Goal: Information Seeking & Learning: Learn about a topic

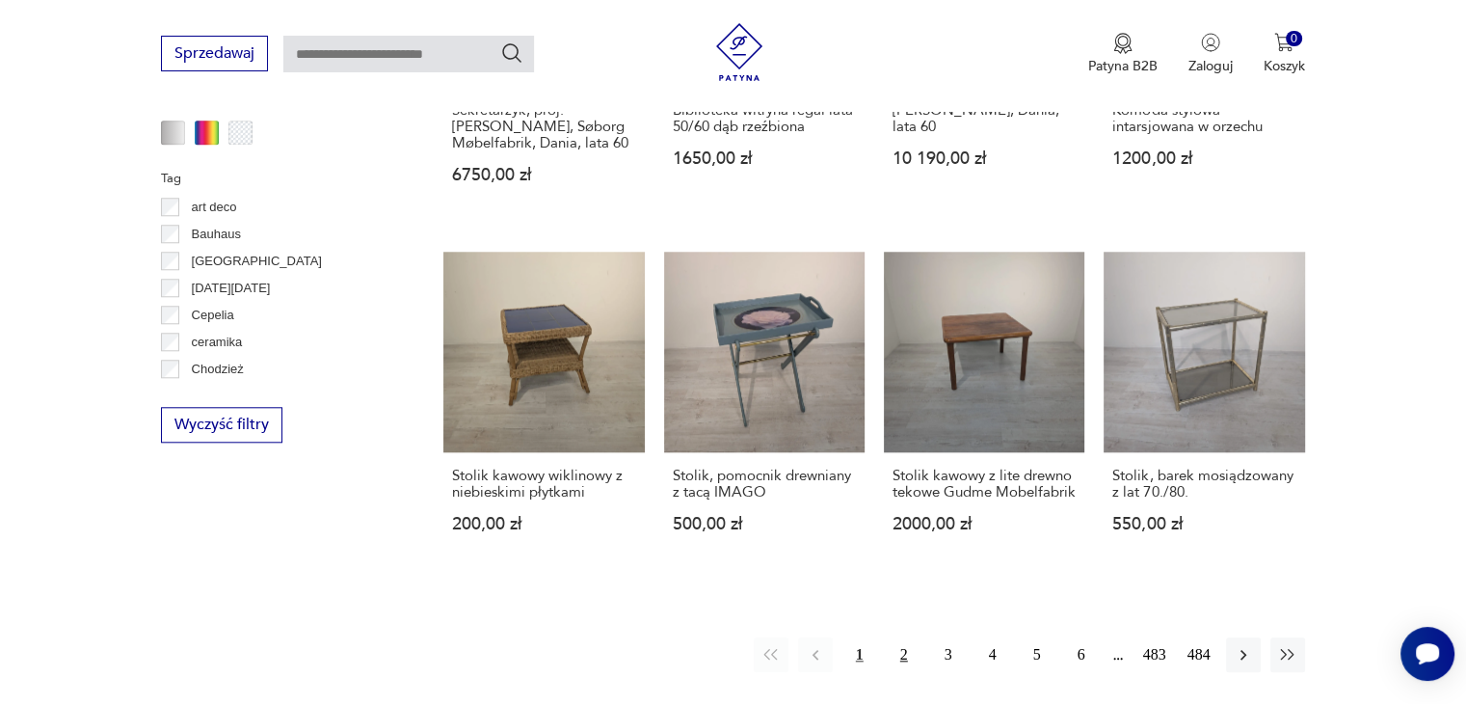
click at [904, 637] on button "2" at bounding box center [904, 654] width 35 height 35
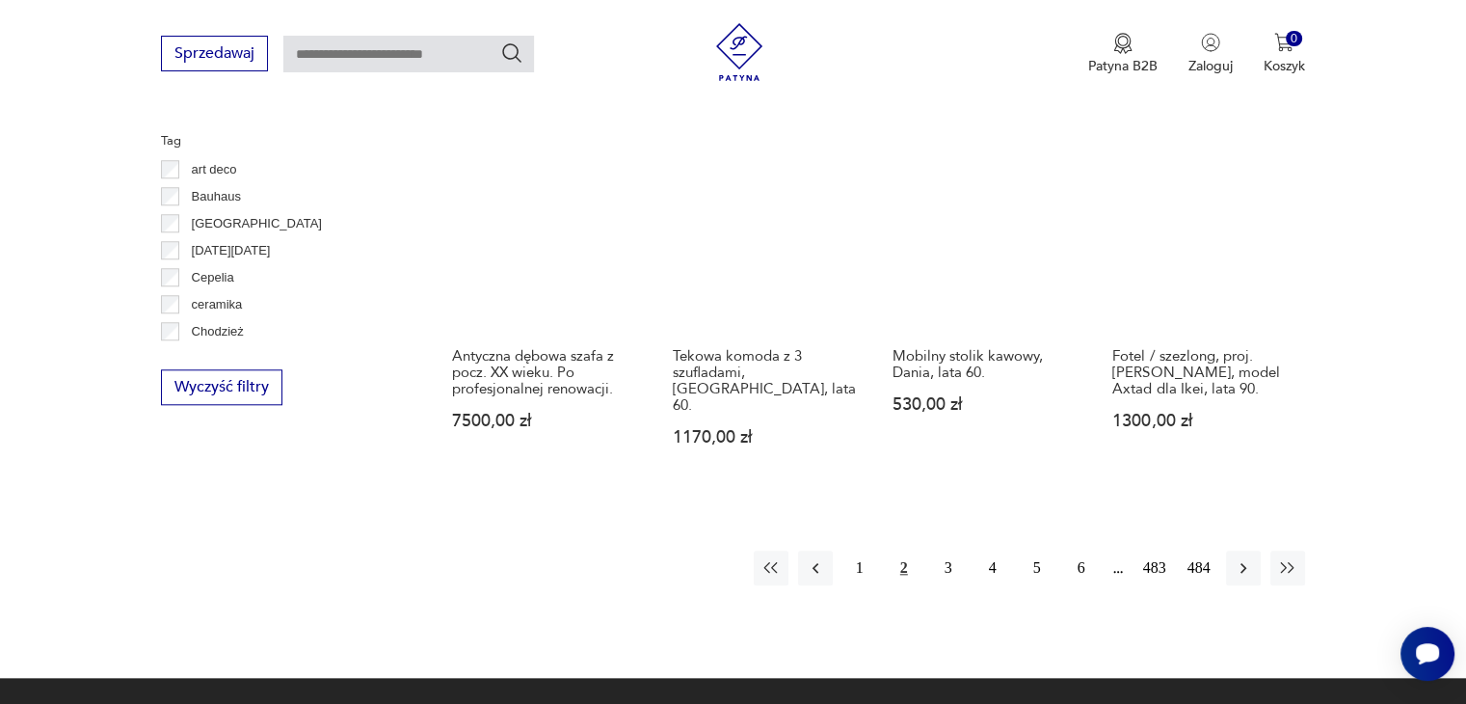
scroll to position [1820, 0]
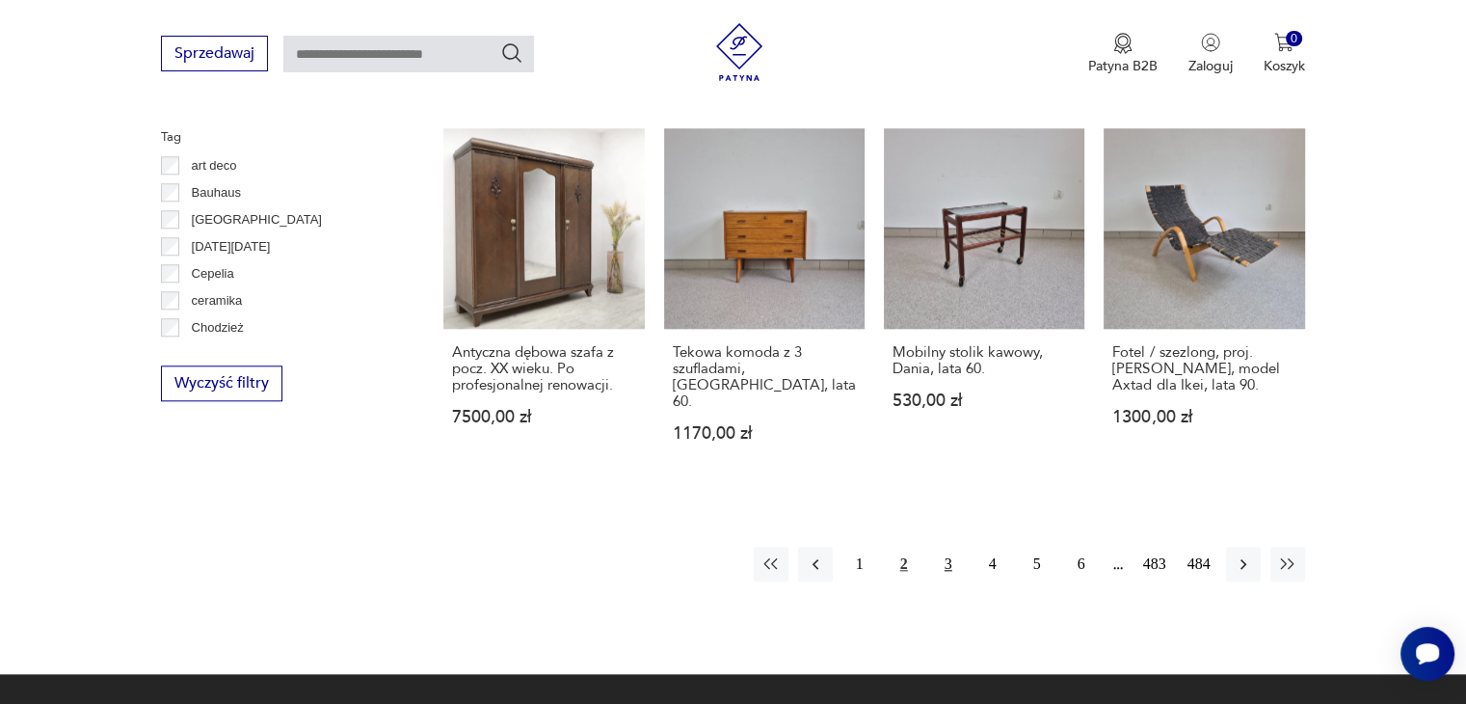
click at [941, 569] on button "3" at bounding box center [948, 564] width 35 height 35
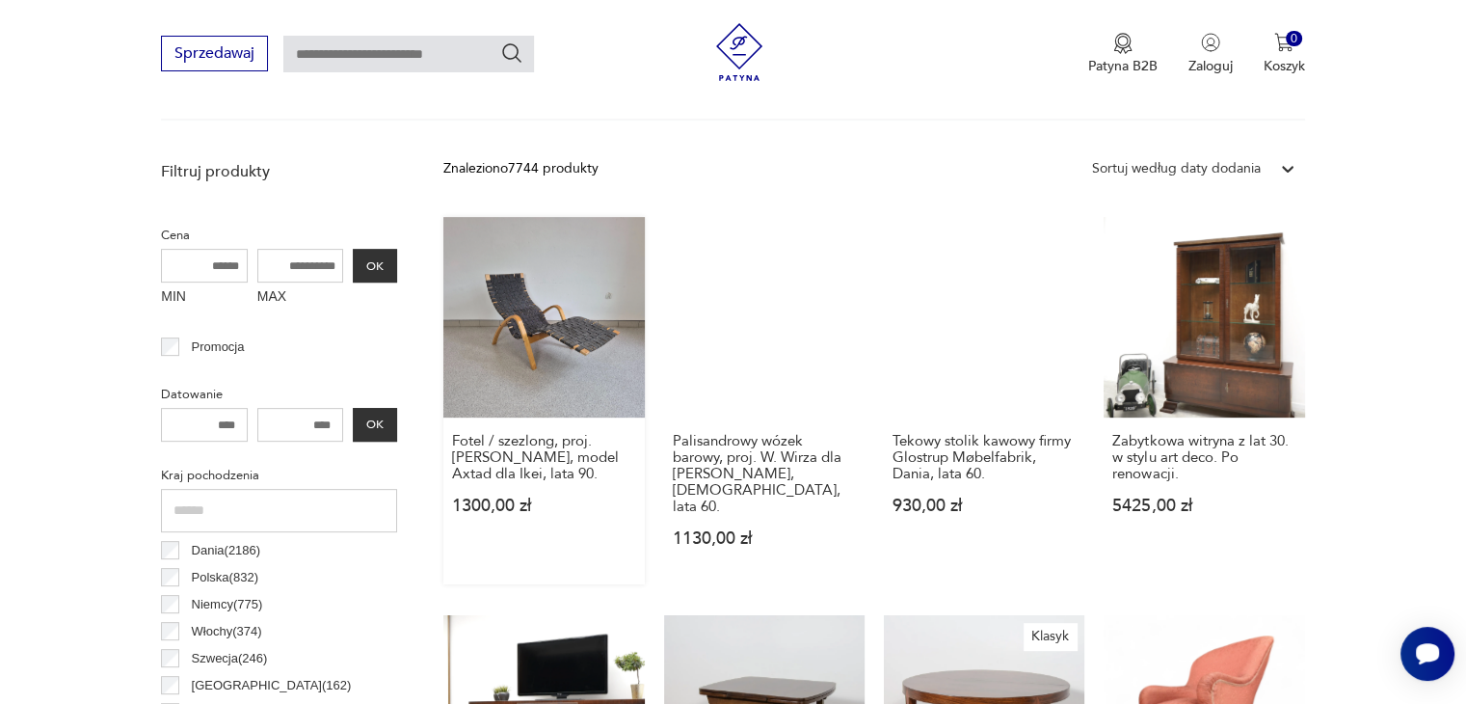
scroll to position [53, 0]
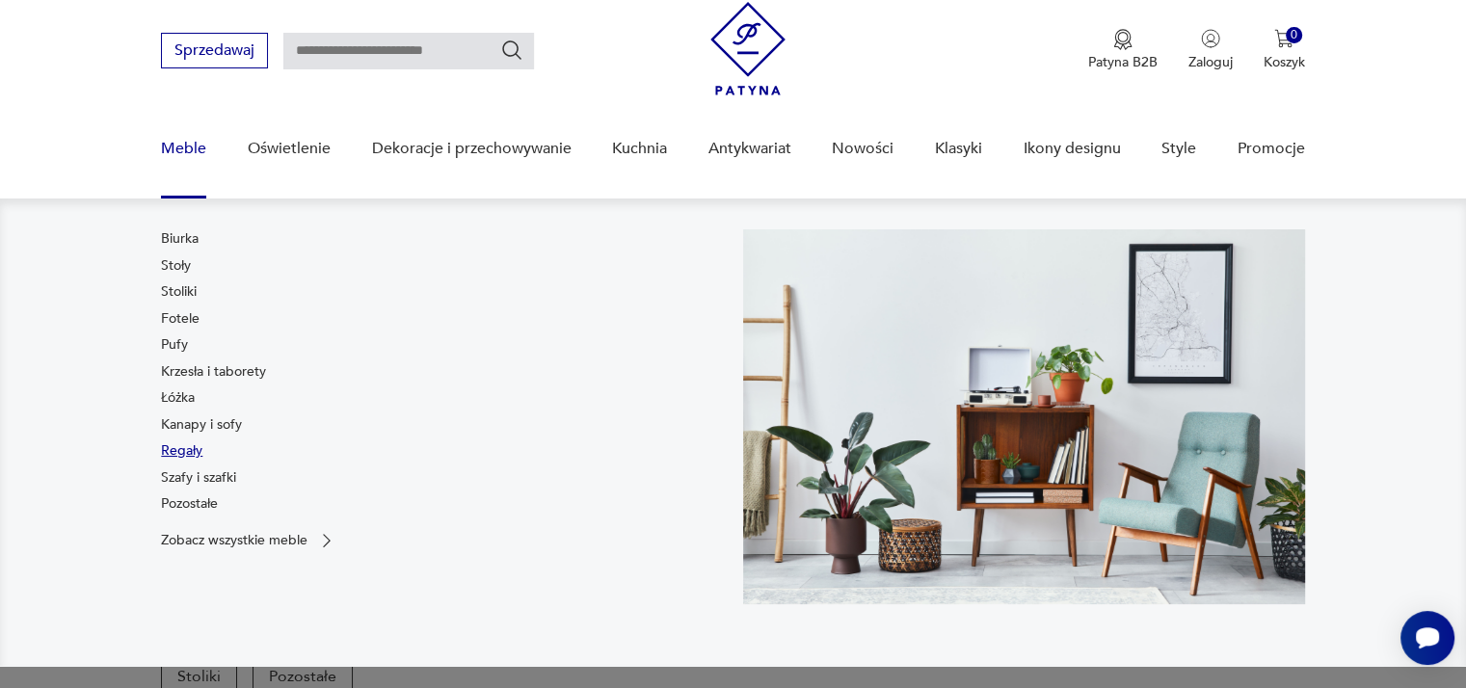
click at [180, 446] on link "Regały" at bounding box center [181, 450] width 41 height 19
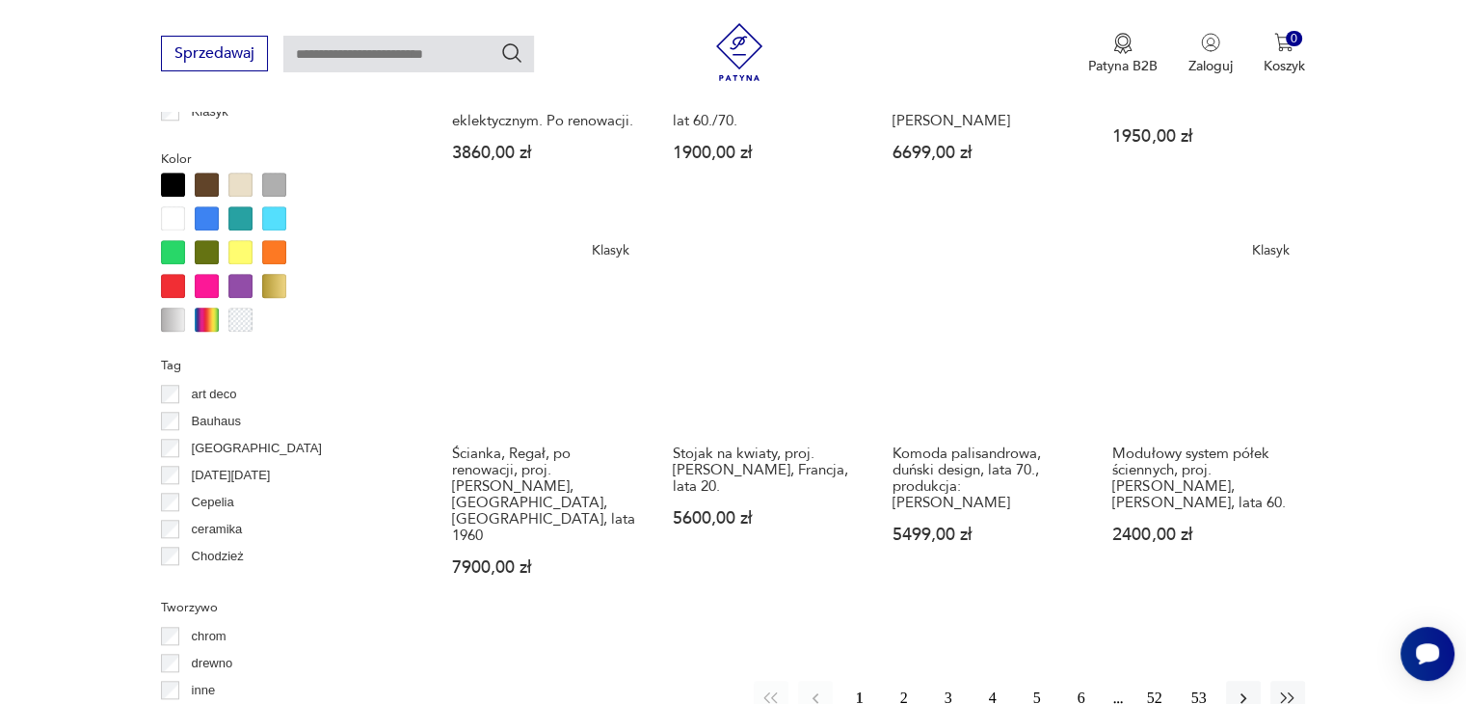
scroll to position [1846, 0]
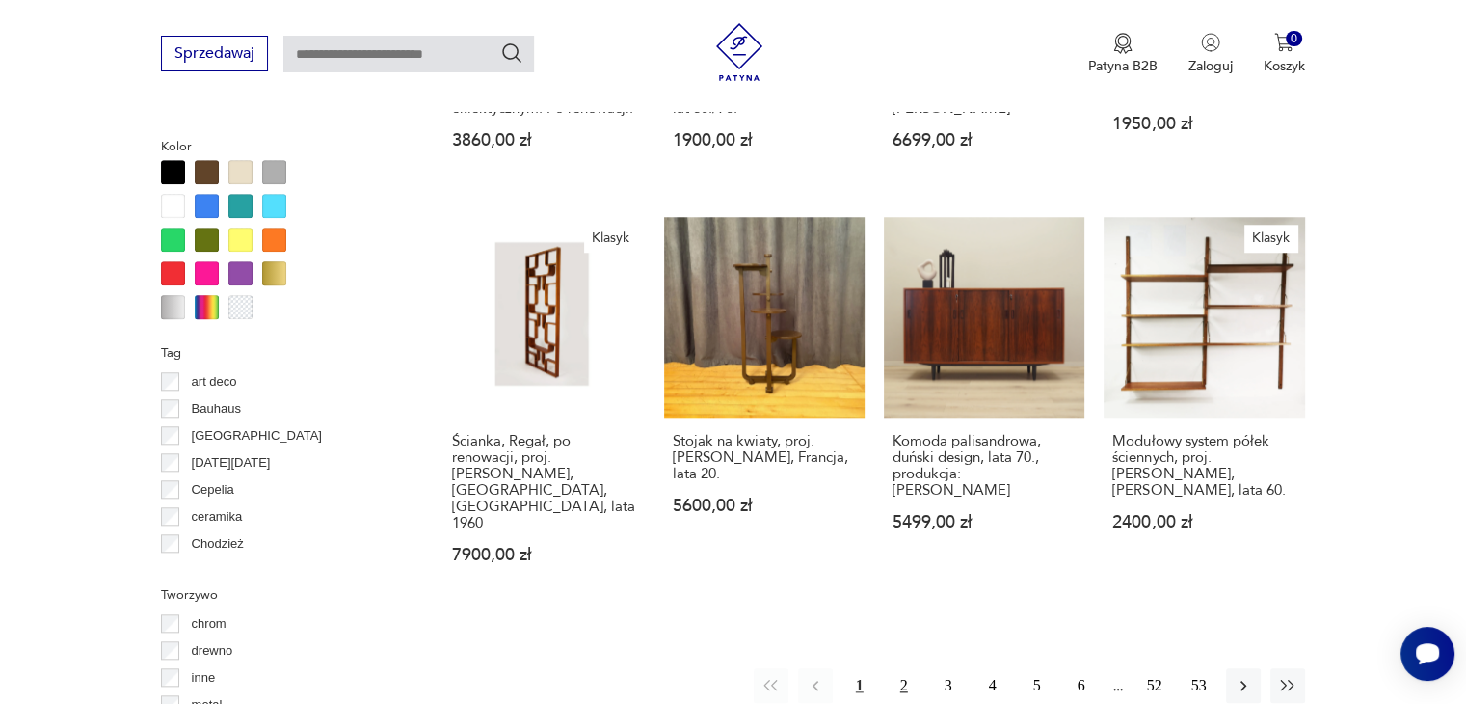
click at [895, 668] on button "2" at bounding box center [904, 685] width 35 height 35
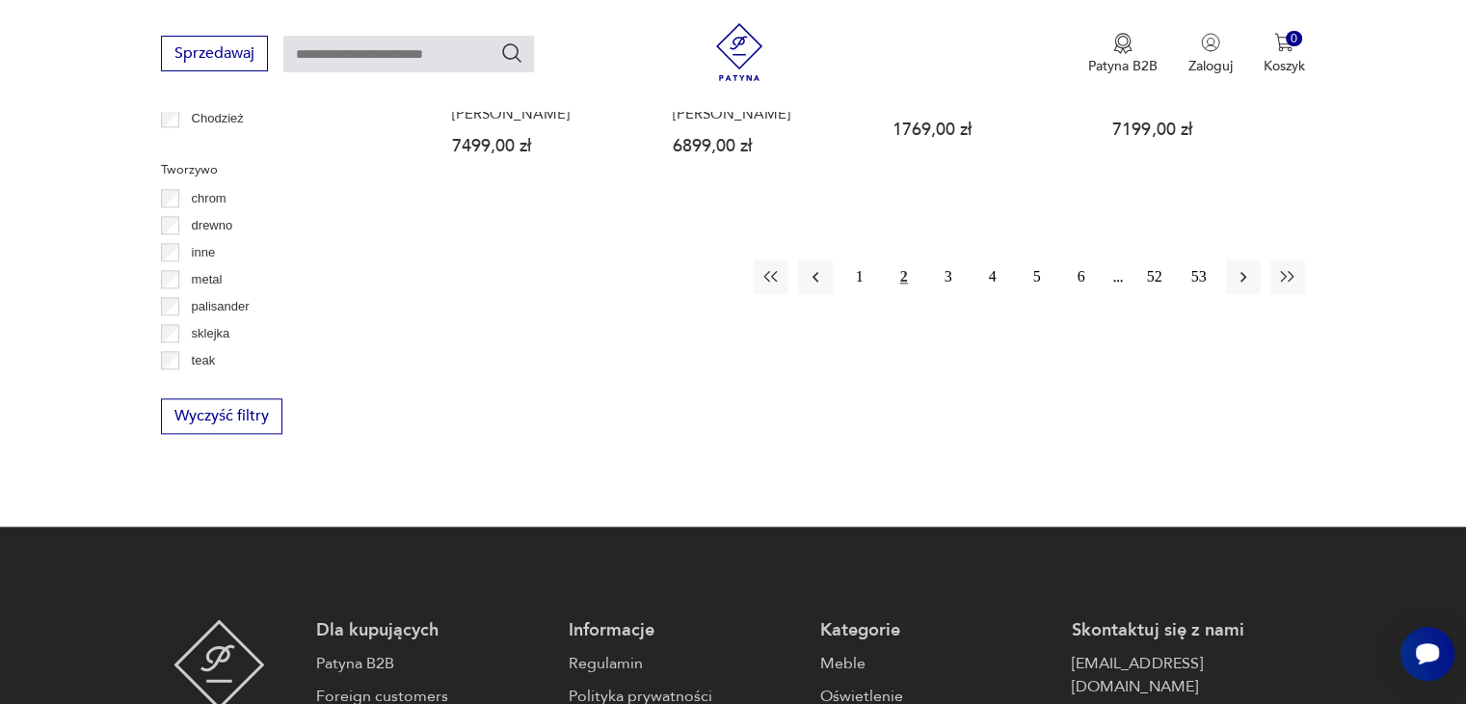
scroll to position [2273, 0]
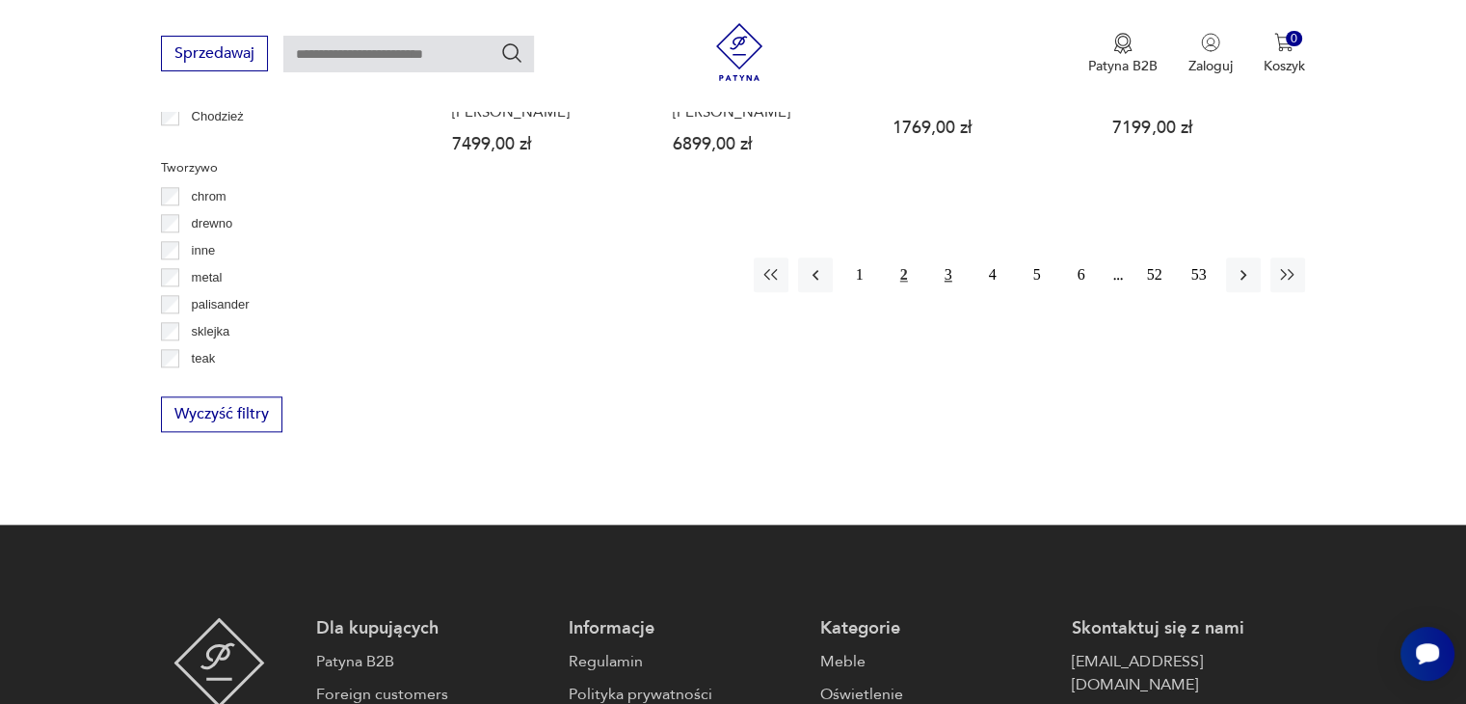
click at [941, 257] on button "3" at bounding box center [948, 274] width 35 height 35
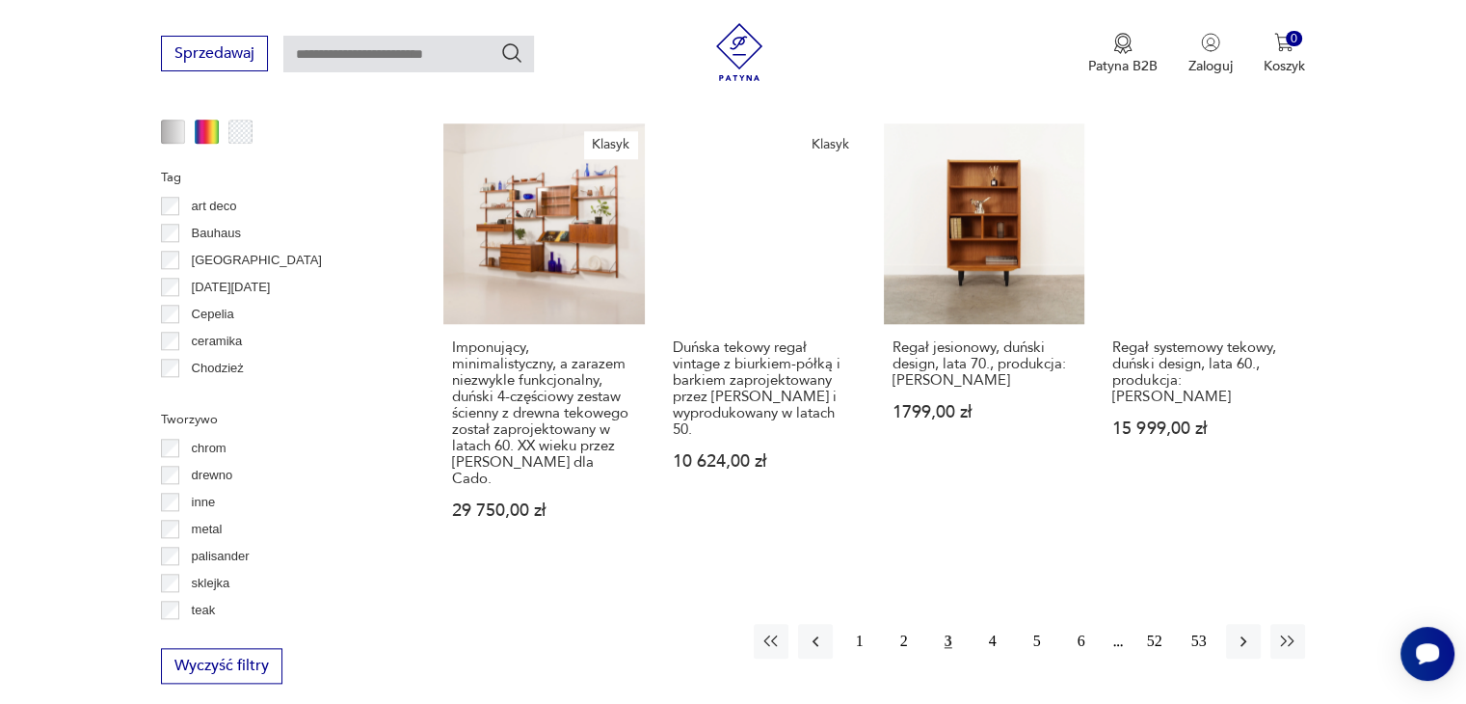
scroll to position [2022, 0]
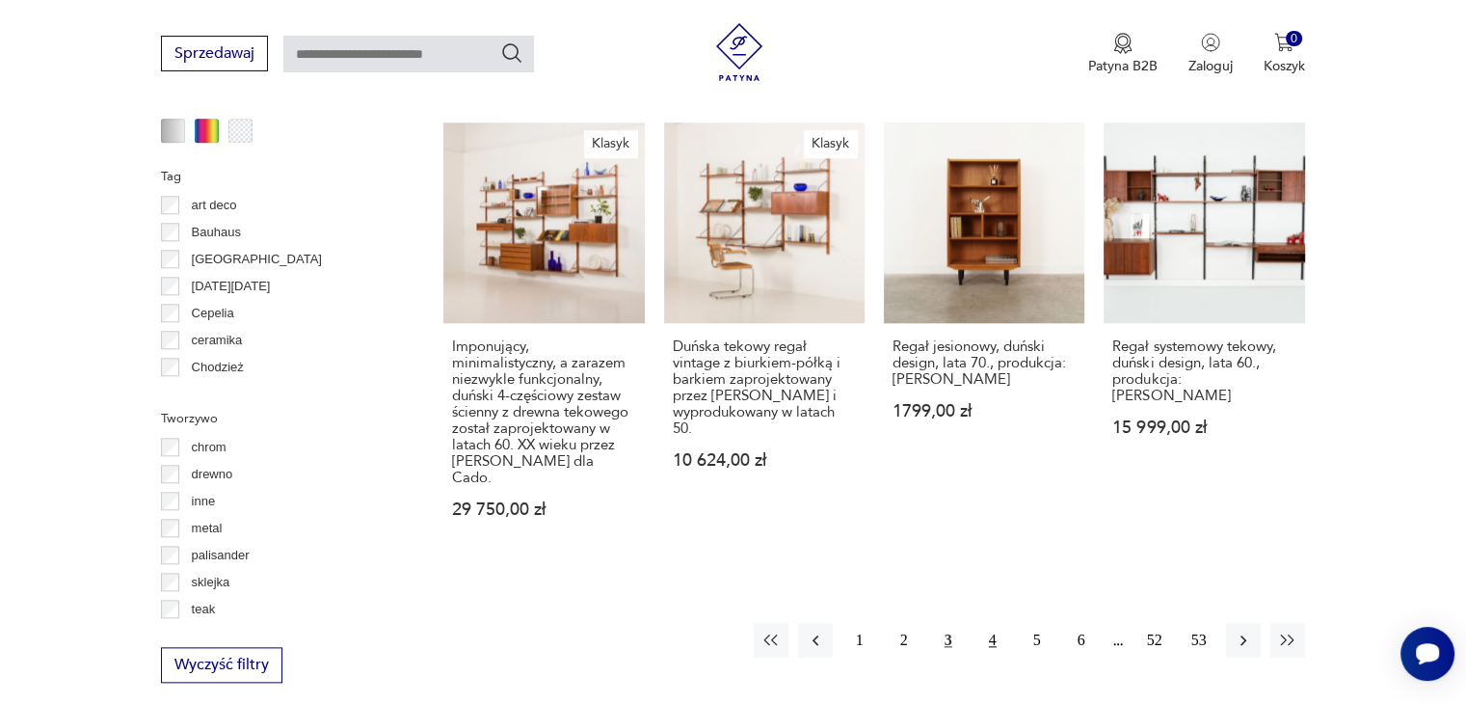
click at [993, 623] on button "4" at bounding box center [993, 640] width 35 height 35
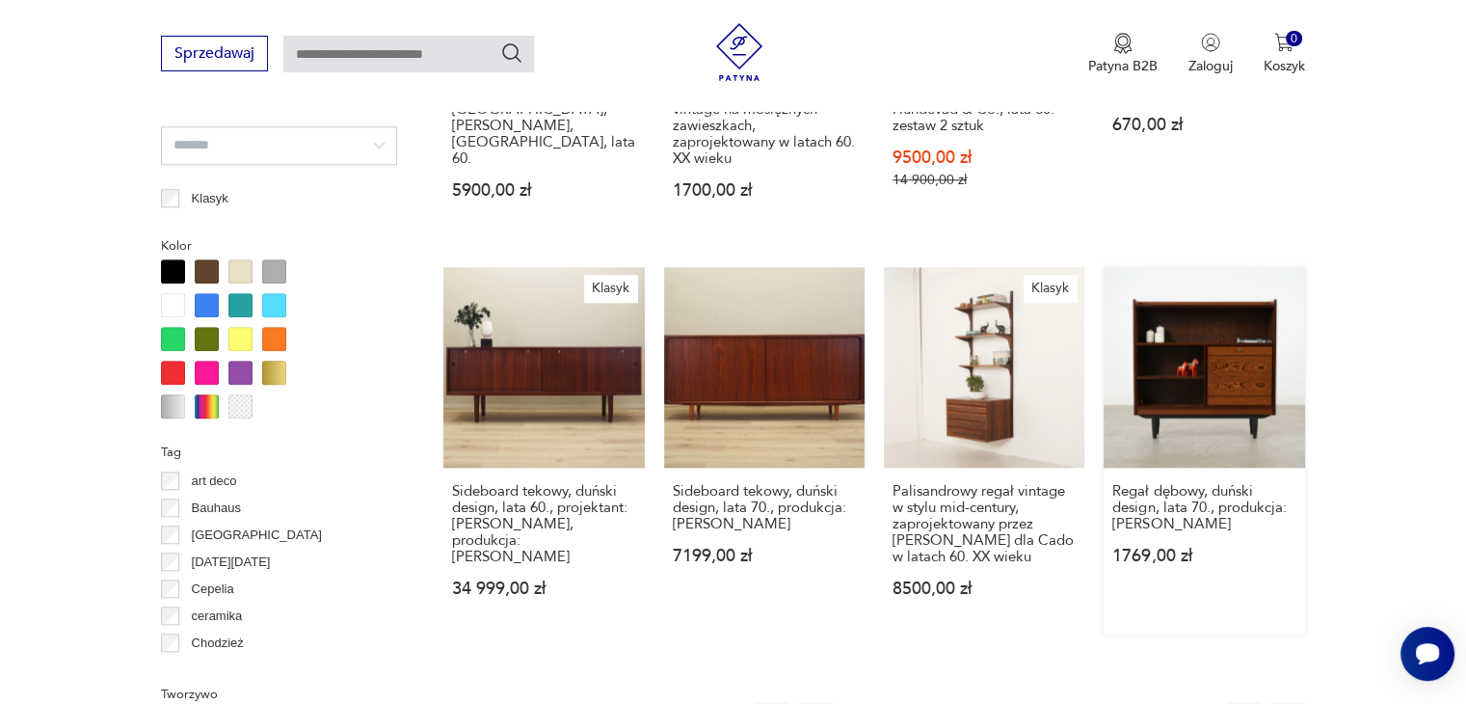
scroll to position [2205, 0]
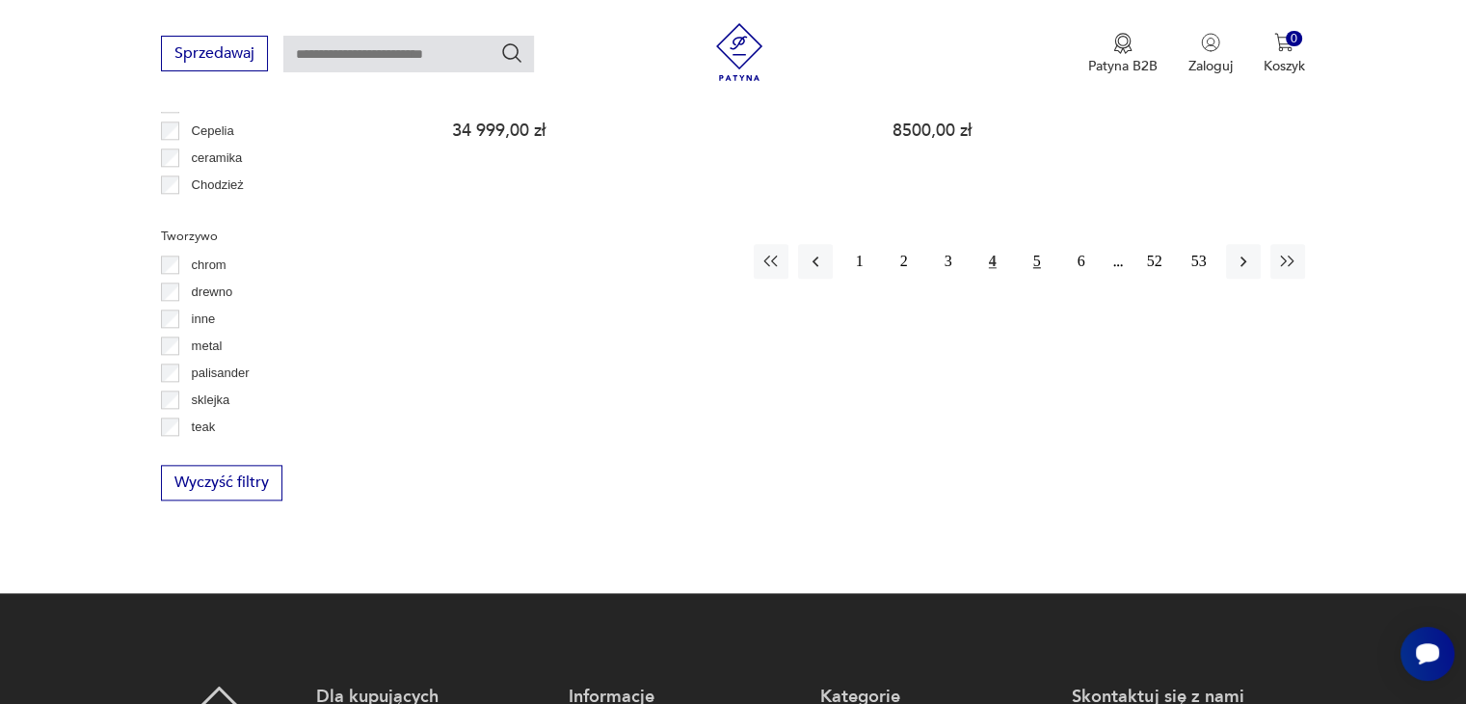
click at [1038, 263] on button "5" at bounding box center [1037, 261] width 35 height 35
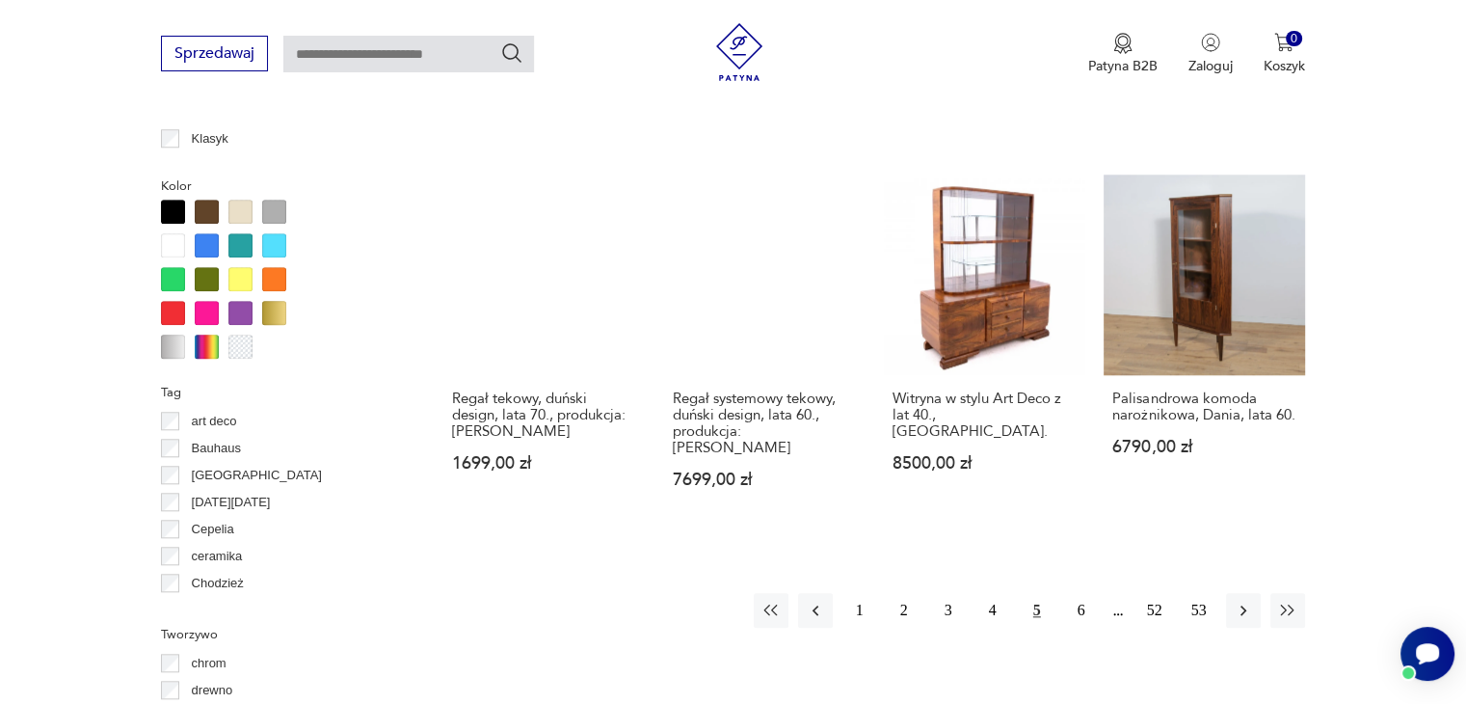
scroll to position [1786, 0]
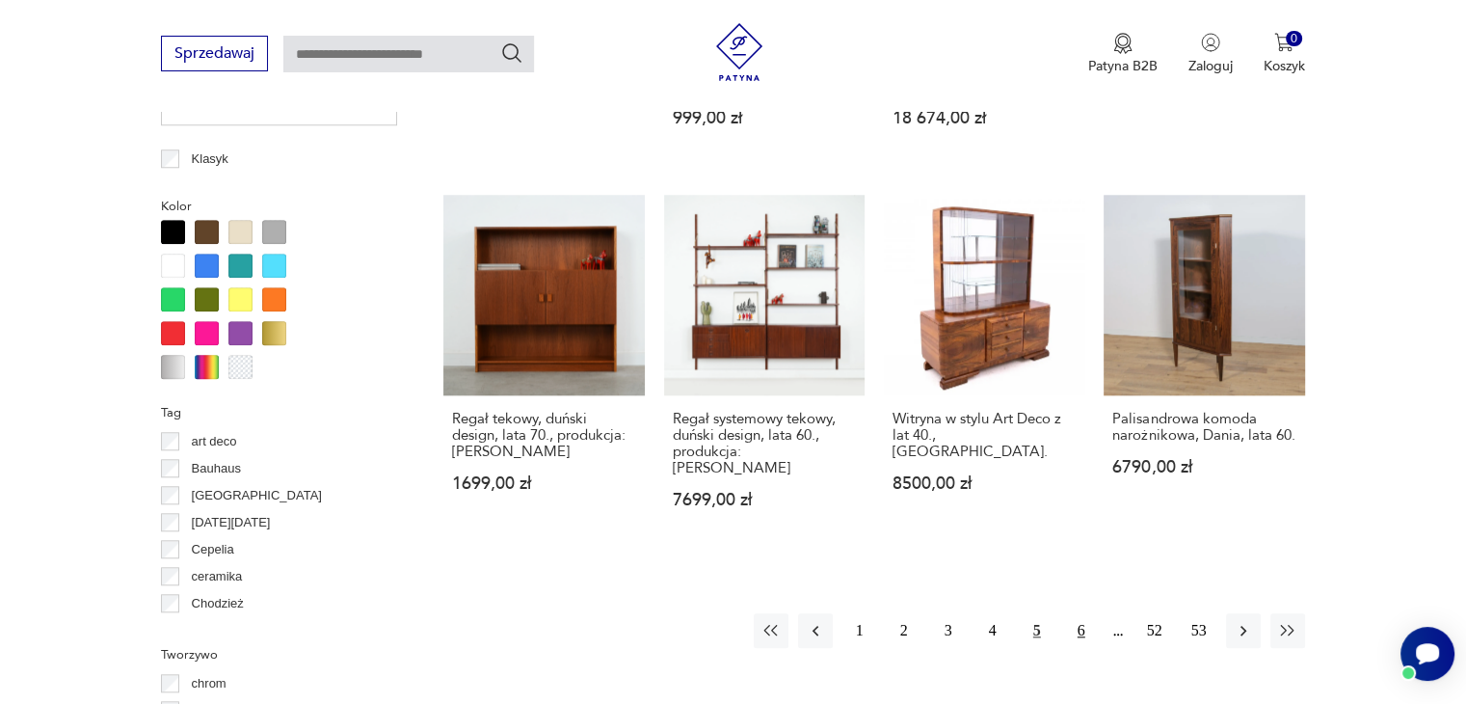
click at [1078, 614] on button "6" at bounding box center [1081, 630] width 35 height 35
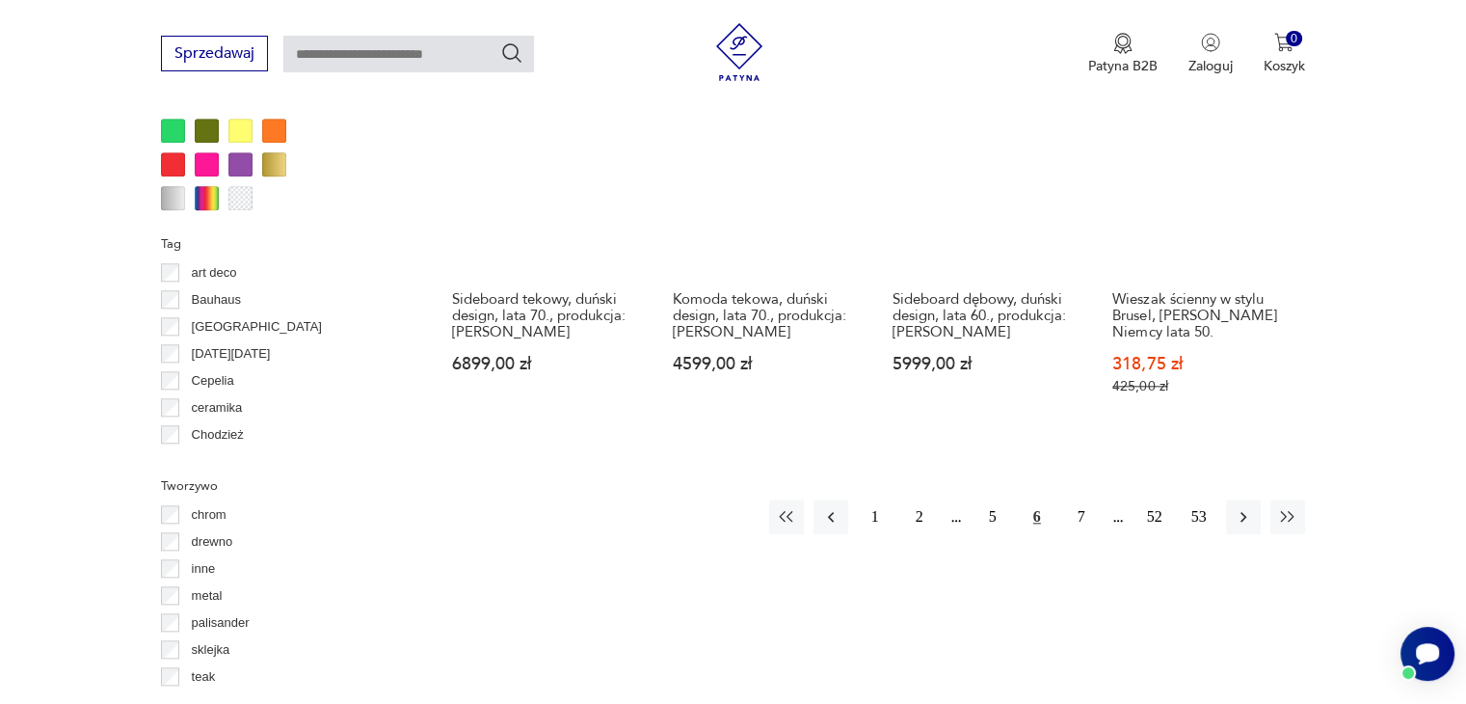
scroll to position [1965, 0]
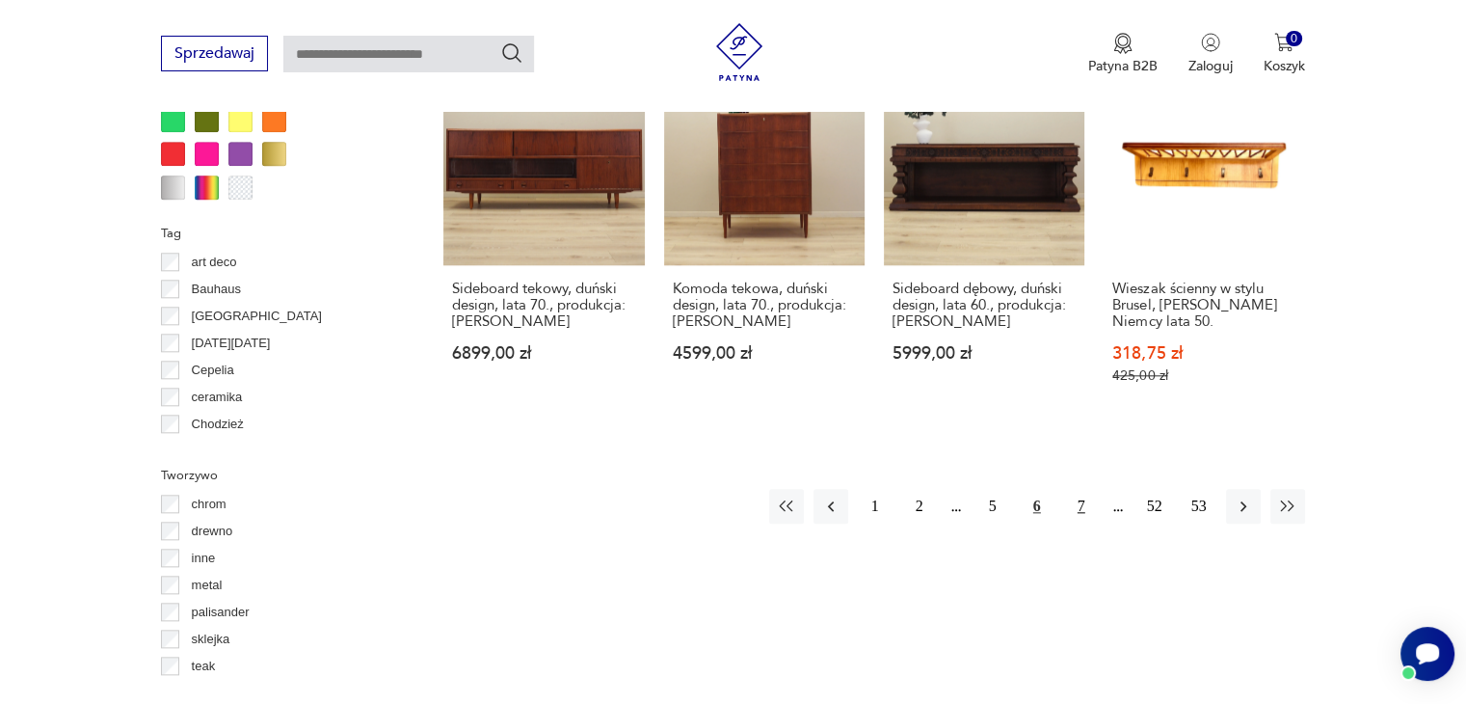
click at [1082, 489] on button "7" at bounding box center [1081, 506] width 35 height 35
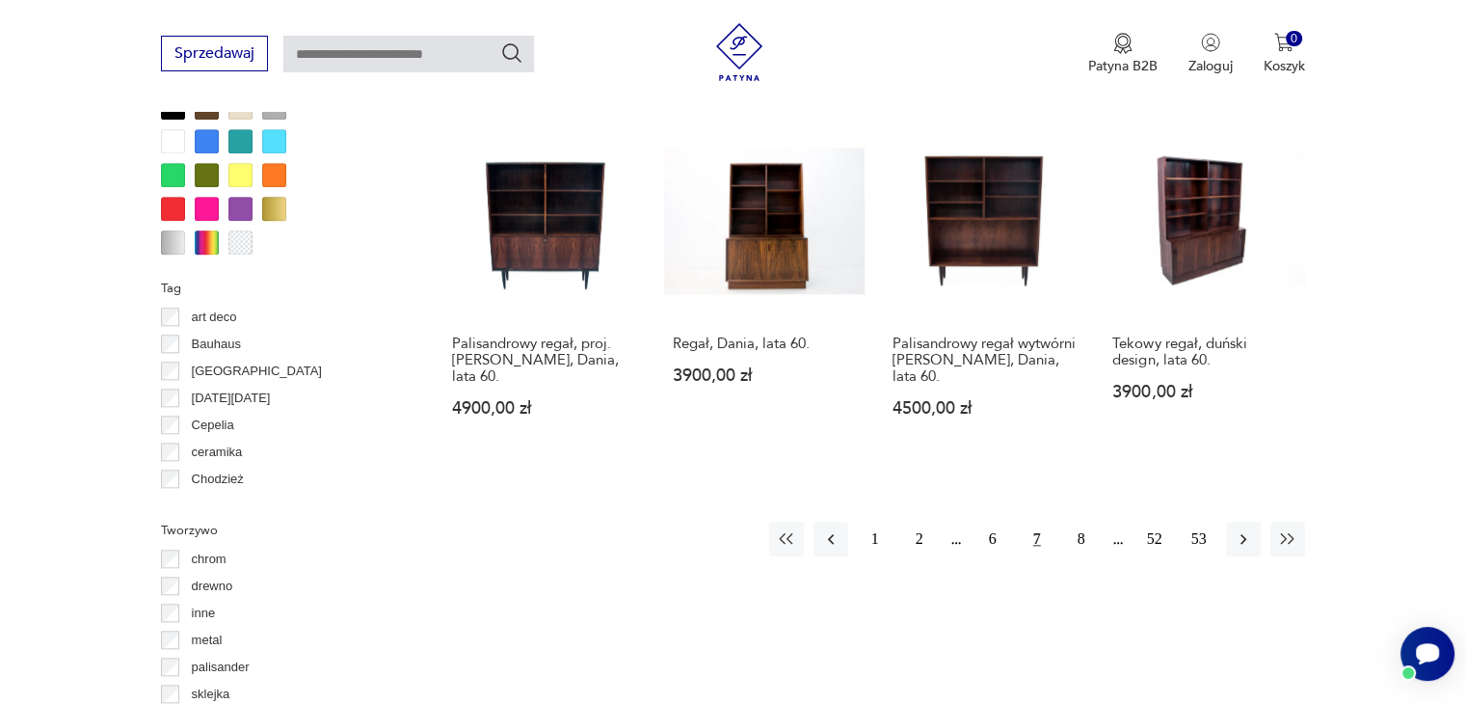
scroll to position [1929, 0]
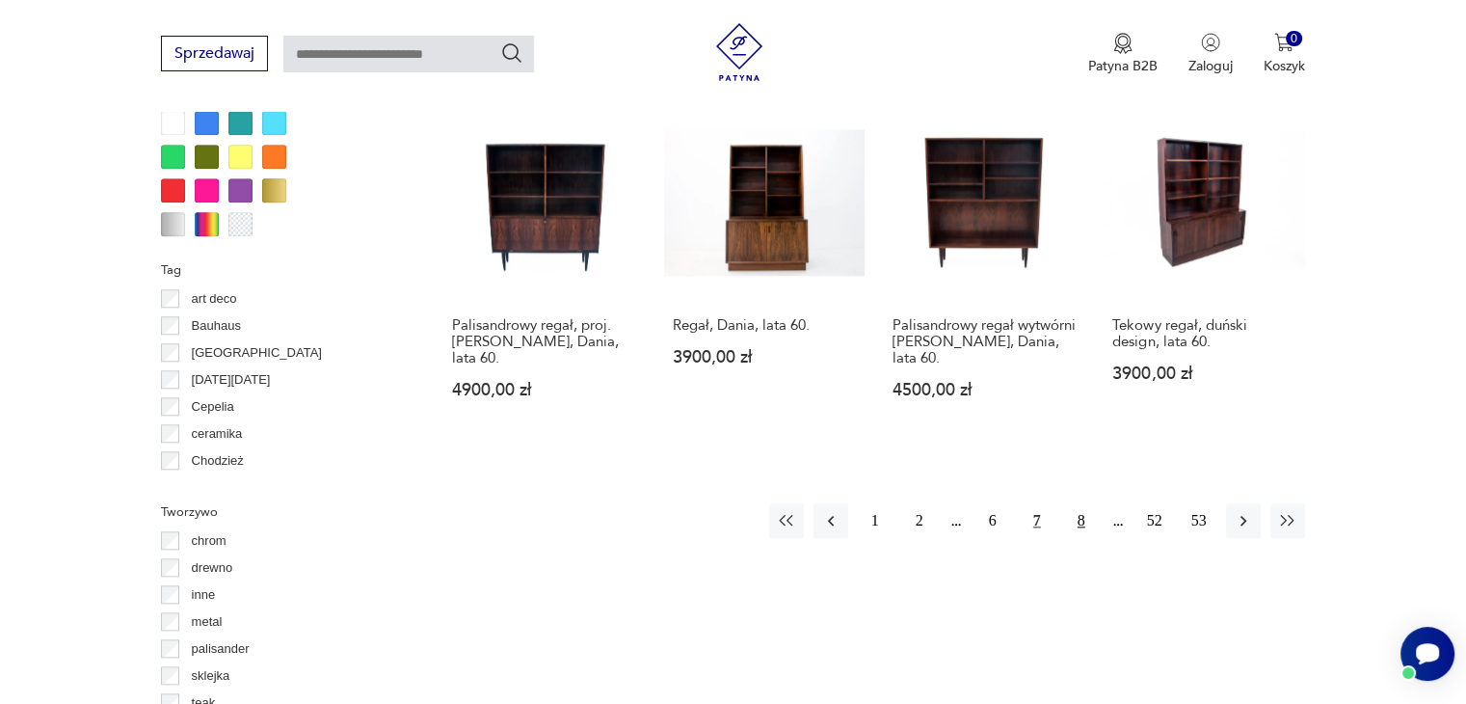
click at [1084, 519] on button "8" at bounding box center [1081, 520] width 35 height 35
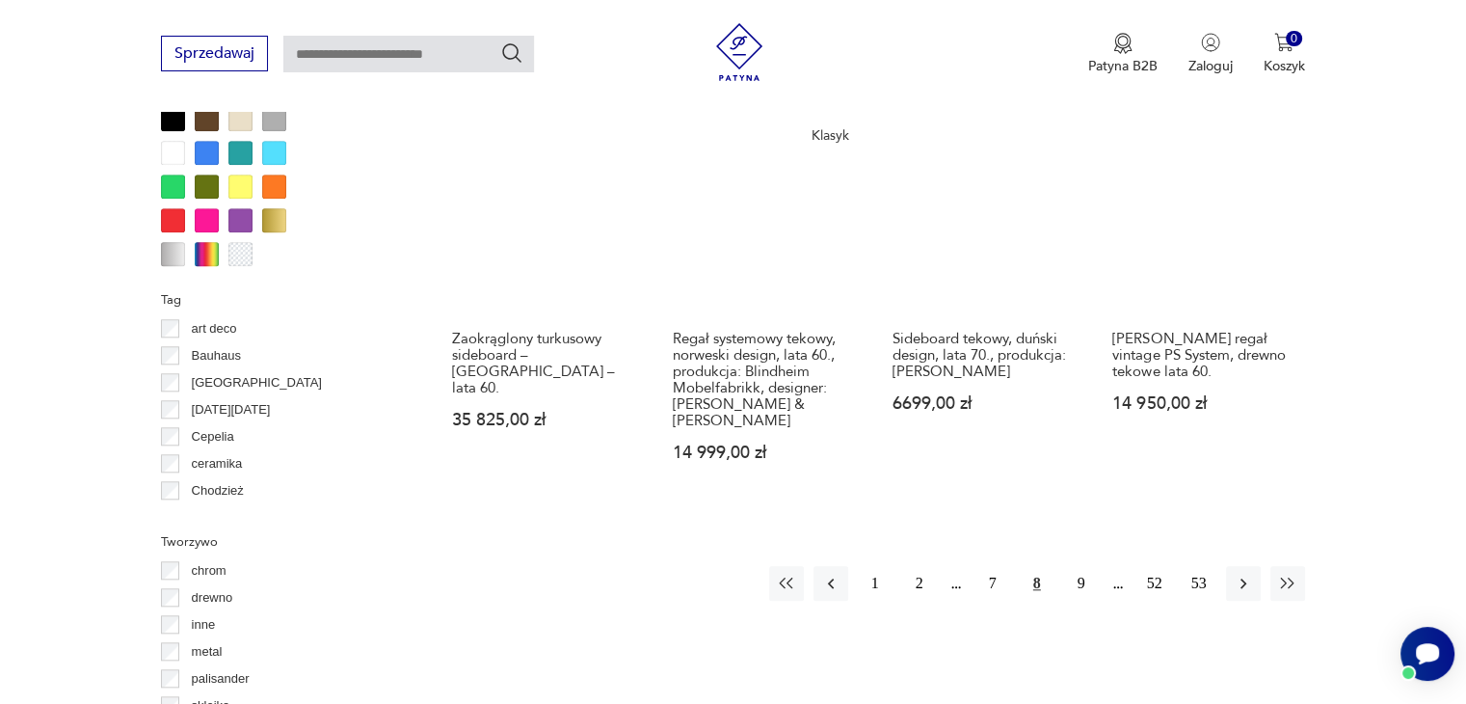
scroll to position [1900, 0]
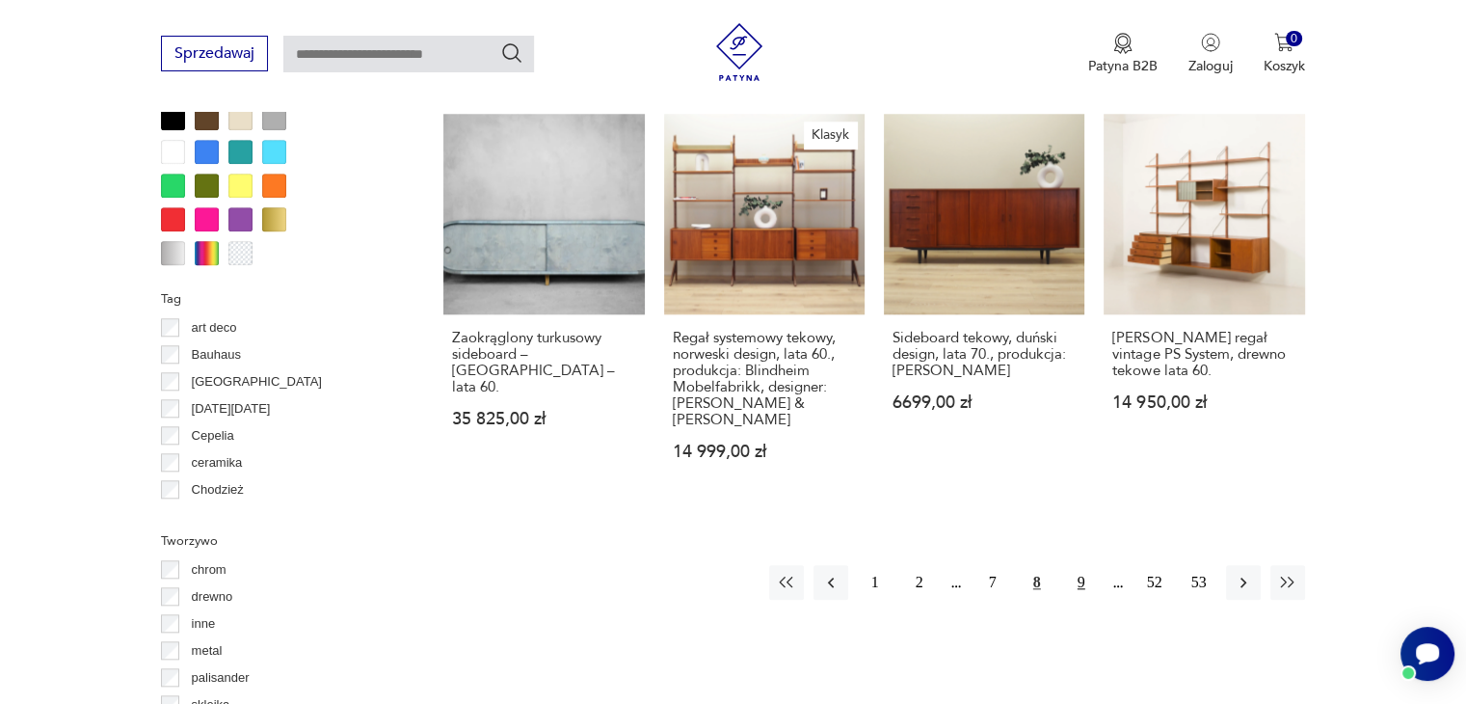
click at [1079, 579] on button "9" at bounding box center [1081, 582] width 35 height 35
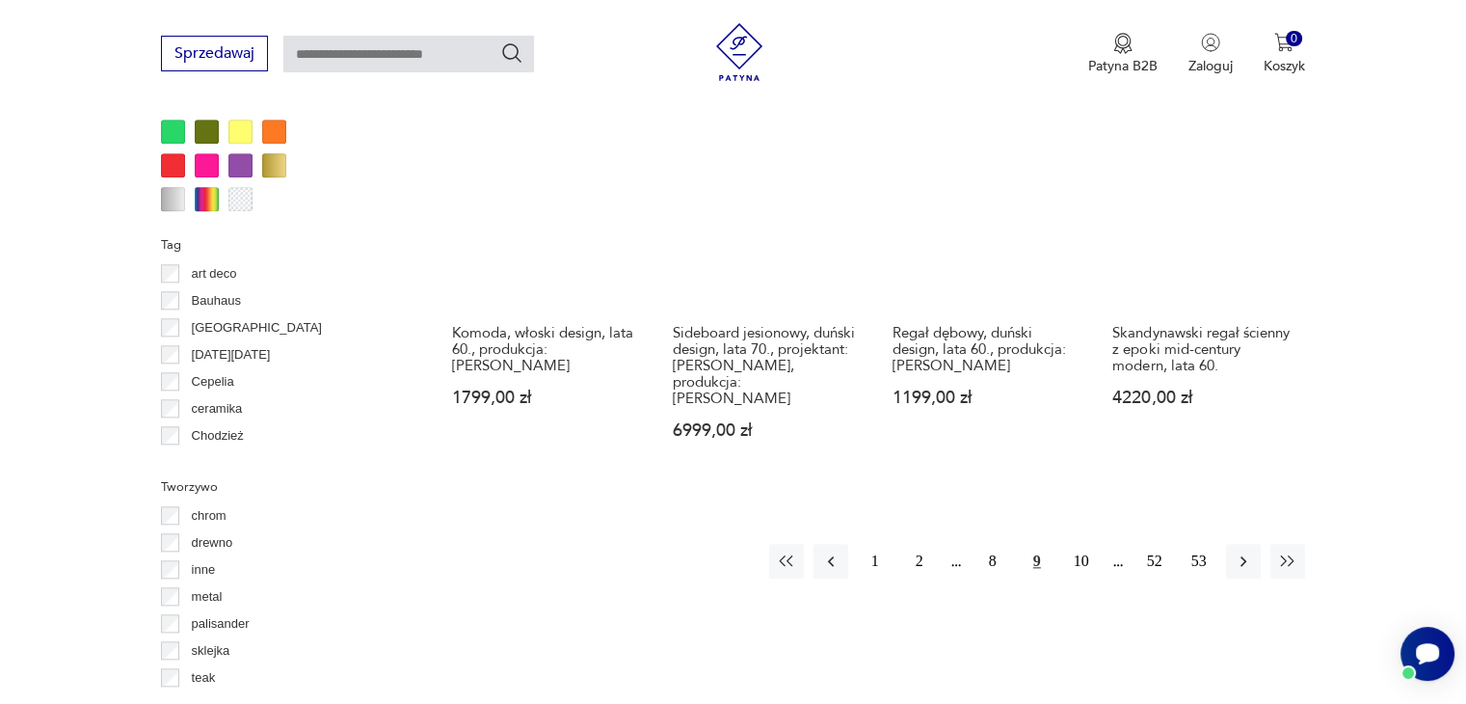
scroll to position [2010, 0]
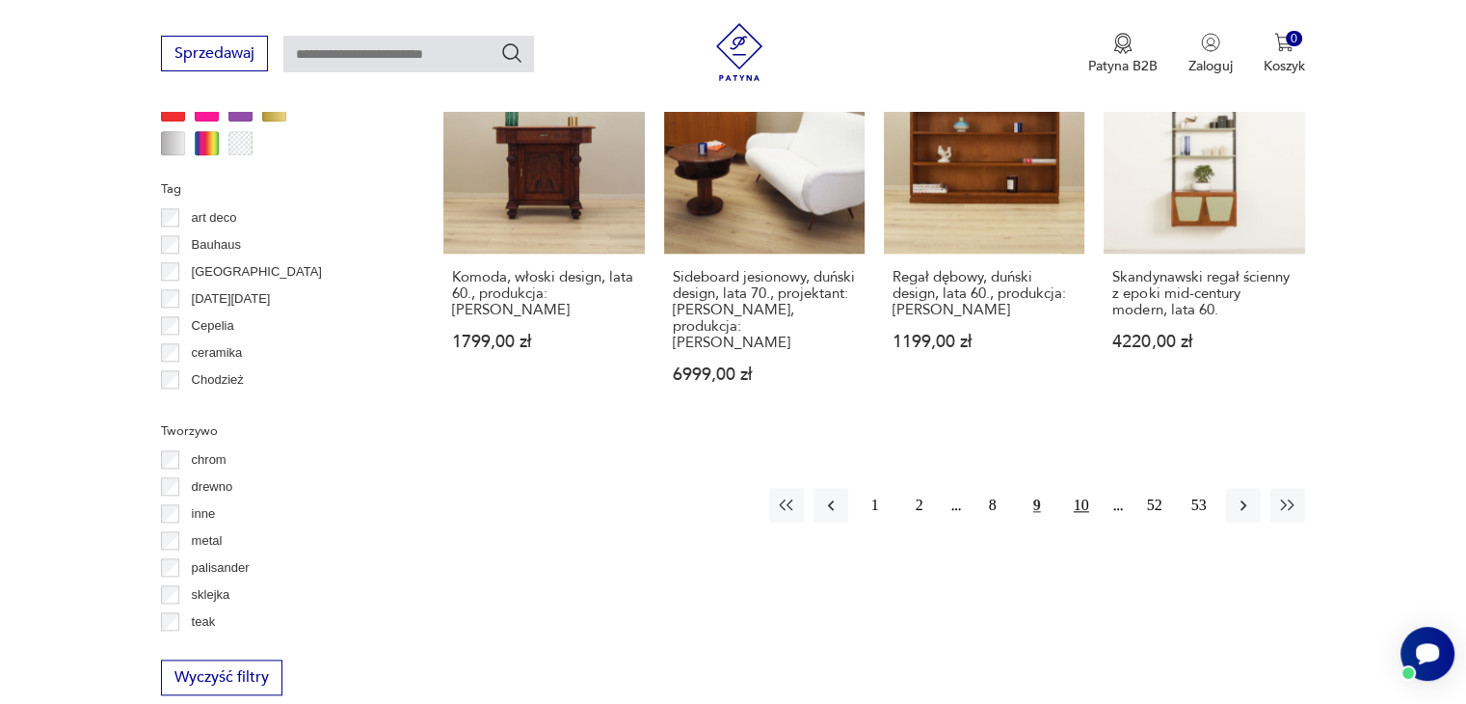
click at [1077, 488] on button "10" at bounding box center [1081, 505] width 35 height 35
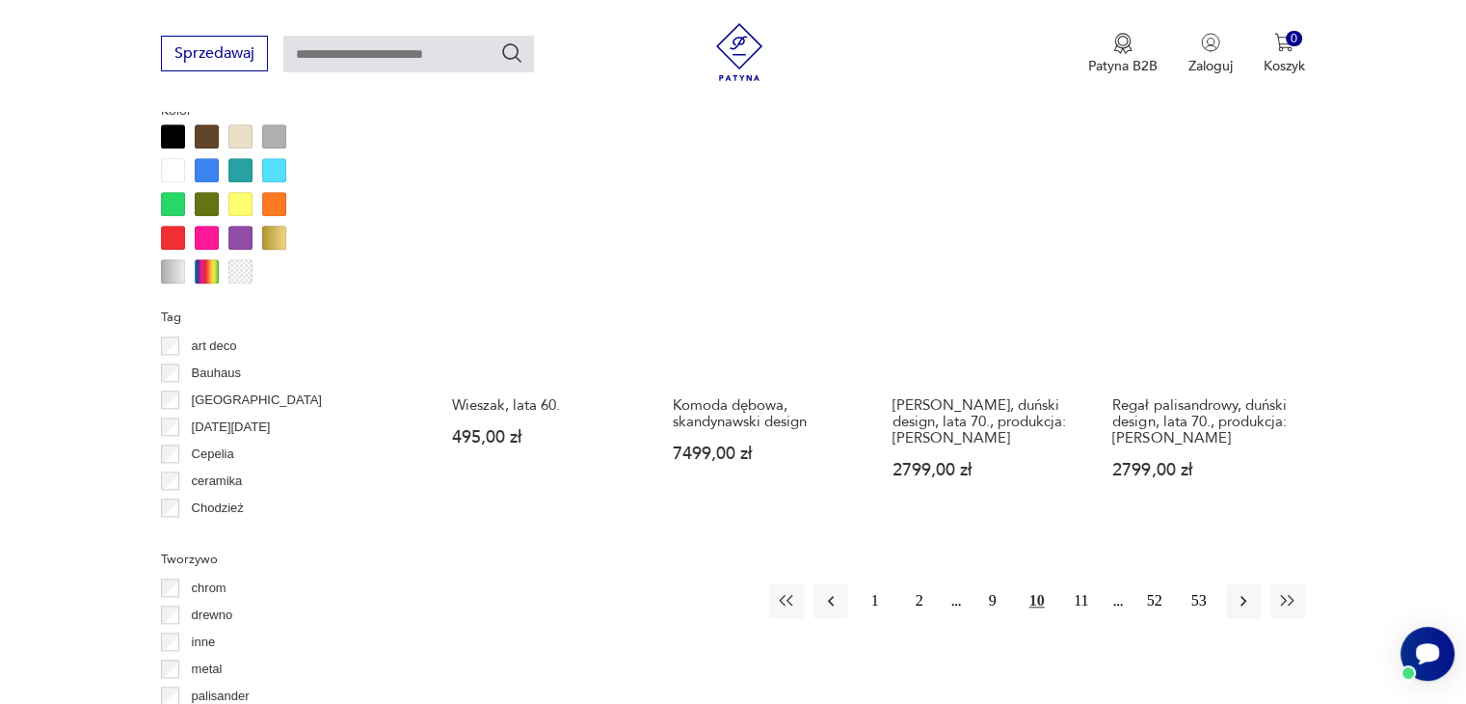
scroll to position [1882, 0]
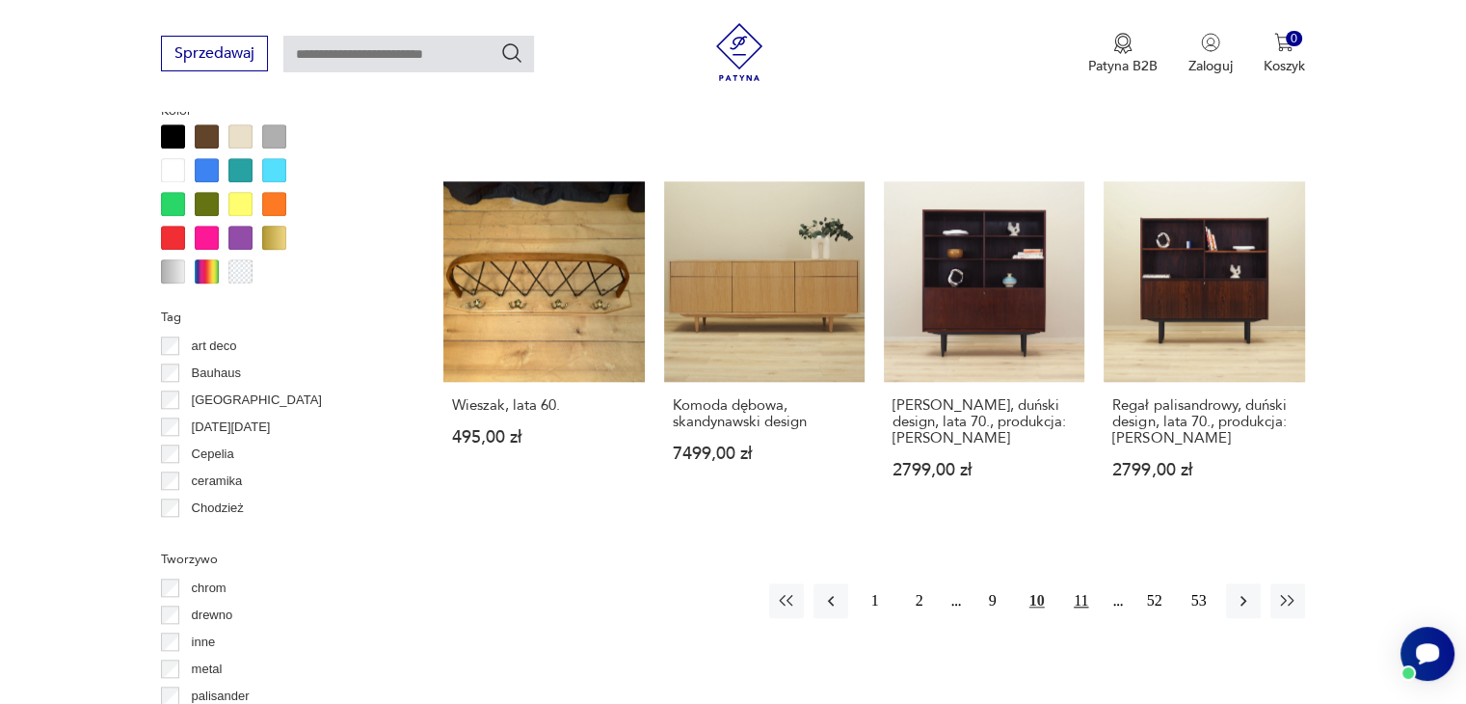
click at [1068, 583] on button "11" at bounding box center [1081, 600] width 35 height 35
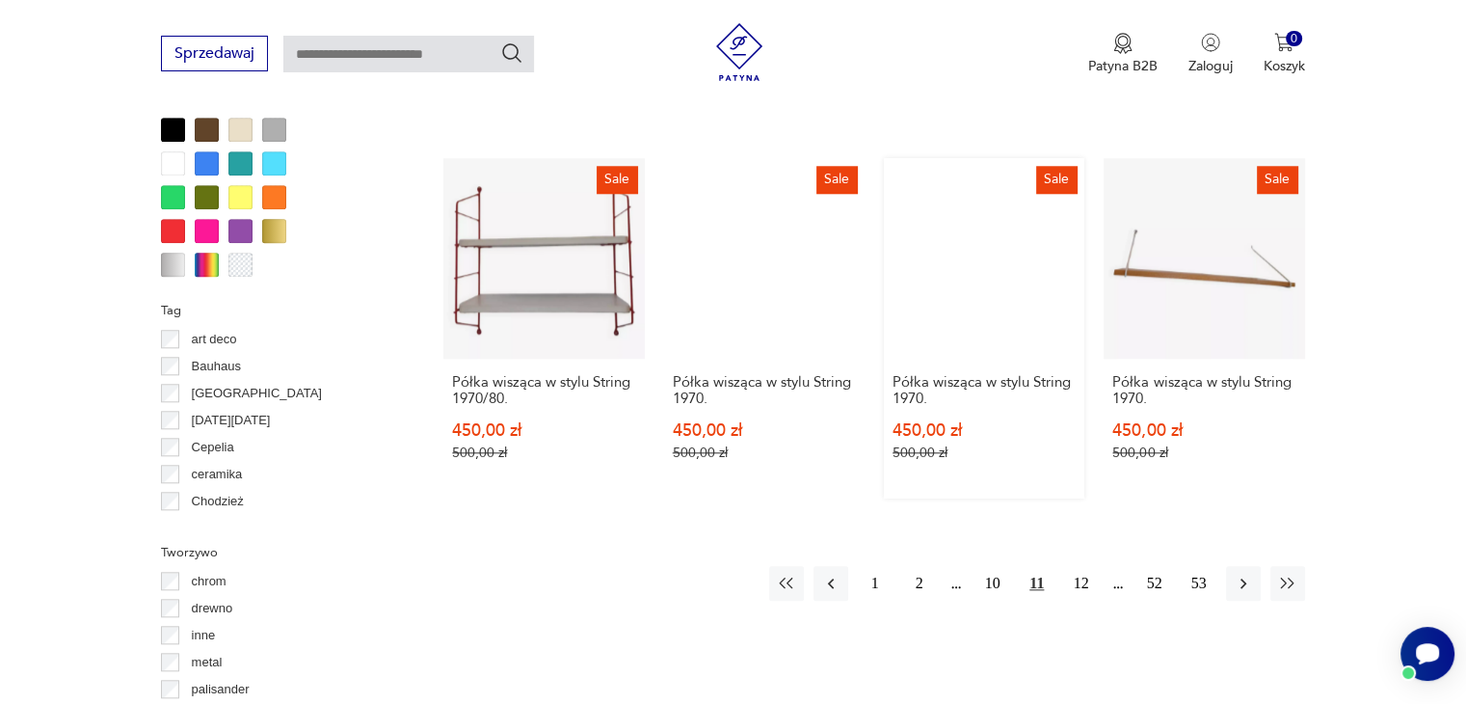
scroll to position [1893, 0]
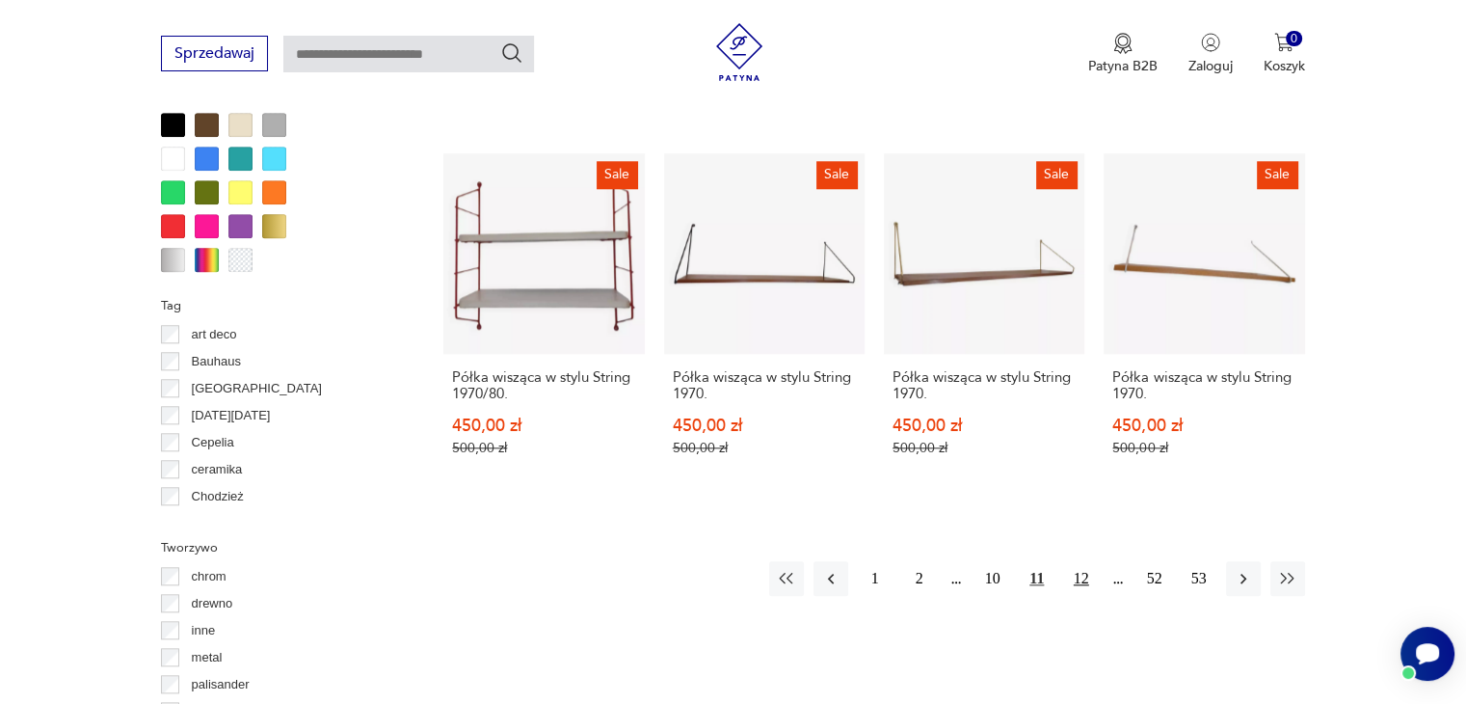
click at [1089, 561] on button "12" at bounding box center [1081, 578] width 35 height 35
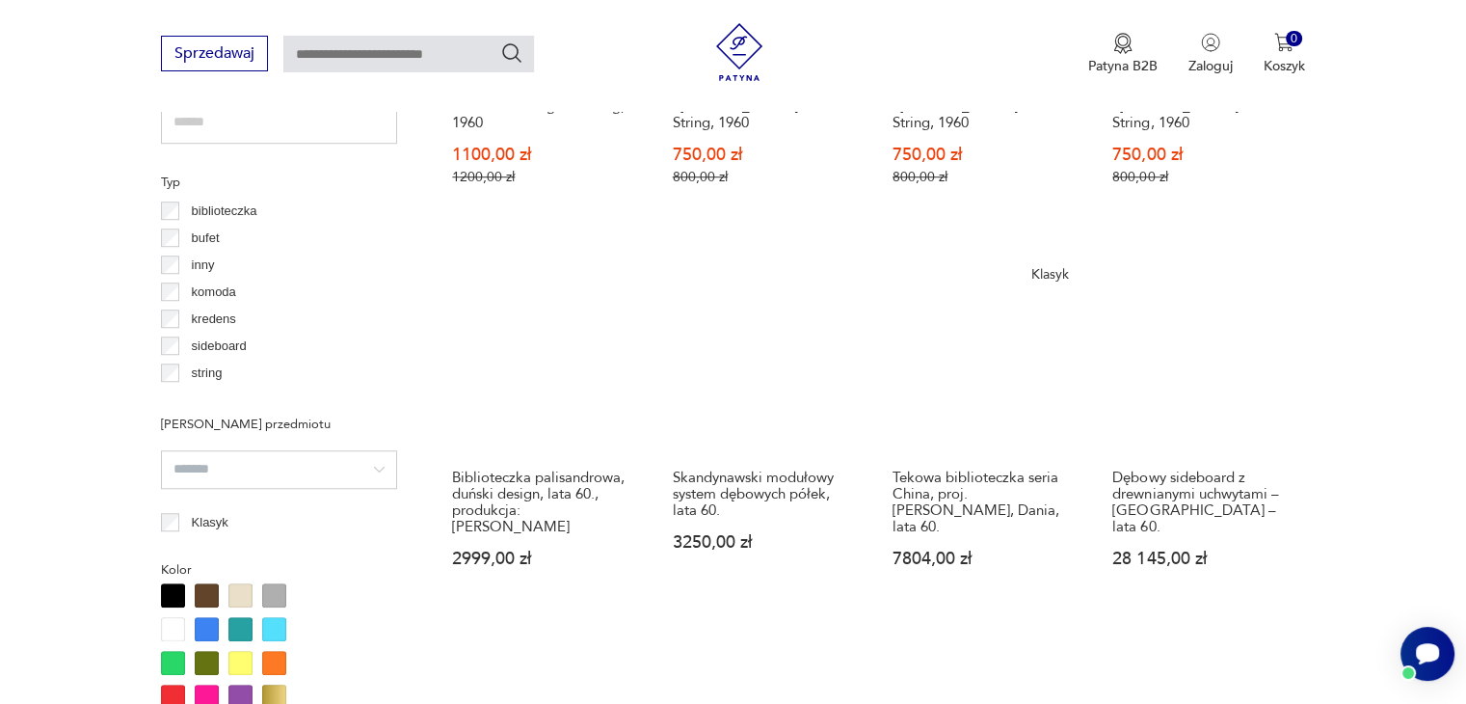
scroll to position [1424, 0]
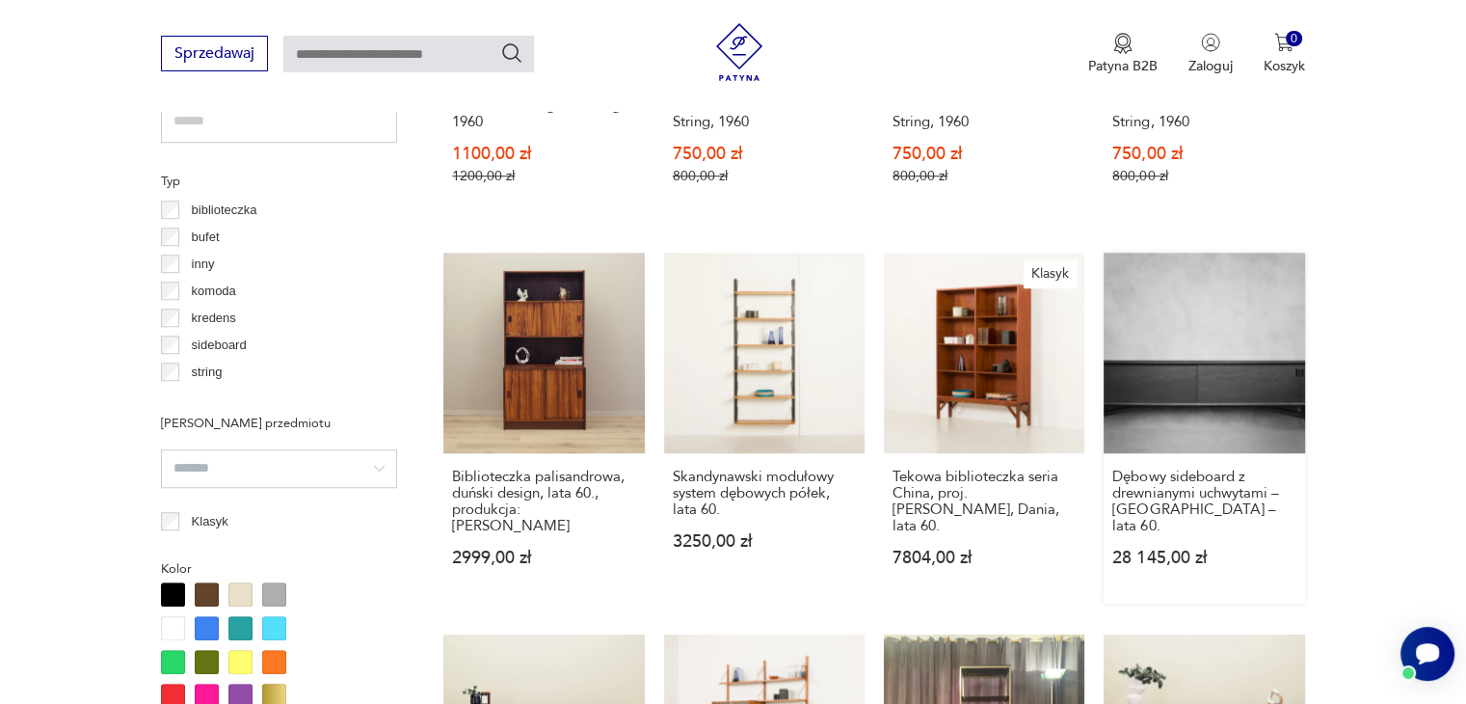
click at [1152, 375] on link "Dębowy sideboard z drewnianymi uchwytami – [GEOGRAPHIC_DATA] – lata 60. 28 145,…" at bounding box center [1204, 428] width 201 height 351
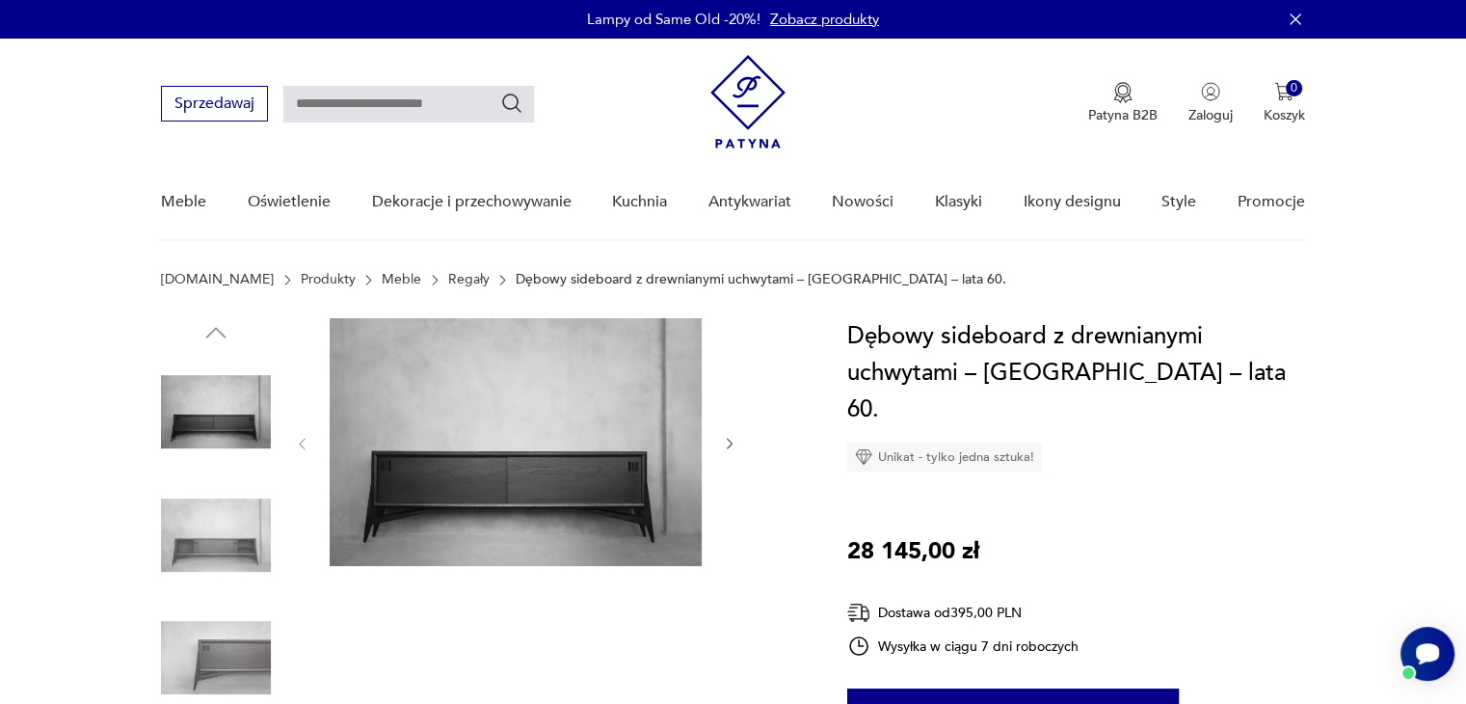
click at [165, 536] on img at bounding box center [216, 535] width 110 height 110
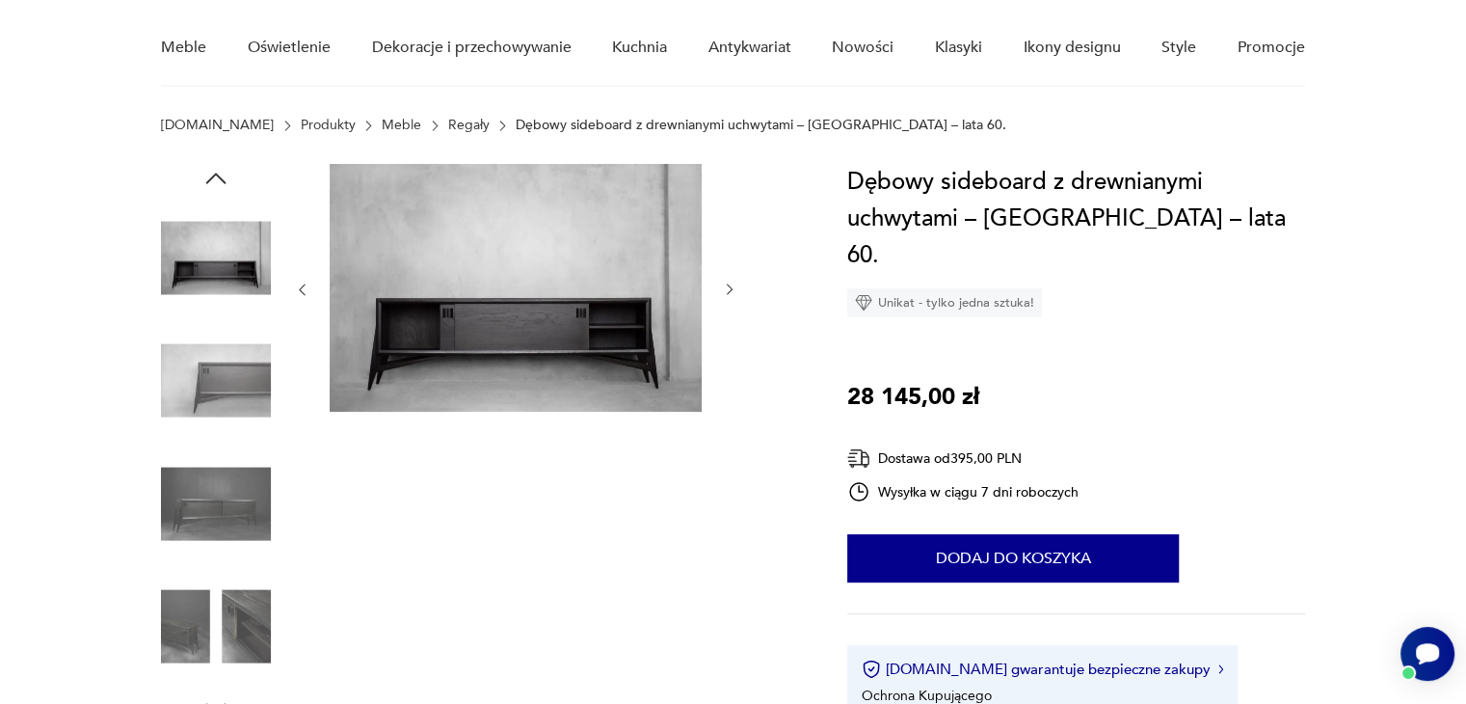
scroll to position [158, 0]
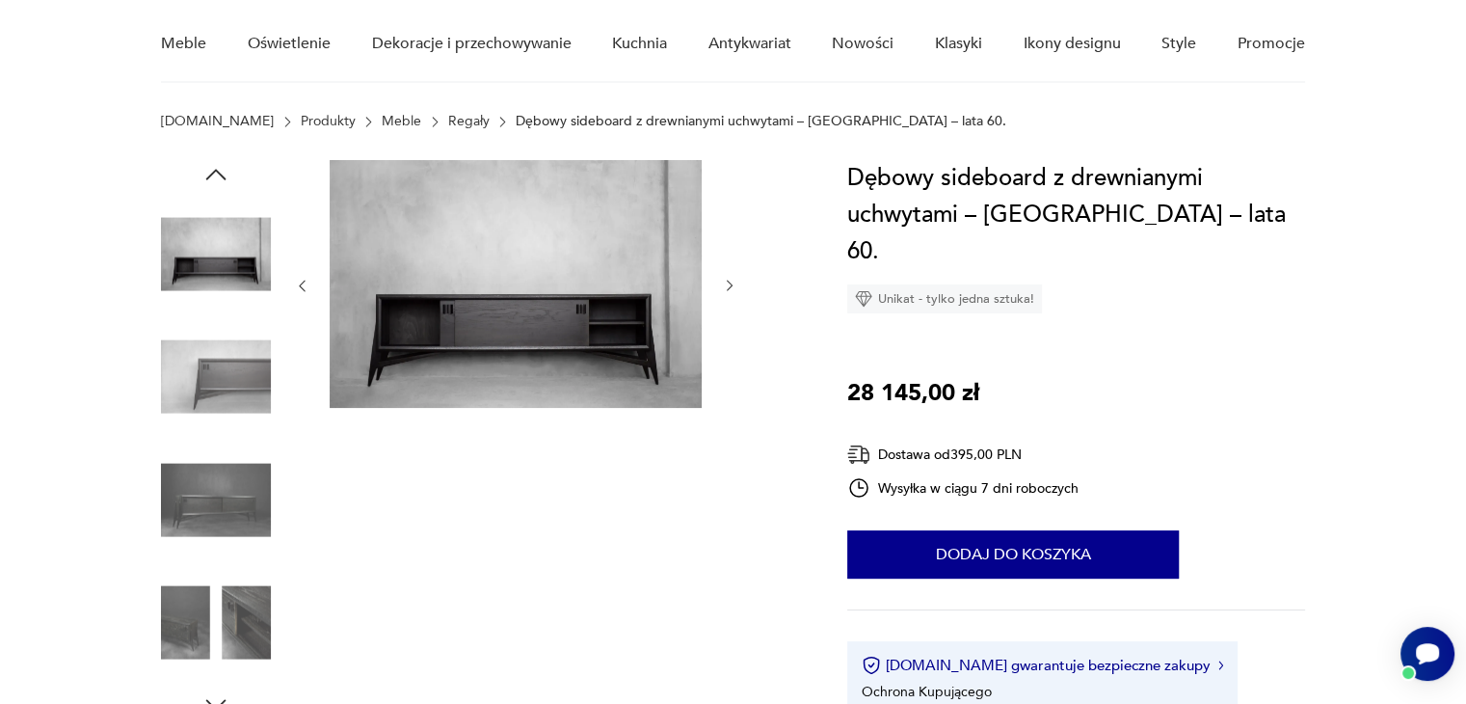
click at [194, 549] on img at bounding box center [216, 499] width 110 height 110
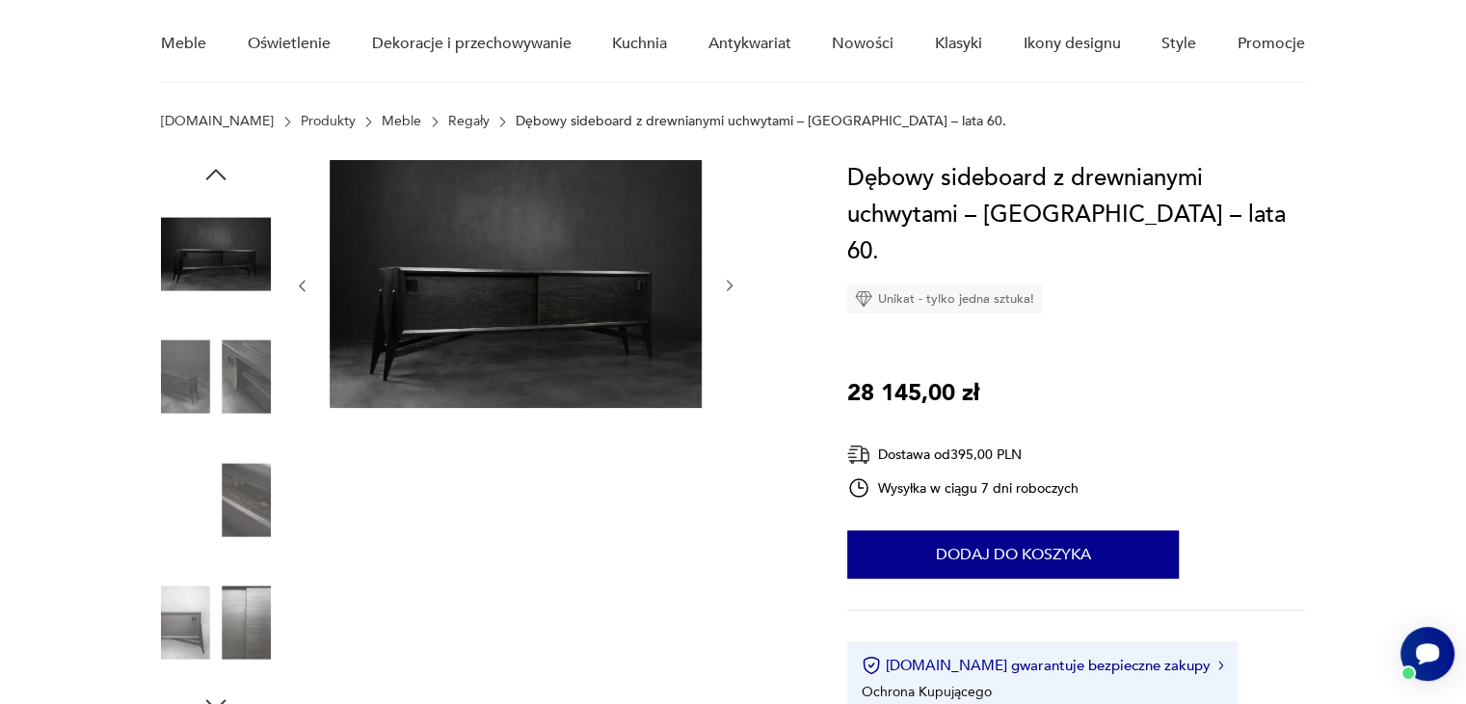
click at [222, 570] on img at bounding box center [216, 623] width 110 height 110
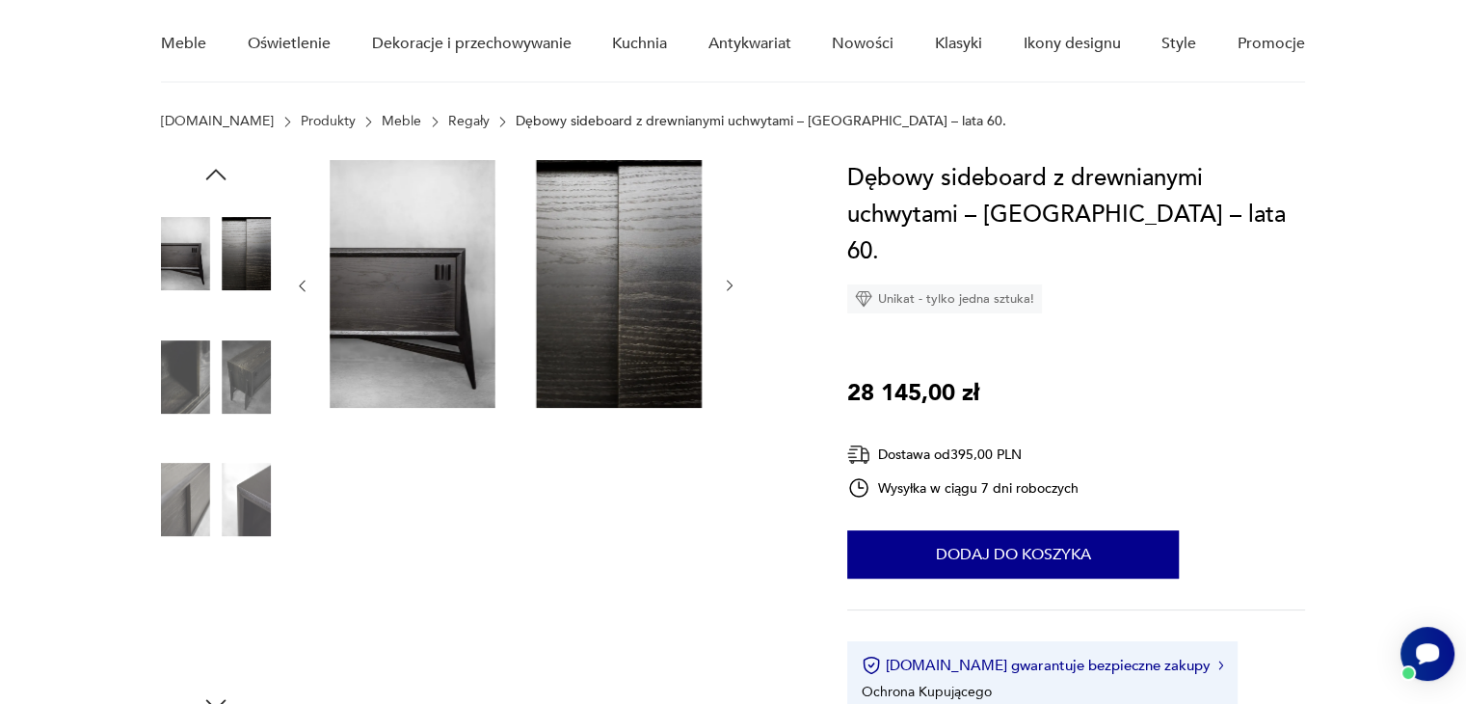
click at [222, 570] on img at bounding box center [216, 623] width 110 height 110
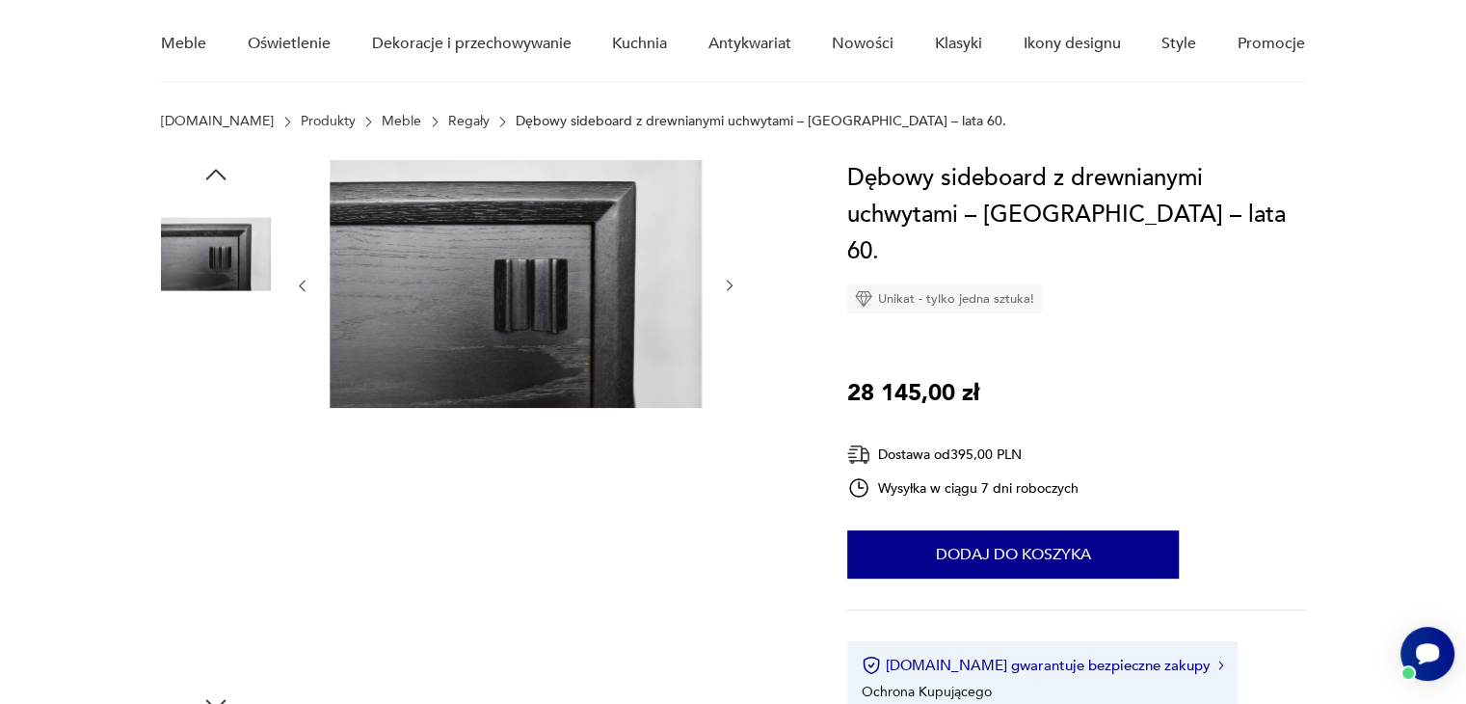
click at [222, 570] on img at bounding box center [216, 623] width 110 height 110
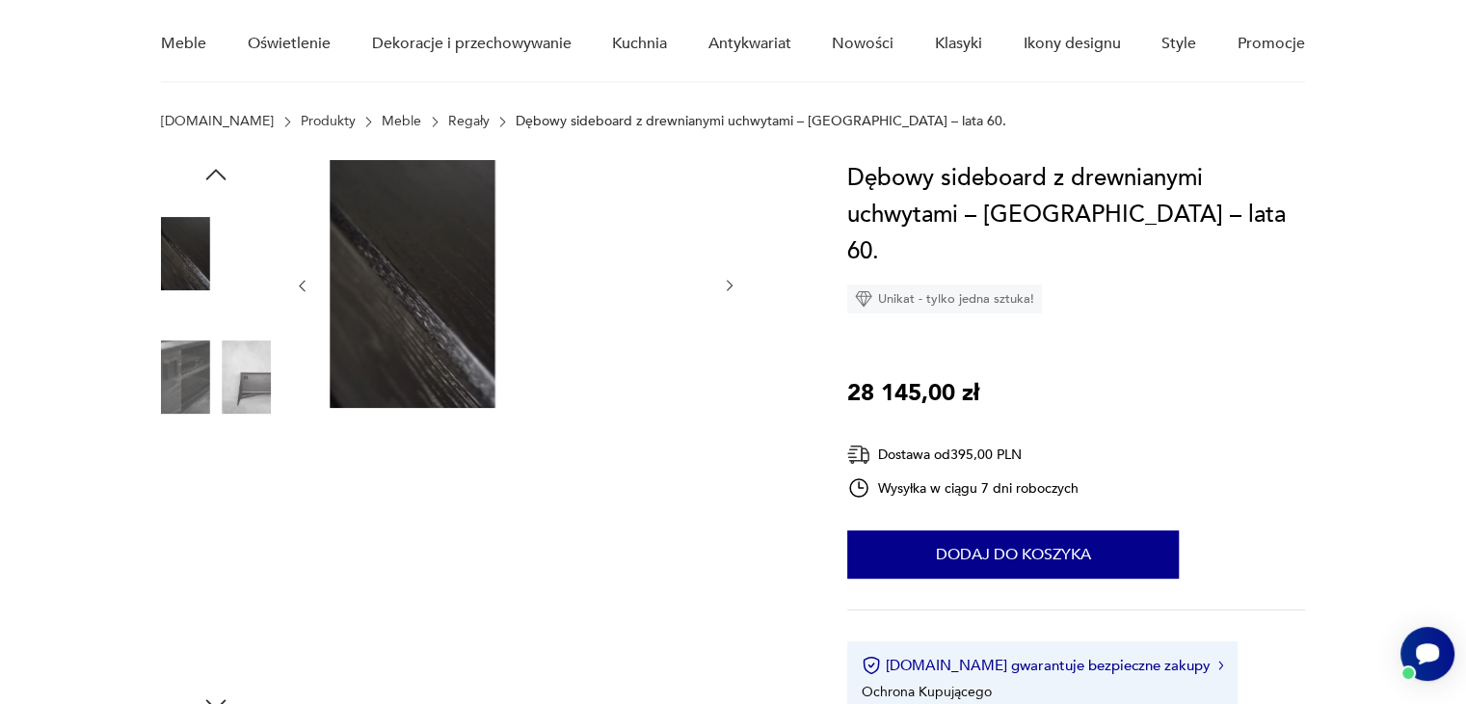
click at [222, 570] on img at bounding box center [216, 623] width 110 height 110
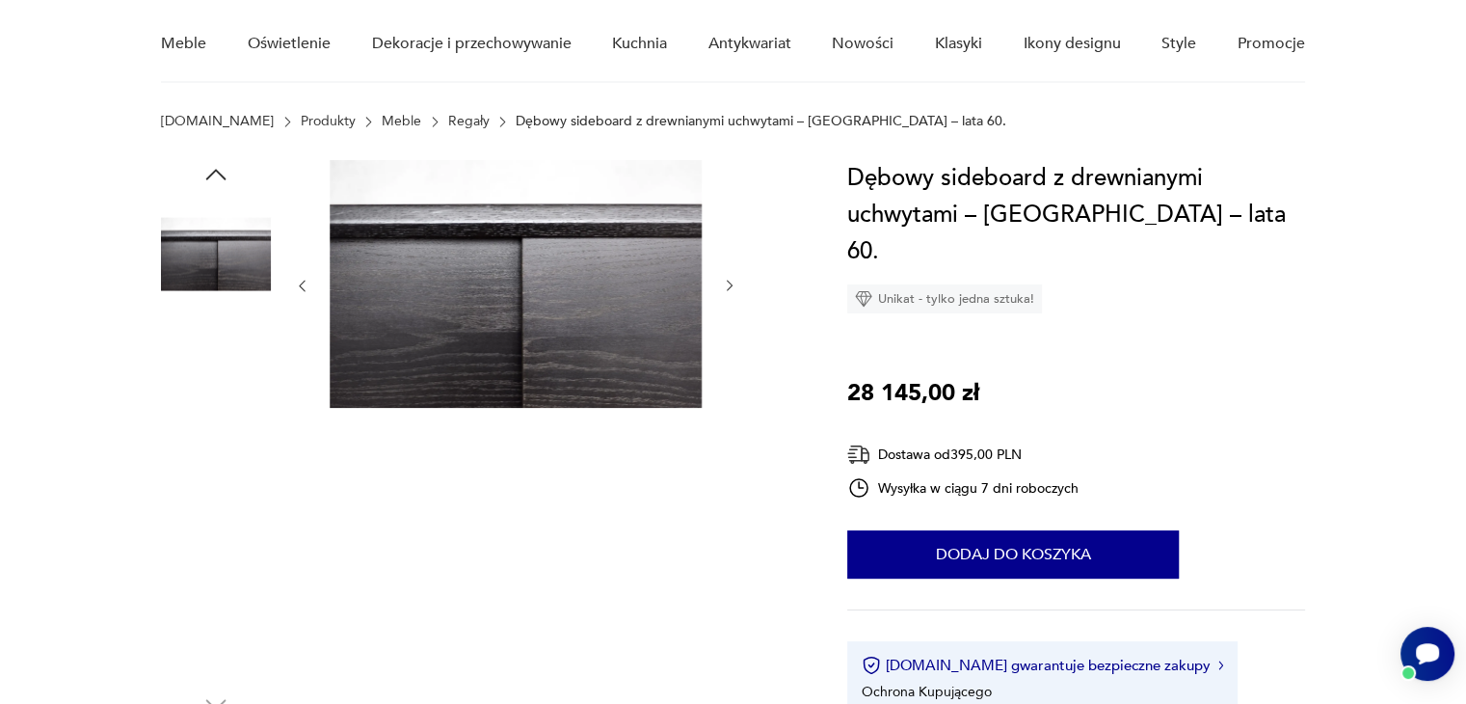
click at [222, 570] on img at bounding box center [216, 623] width 110 height 110
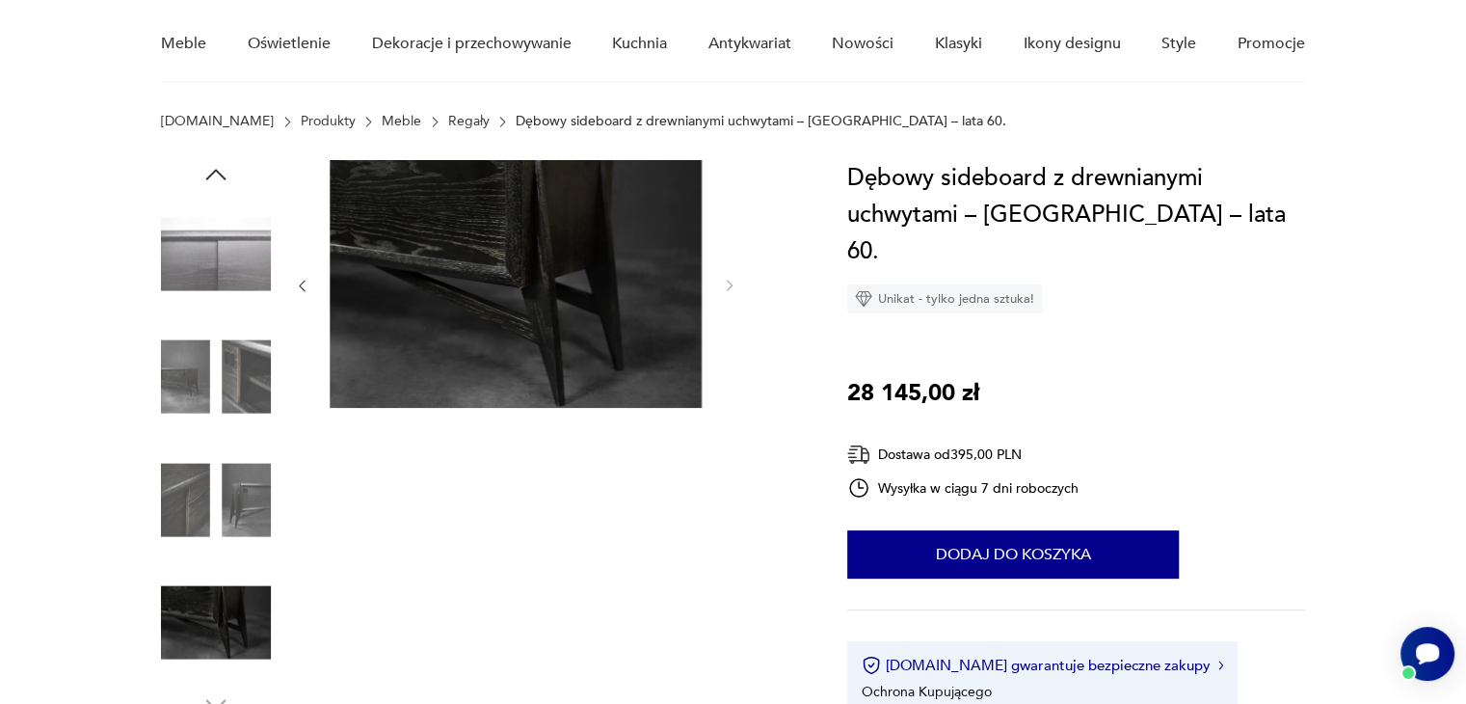
click at [278, 467] on div at bounding box center [481, 439] width 640 height 559
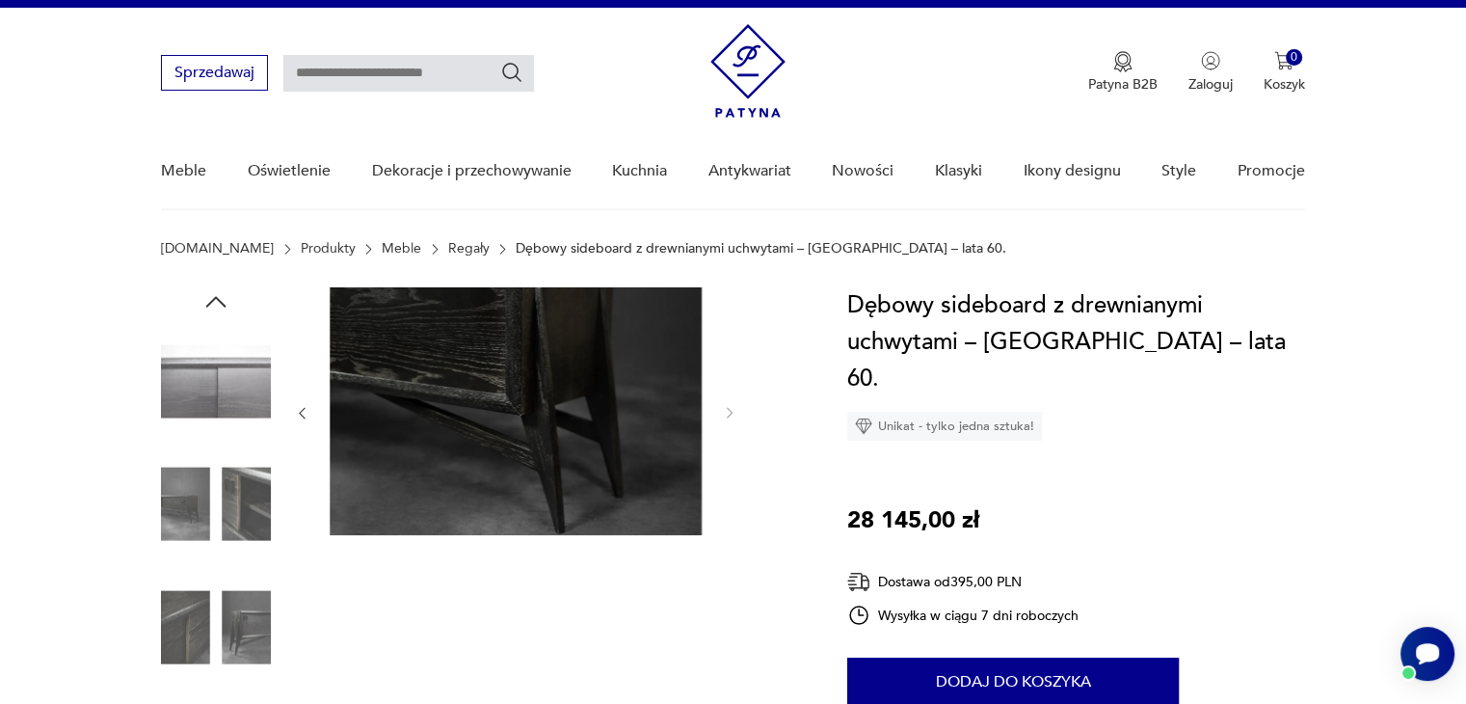
scroll to position [0, 0]
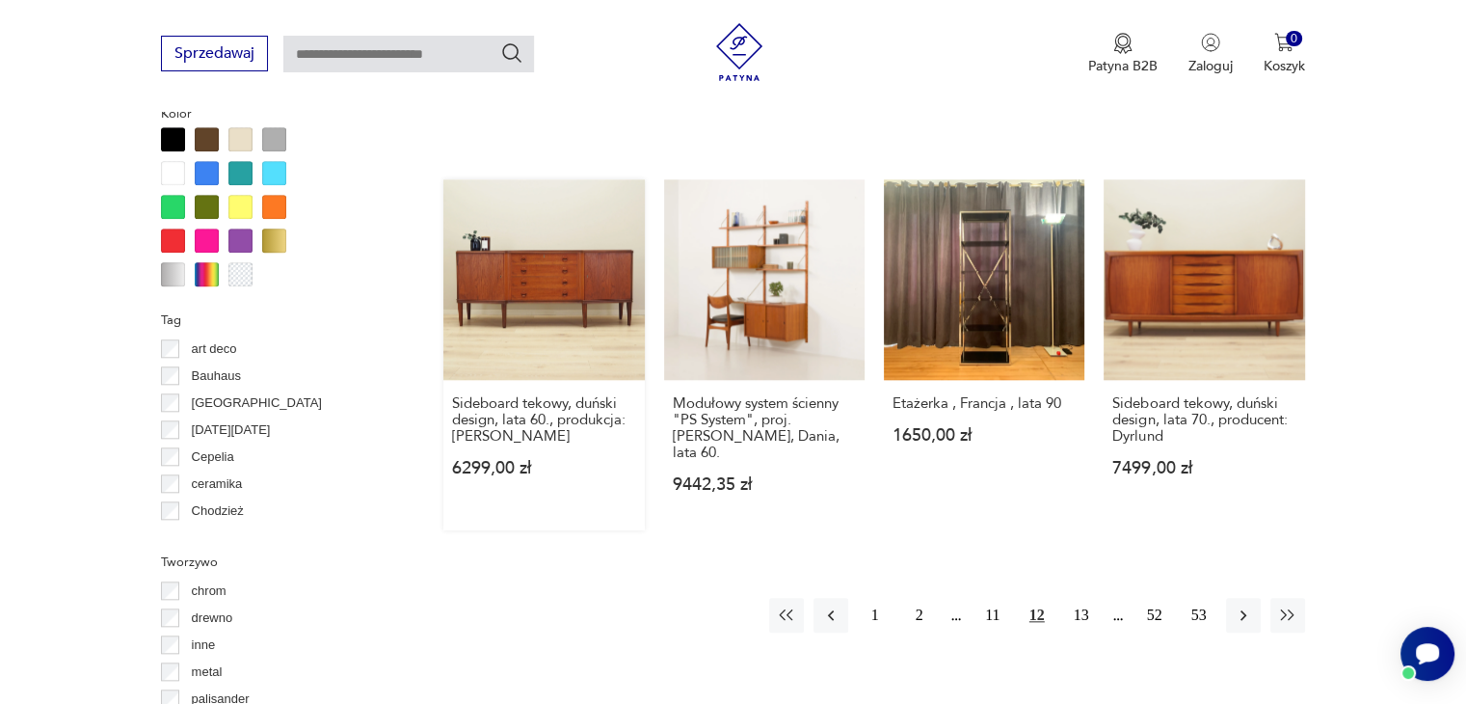
scroll to position [1880, 0]
click at [1089, 597] on button "13" at bounding box center [1081, 614] width 35 height 35
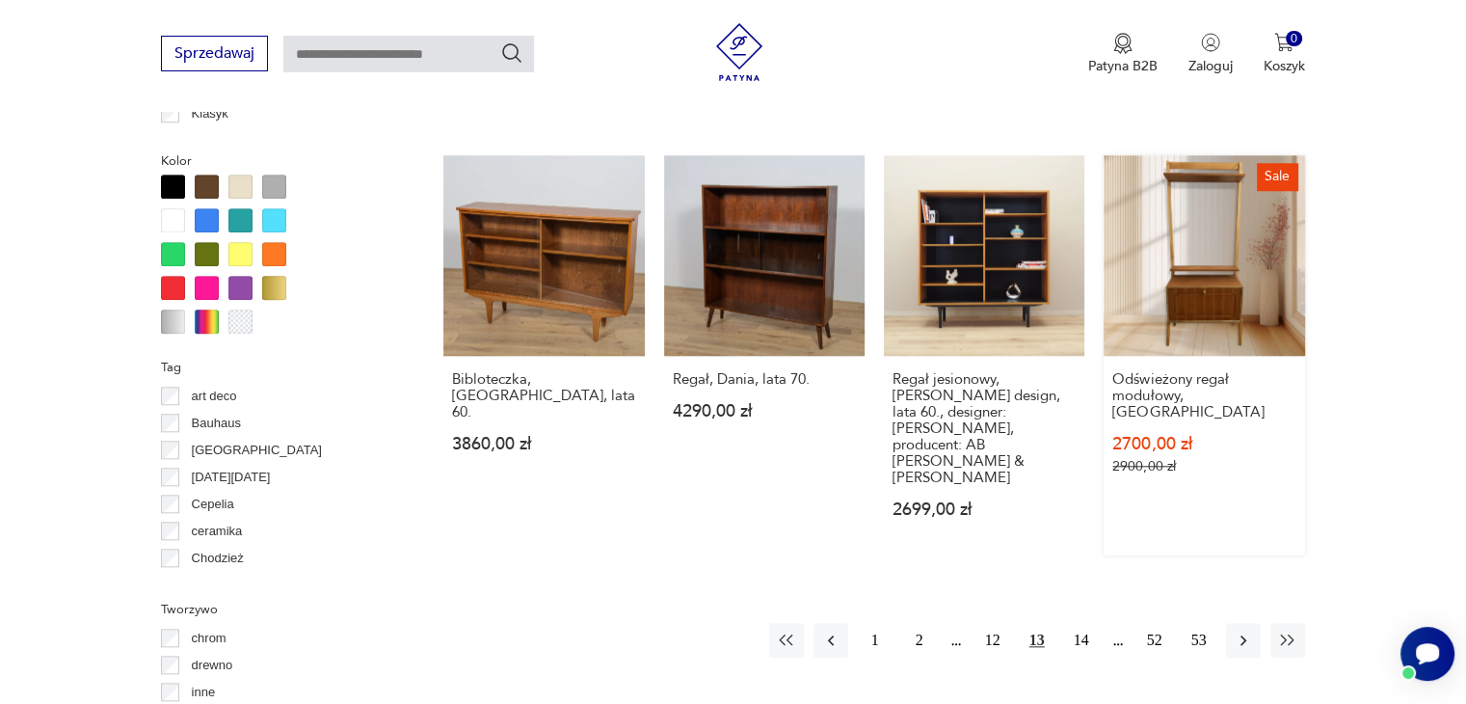
scroll to position [1957, 0]
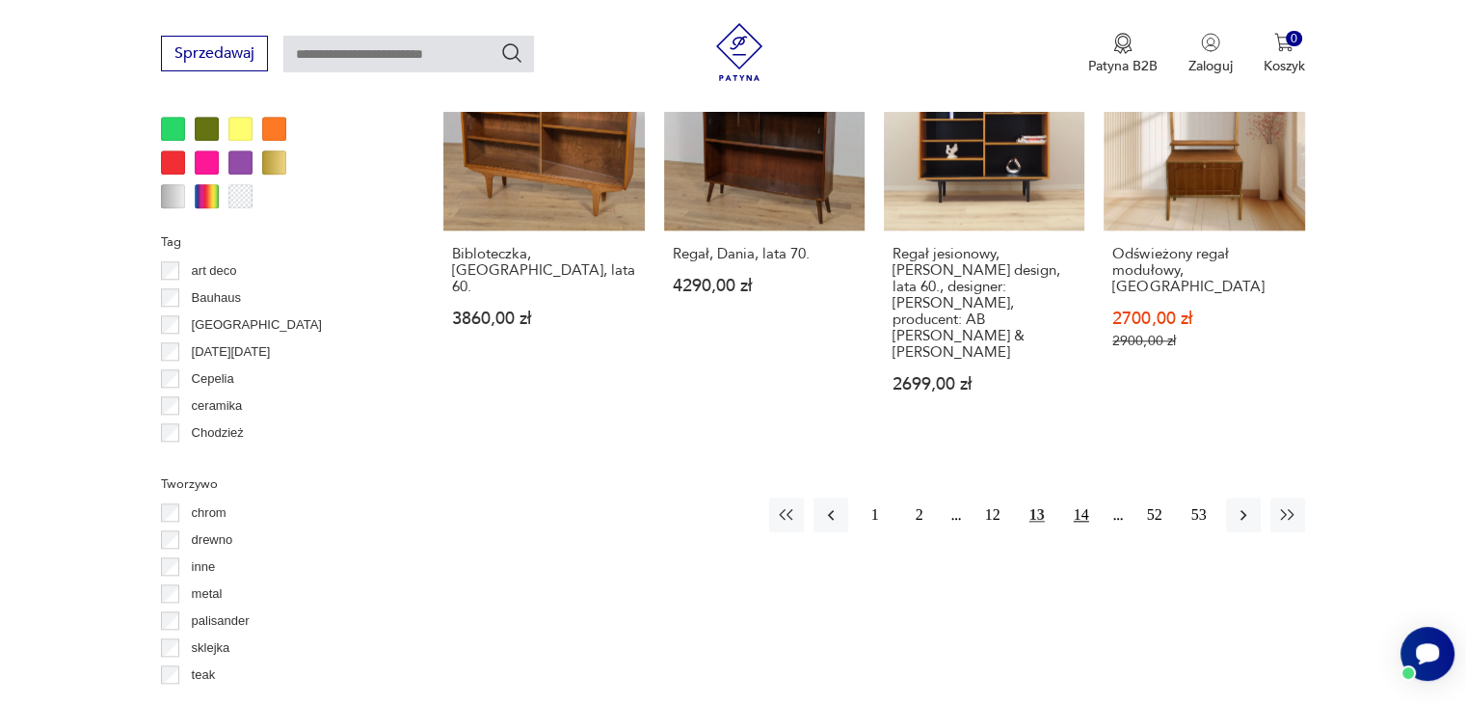
click at [1080, 497] on button "14" at bounding box center [1081, 514] width 35 height 35
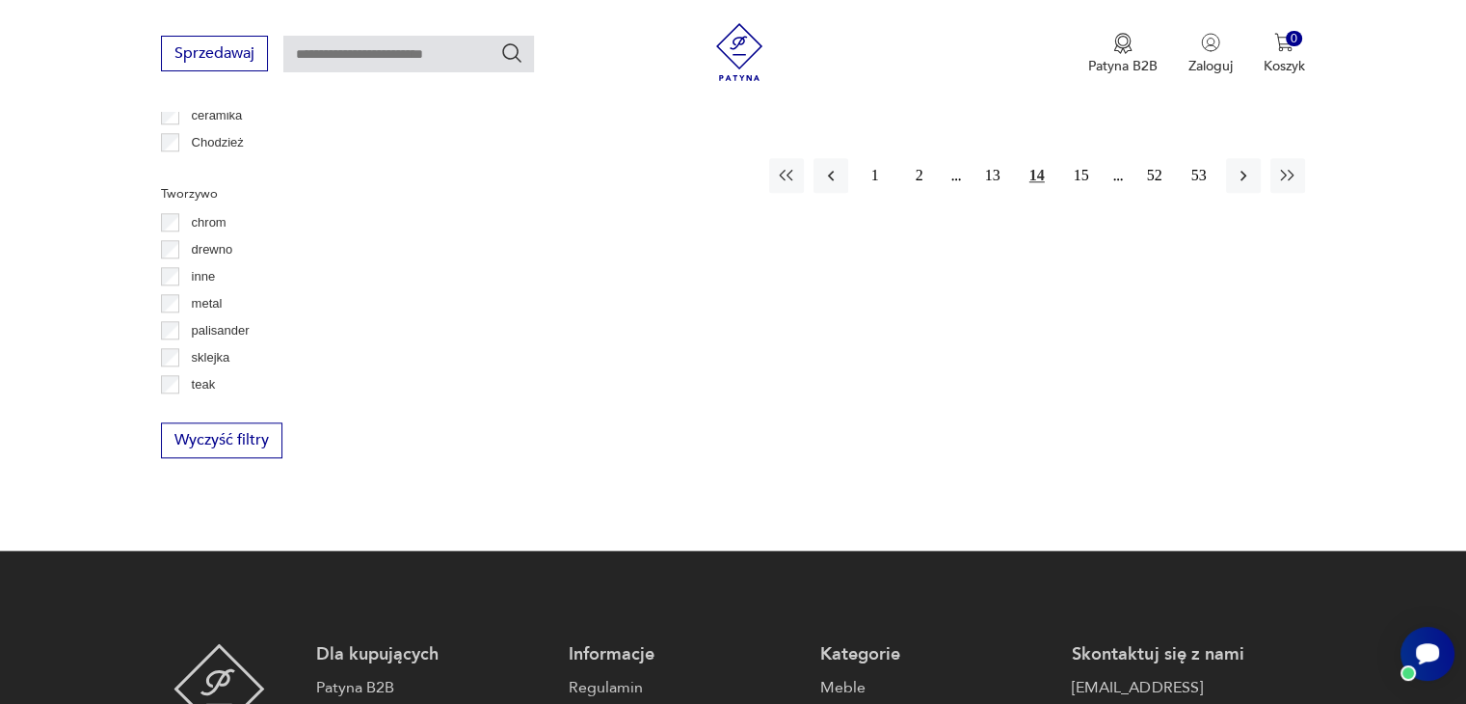
scroll to position [2150, 0]
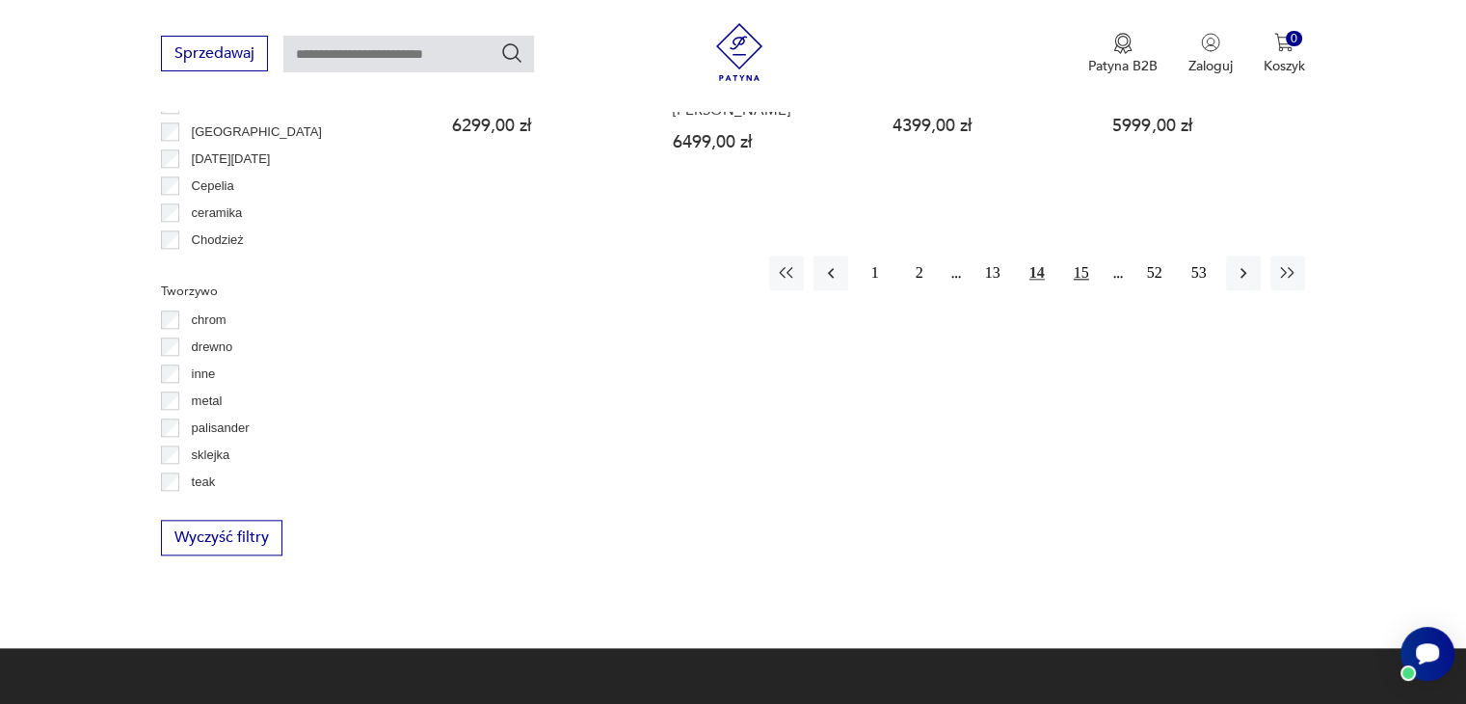
click at [1073, 269] on button "15" at bounding box center [1081, 272] width 35 height 35
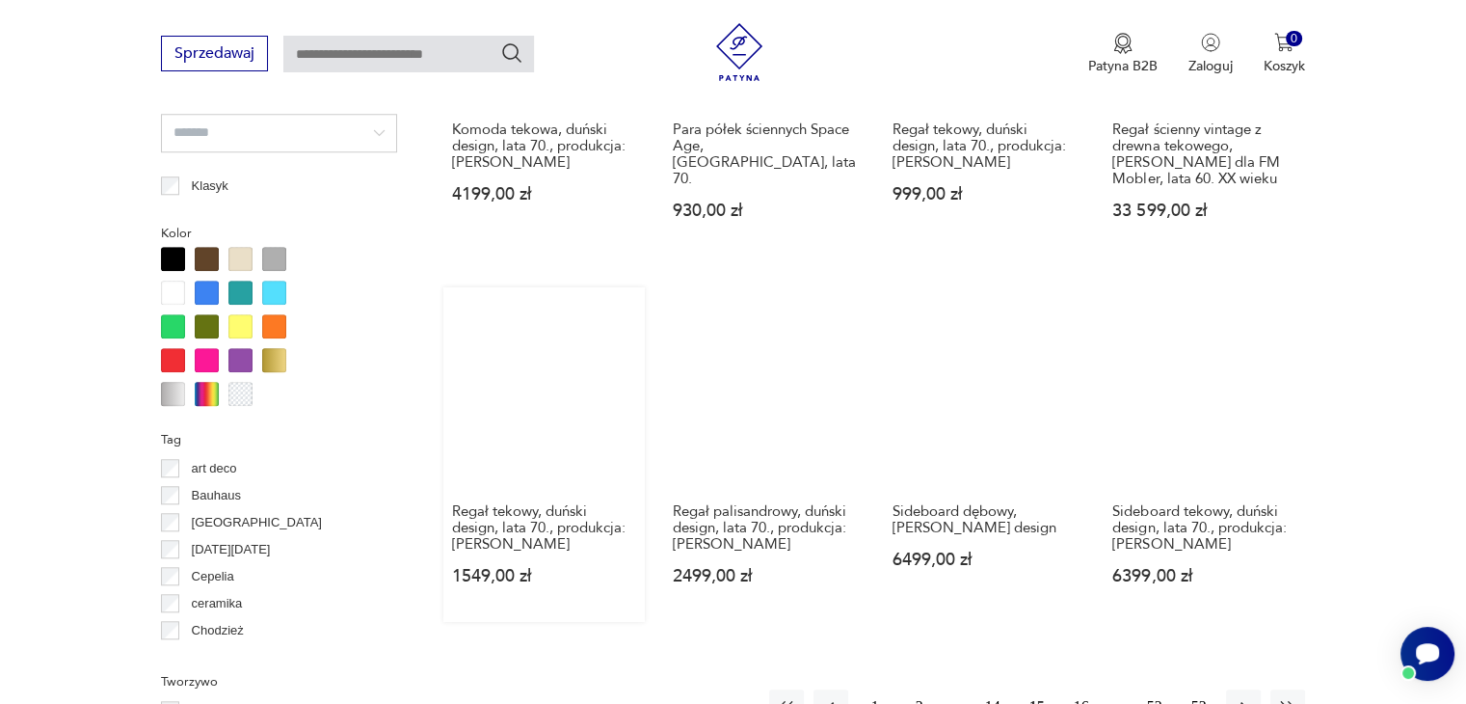
scroll to position [1764, 0]
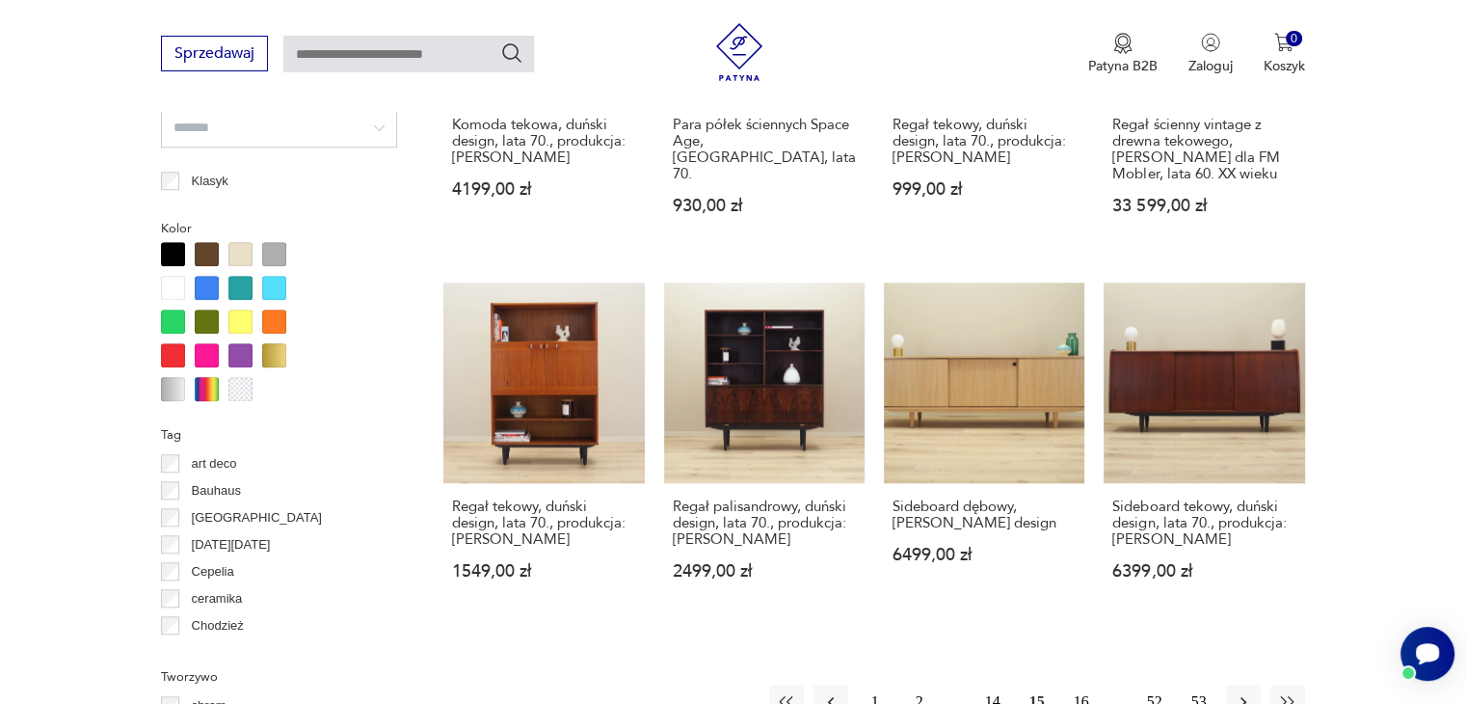
click at [1076, 684] on button "16" at bounding box center [1081, 701] width 35 height 35
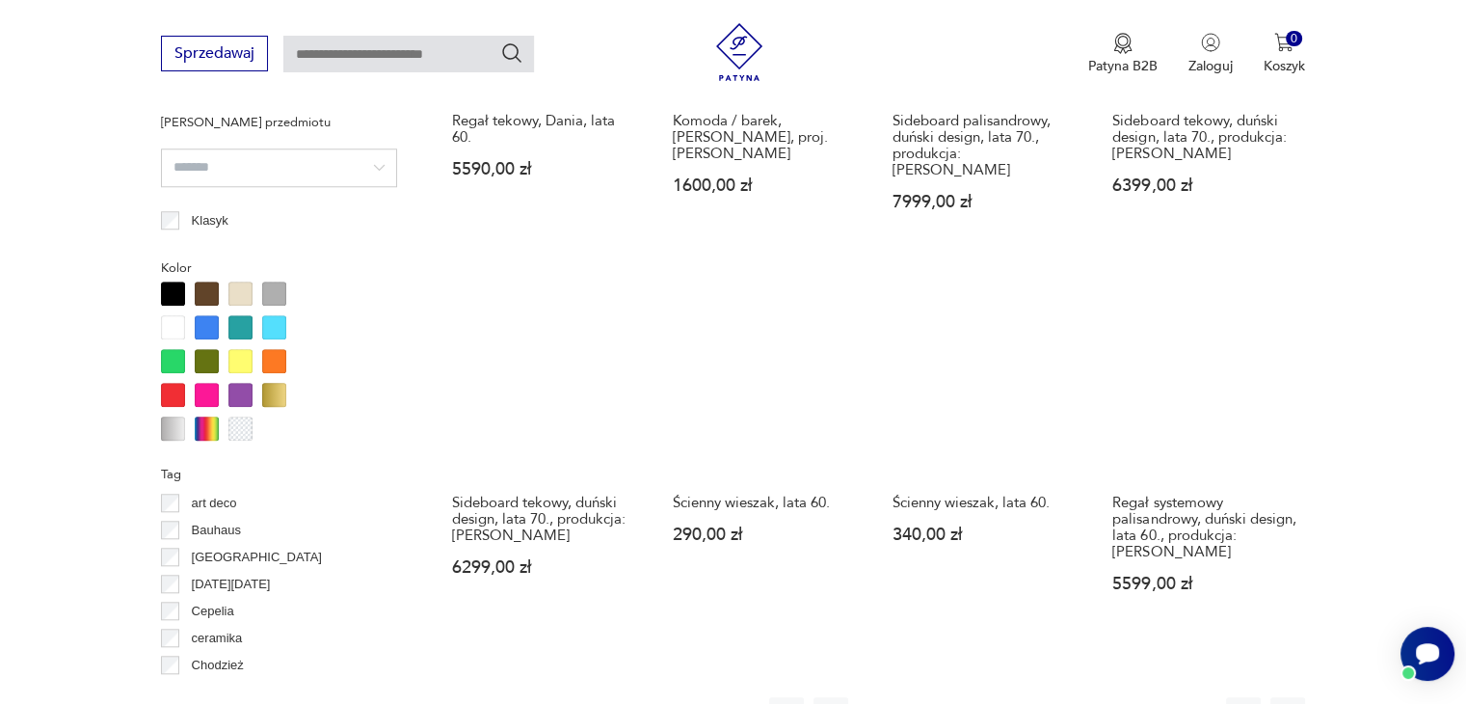
scroll to position [1836, 0]
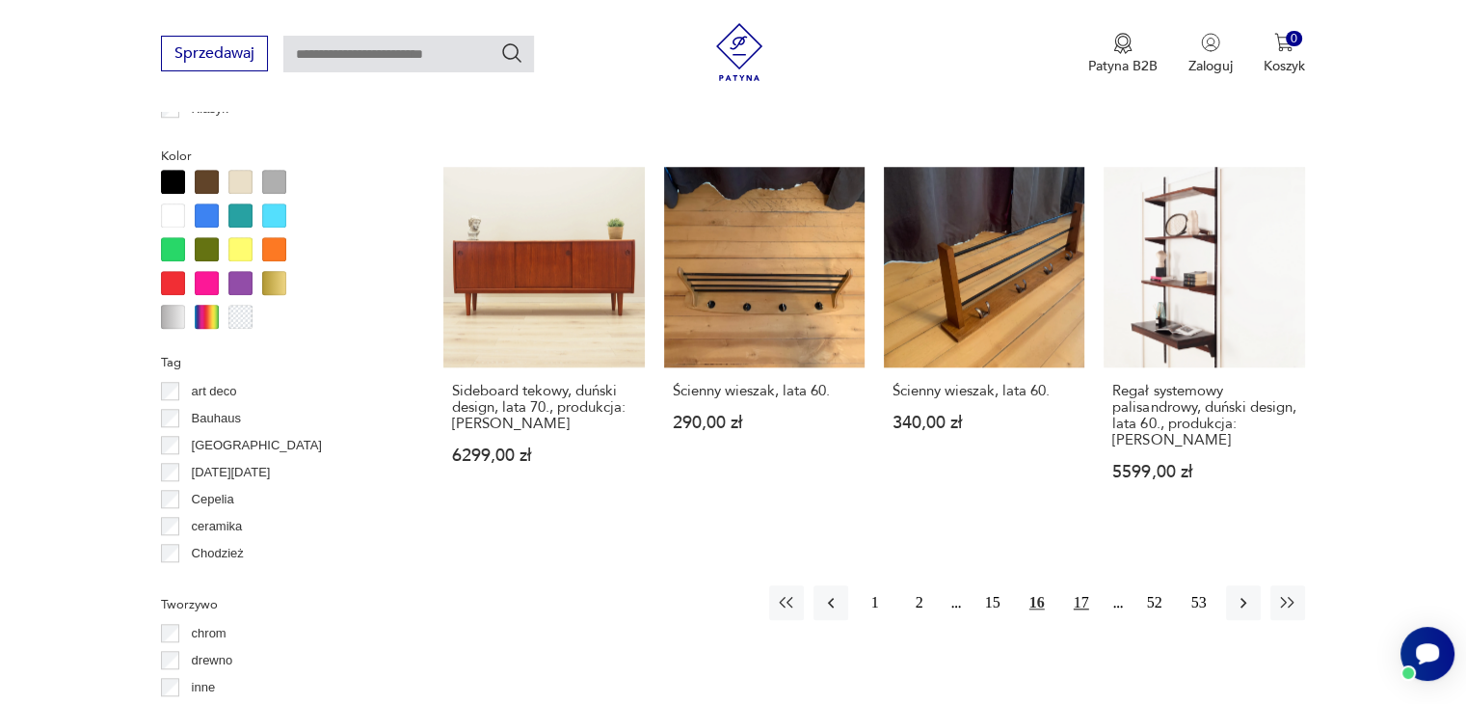
click at [1072, 601] on button "17" at bounding box center [1081, 602] width 35 height 35
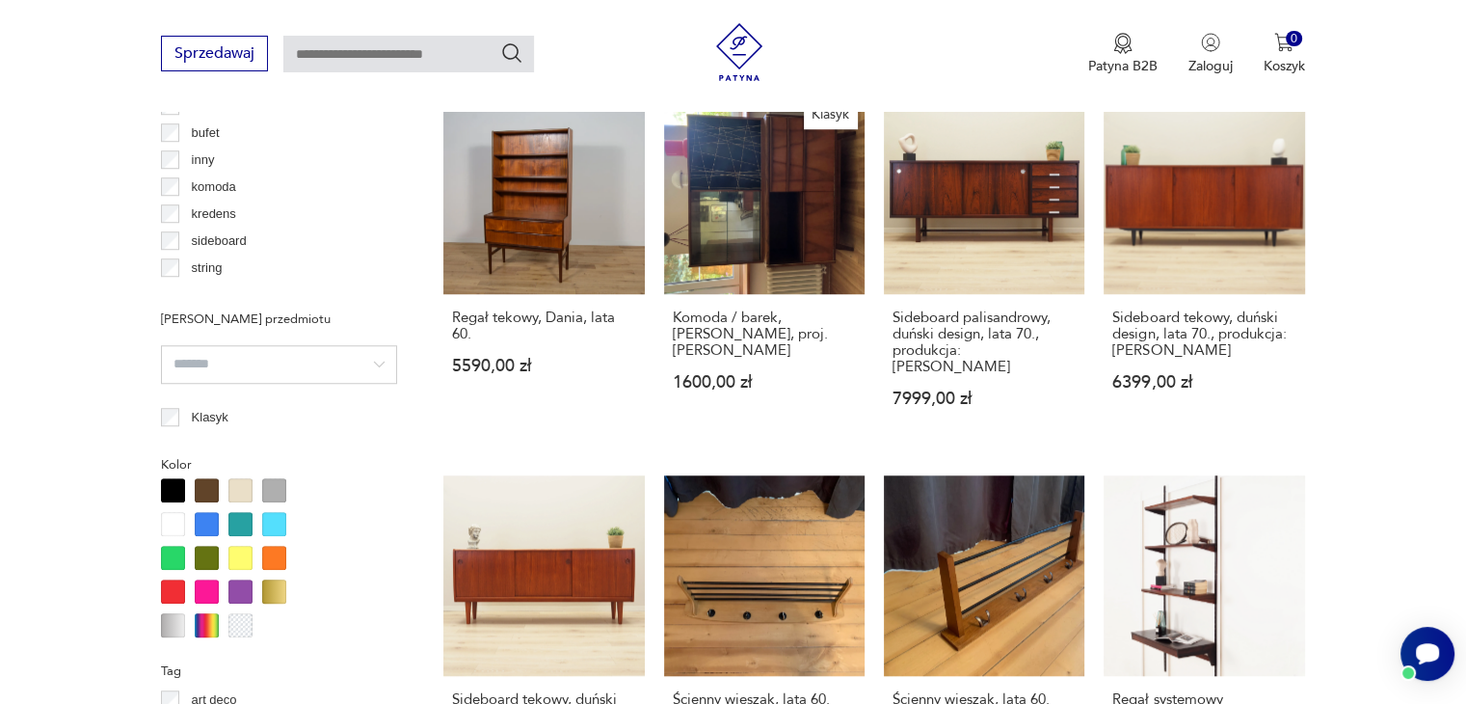
click at [1072, 601] on div "Znaleziono 846 produktów Filtruj Sortuj według daty dodania Sortuj według daty …" at bounding box center [873, 225] width 861 height 1903
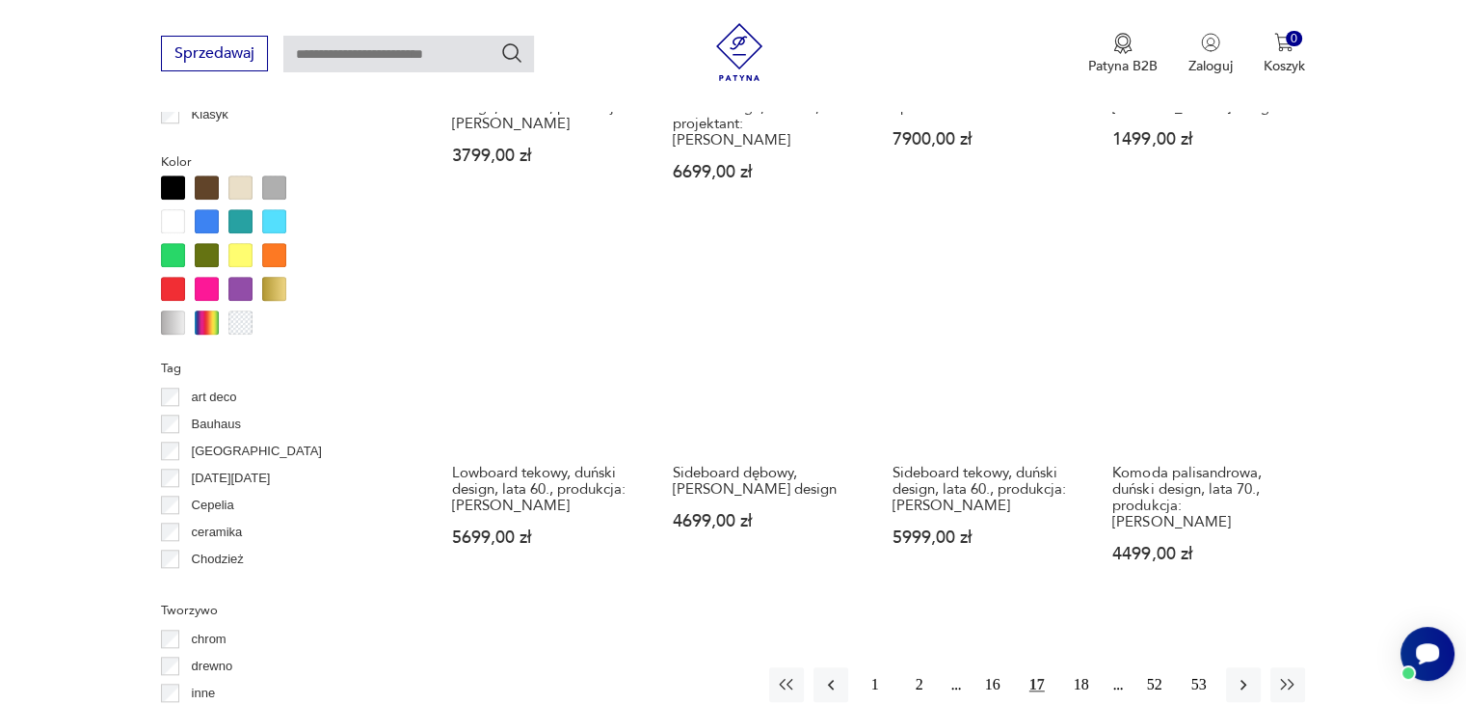
scroll to position [1831, 0]
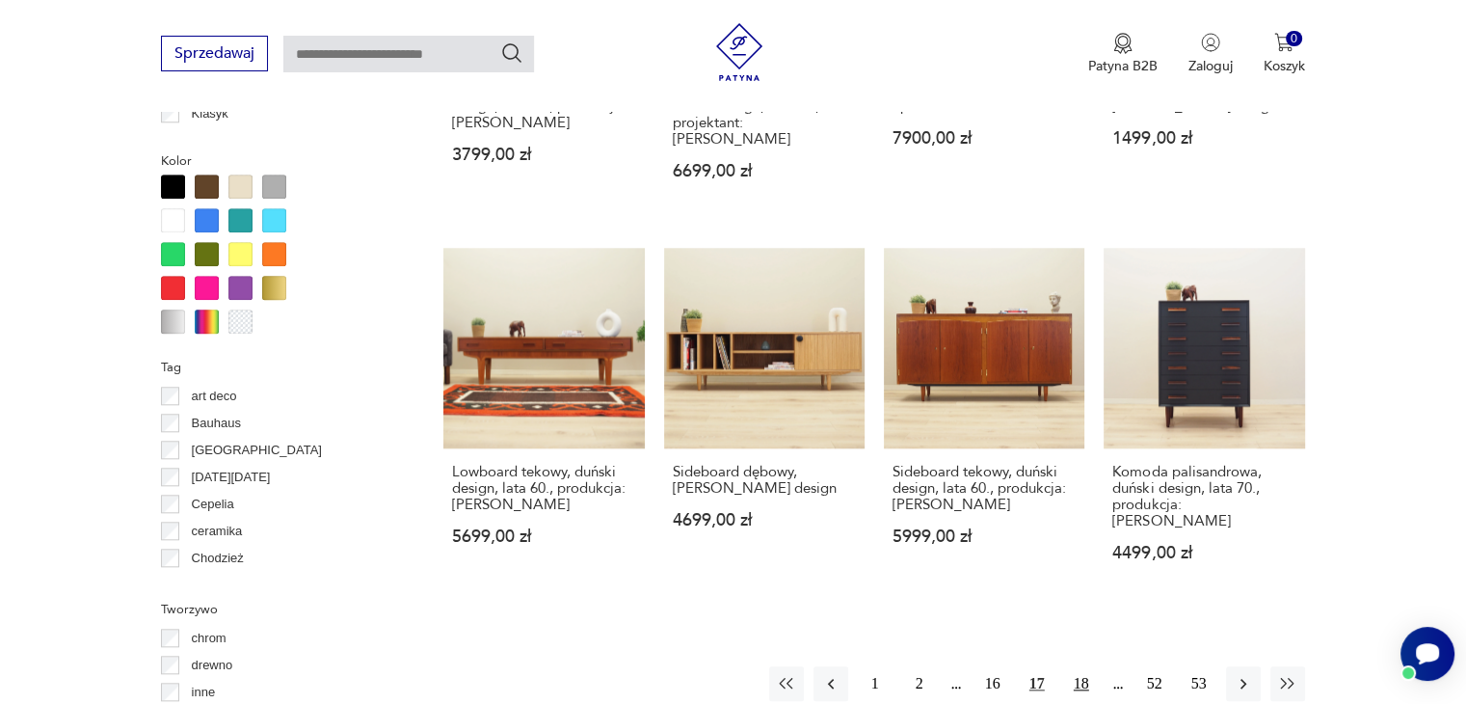
click at [1075, 666] on button "18" at bounding box center [1081, 683] width 35 height 35
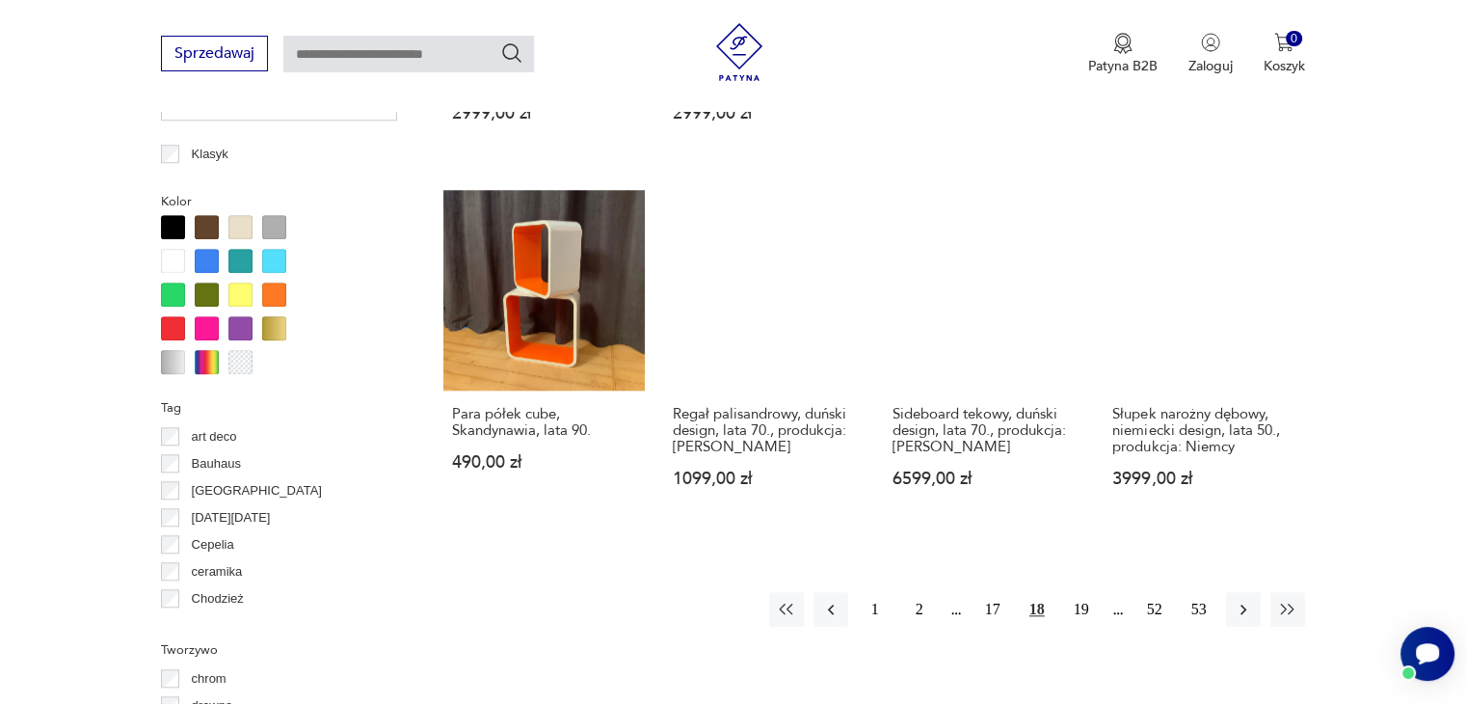
scroll to position [1792, 0]
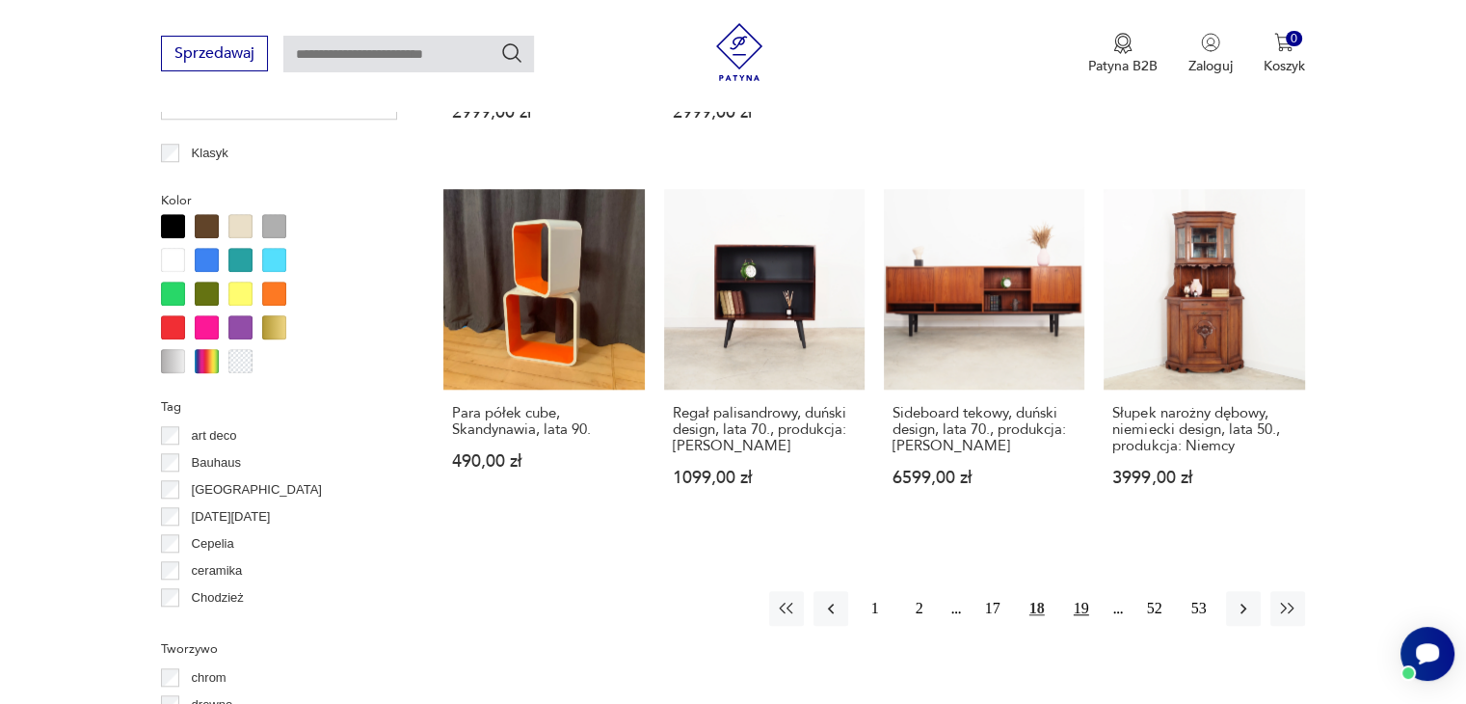
click at [1082, 591] on button "19" at bounding box center [1081, 608] width 35 height 35
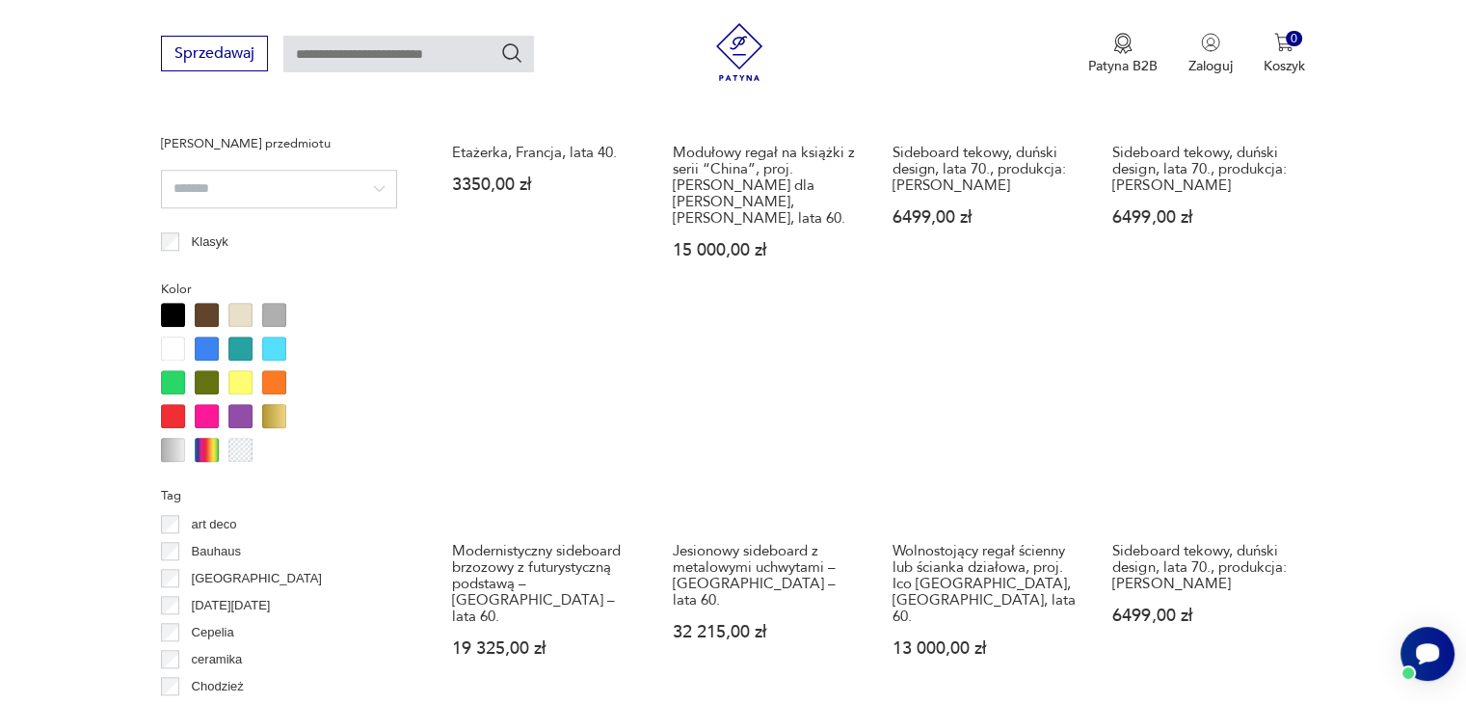
scroll to position [1821, 0]
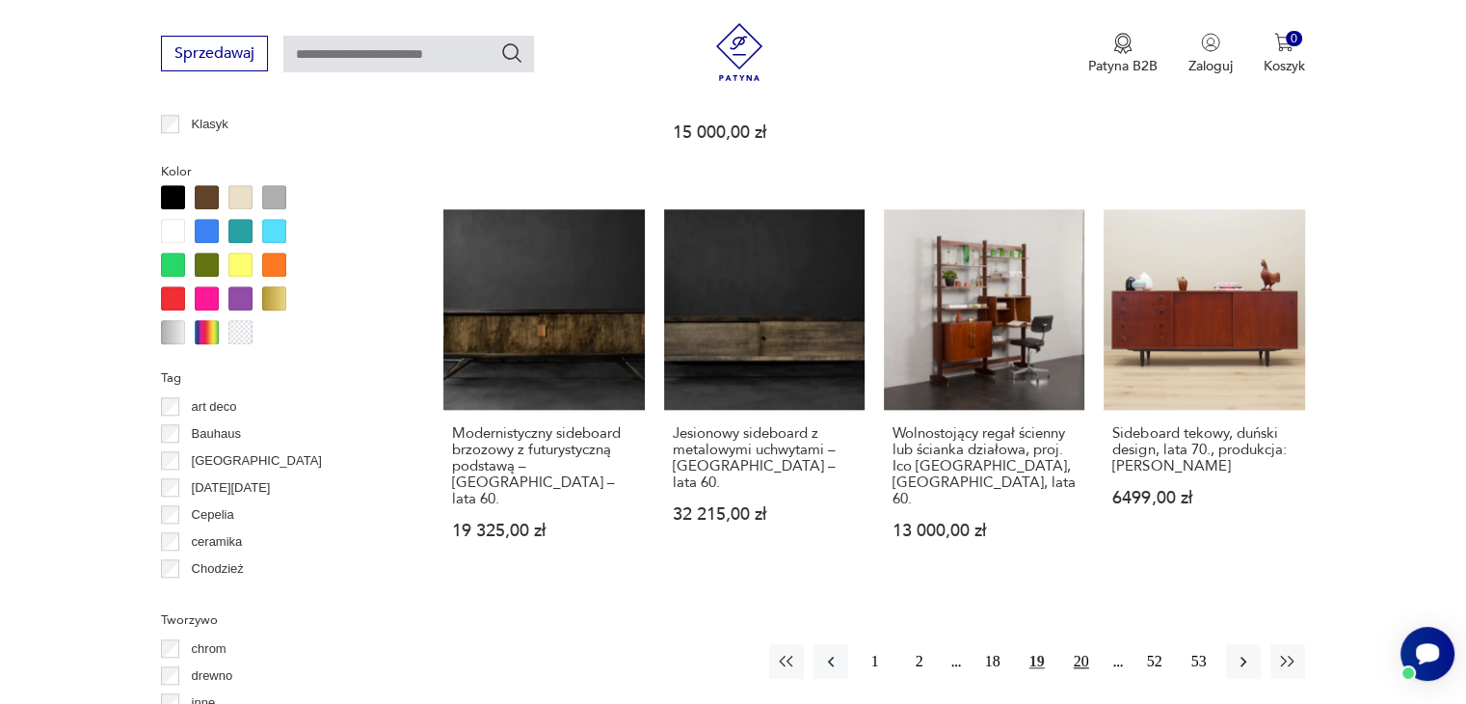
click at [1083, 644] on button "20" at bounding box center [1081, 661] width 35 height 35
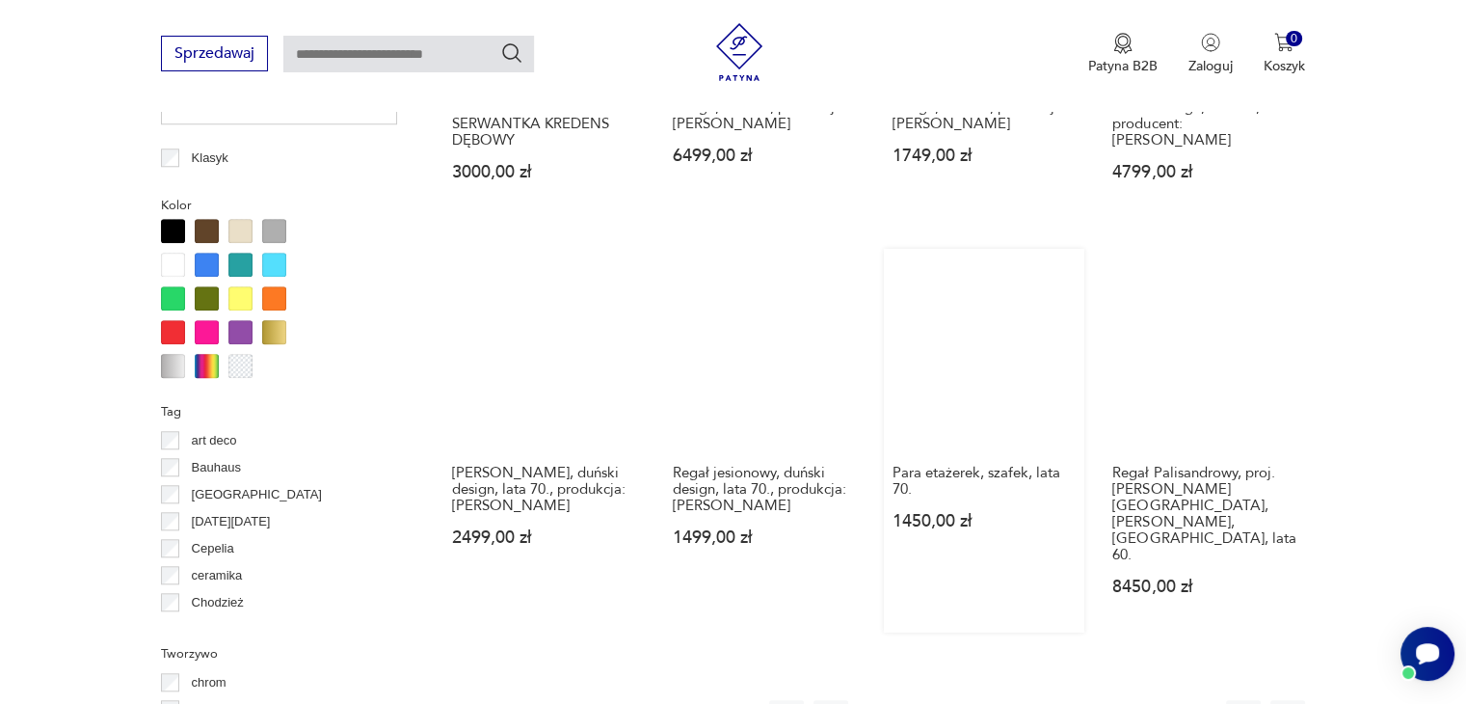
scroll to position [1860, 0]
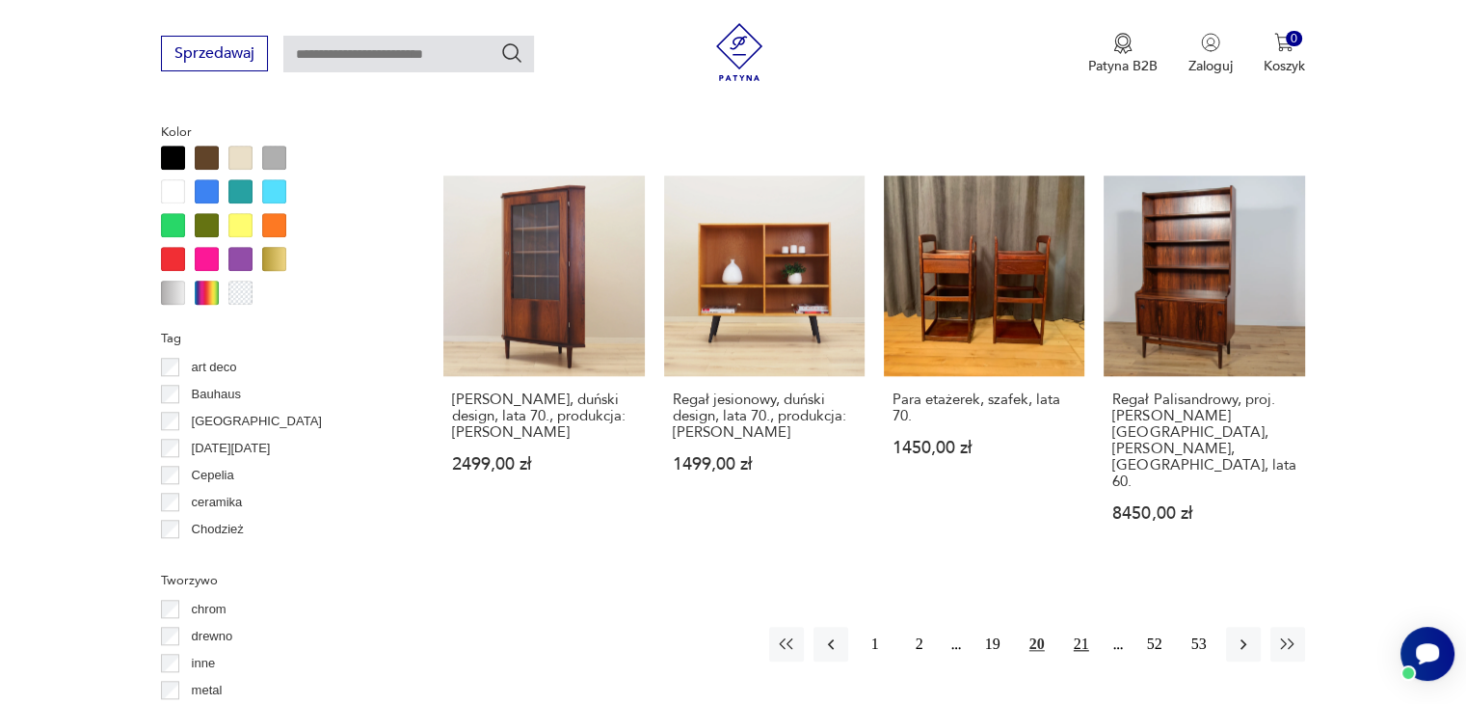
click at [1075, 627] on button "21" at bounding box center [1081, 644] width 35 height 35
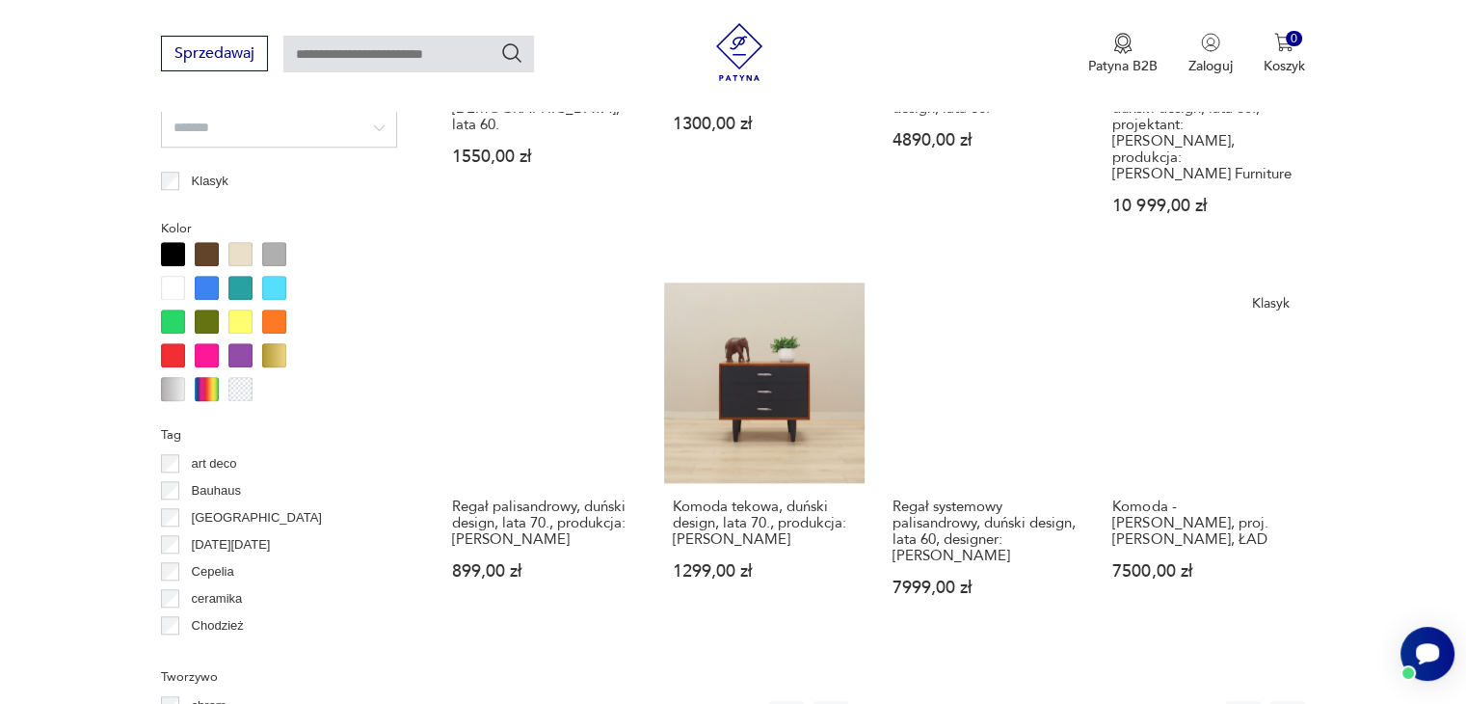
scroll to position [1957, 0]
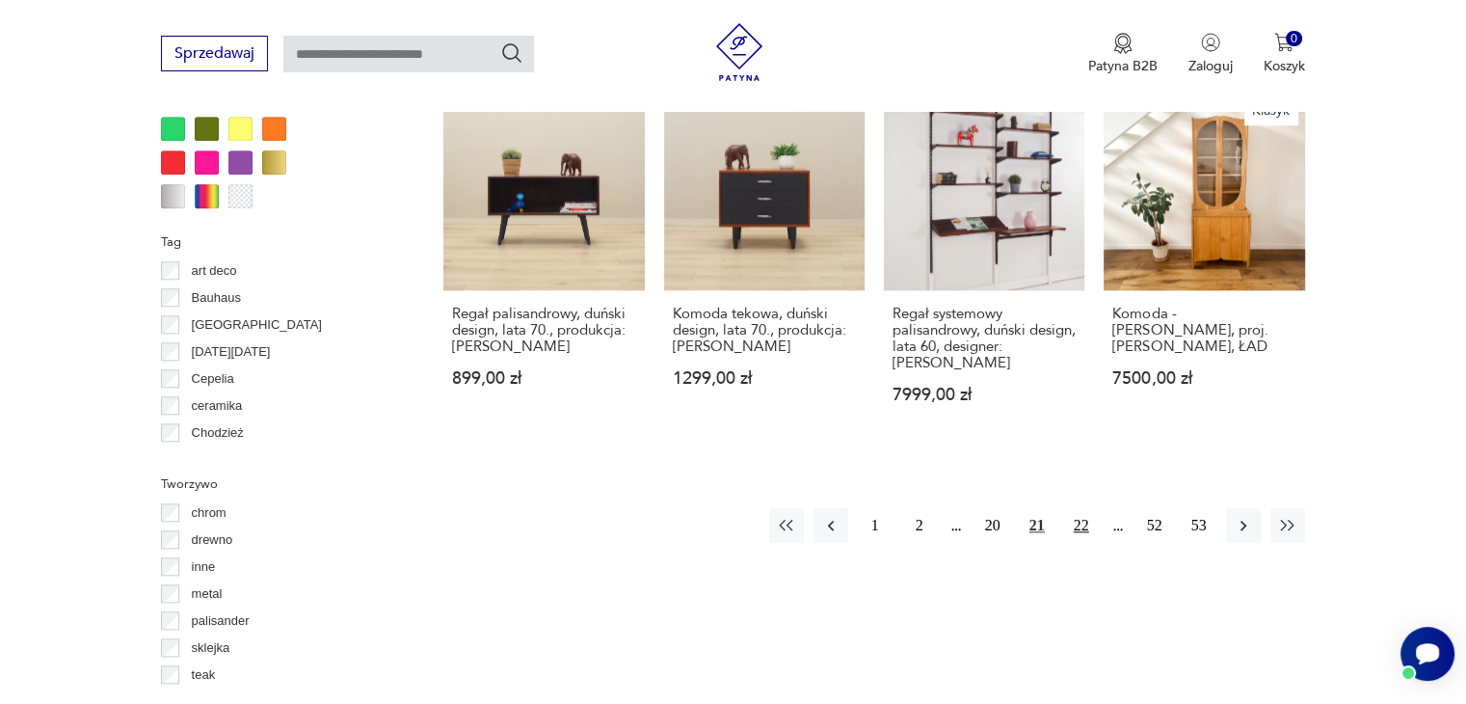
click at [1082, 508] on button "22" at bounding box center [1081, 525] width 35 height 35
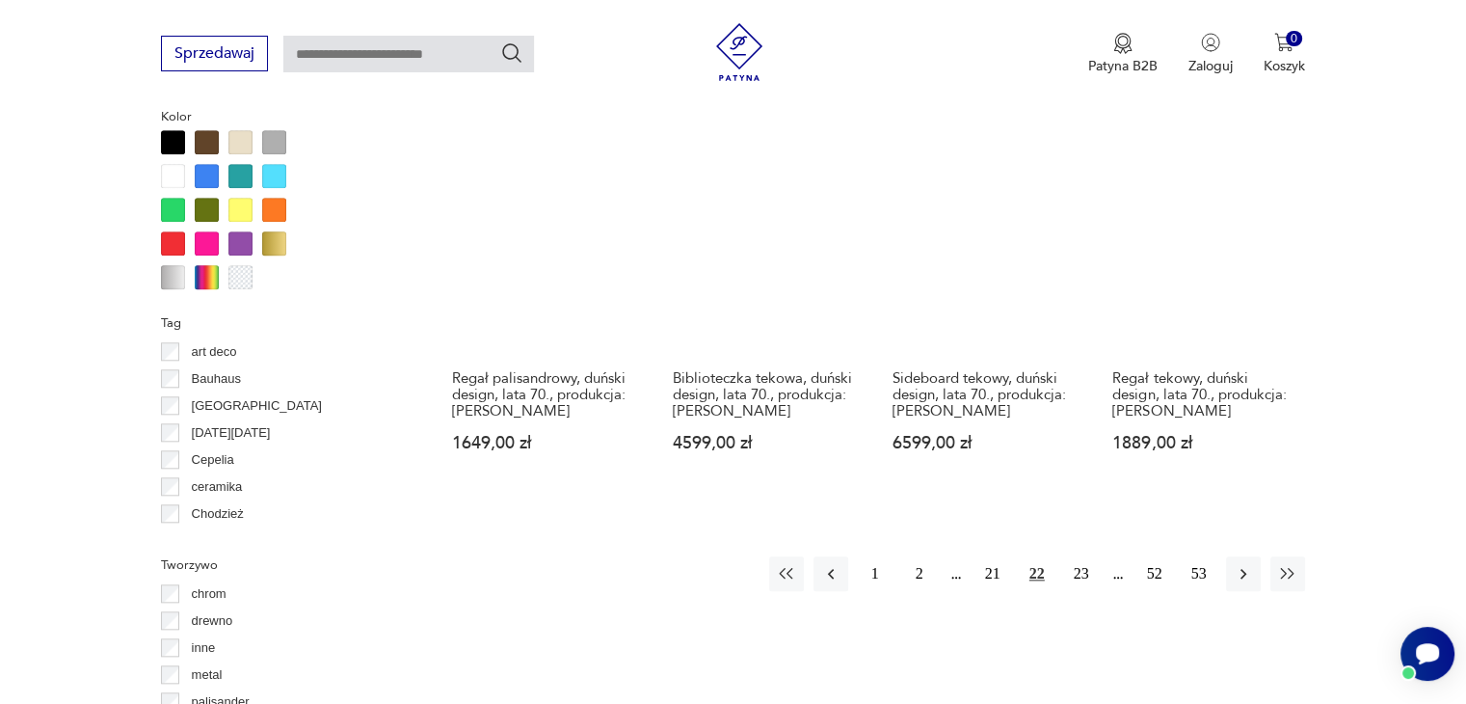
scroll to position [1957, 0]
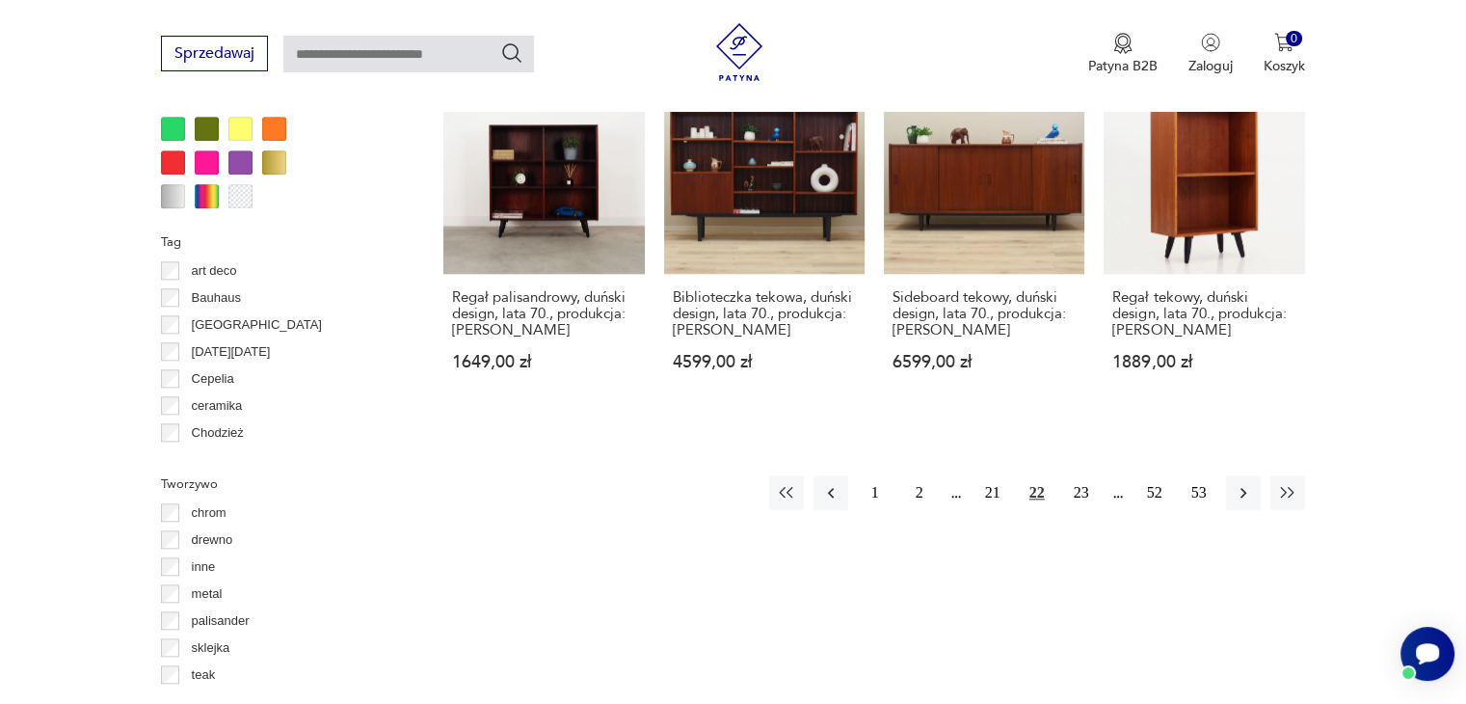
click at [1098, 475] on button "23" at bounding box center [1081, 492] width 35 height 35
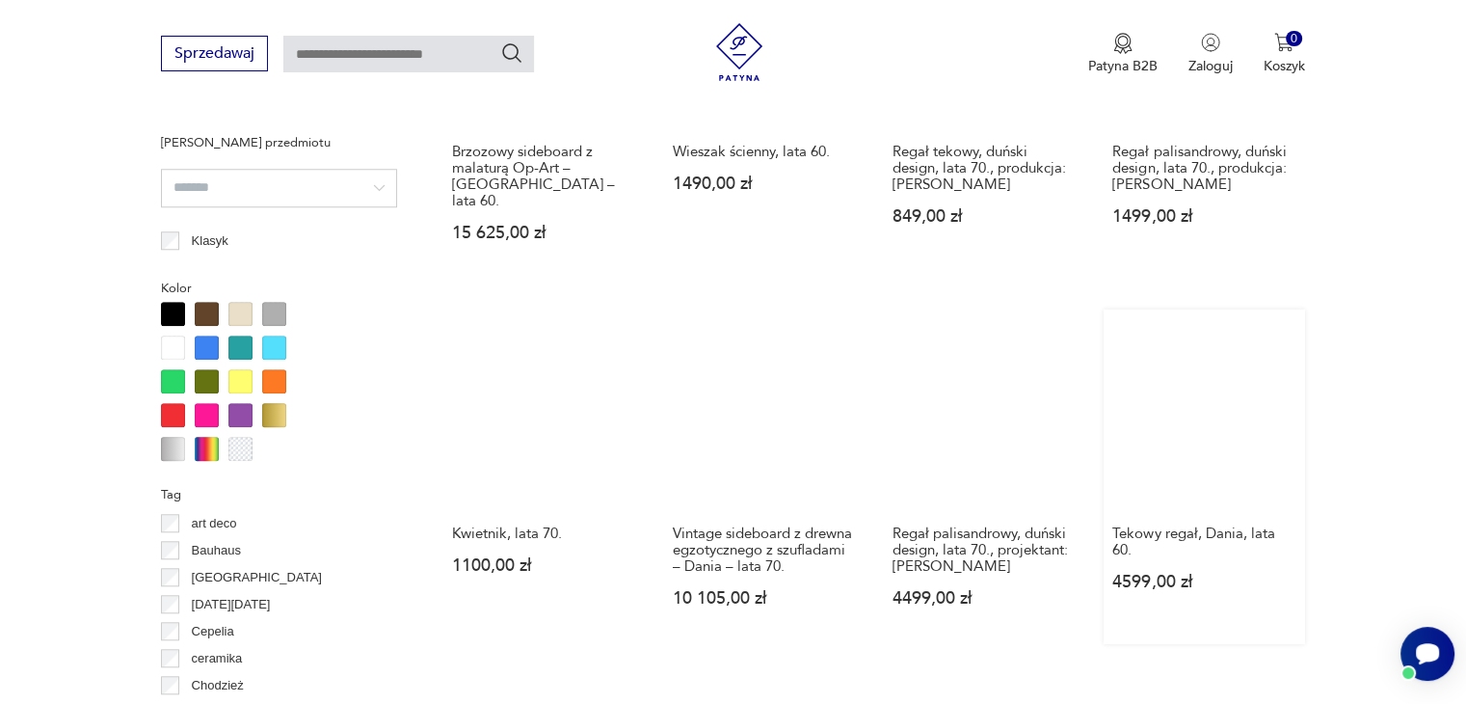
scroll to position [1860, 0]
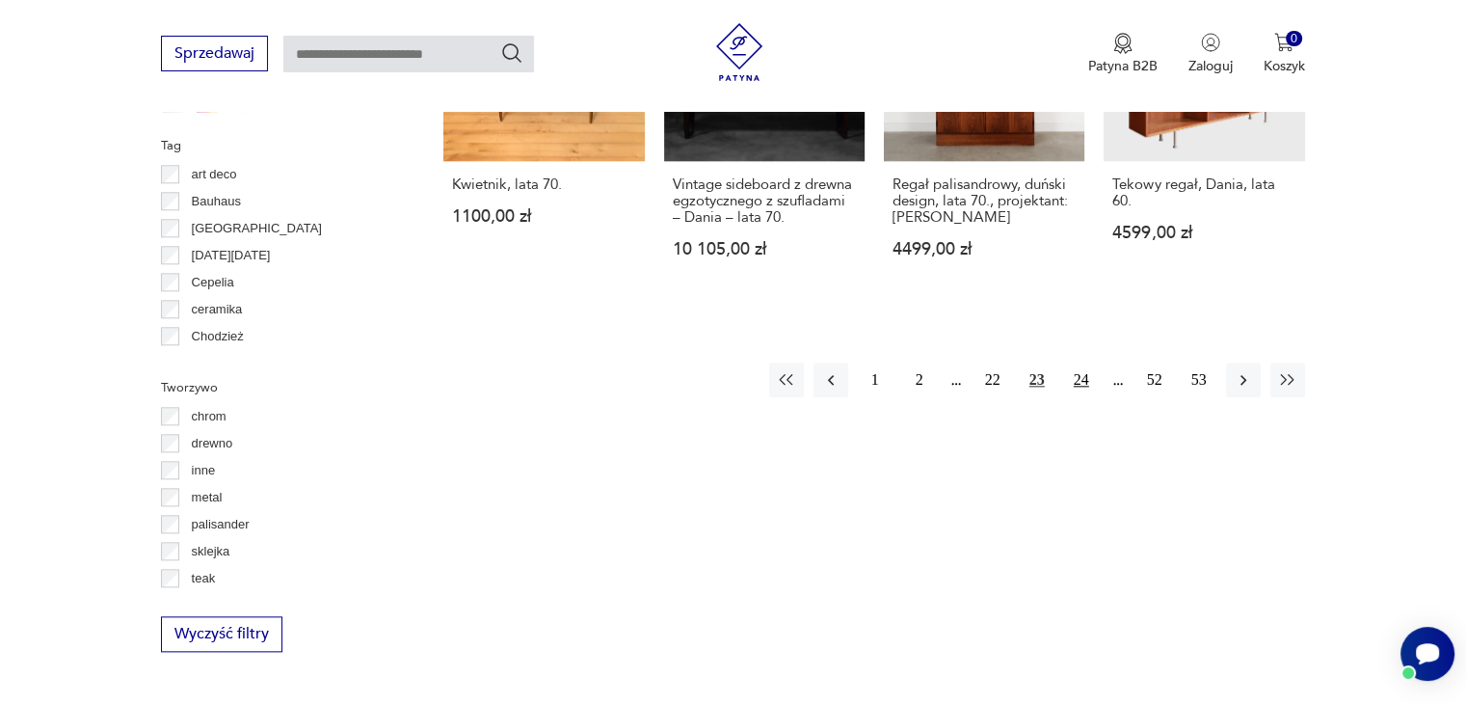
click at [1082, 362] on button "24" at bounding box center [1081, 379] width 35 height 35
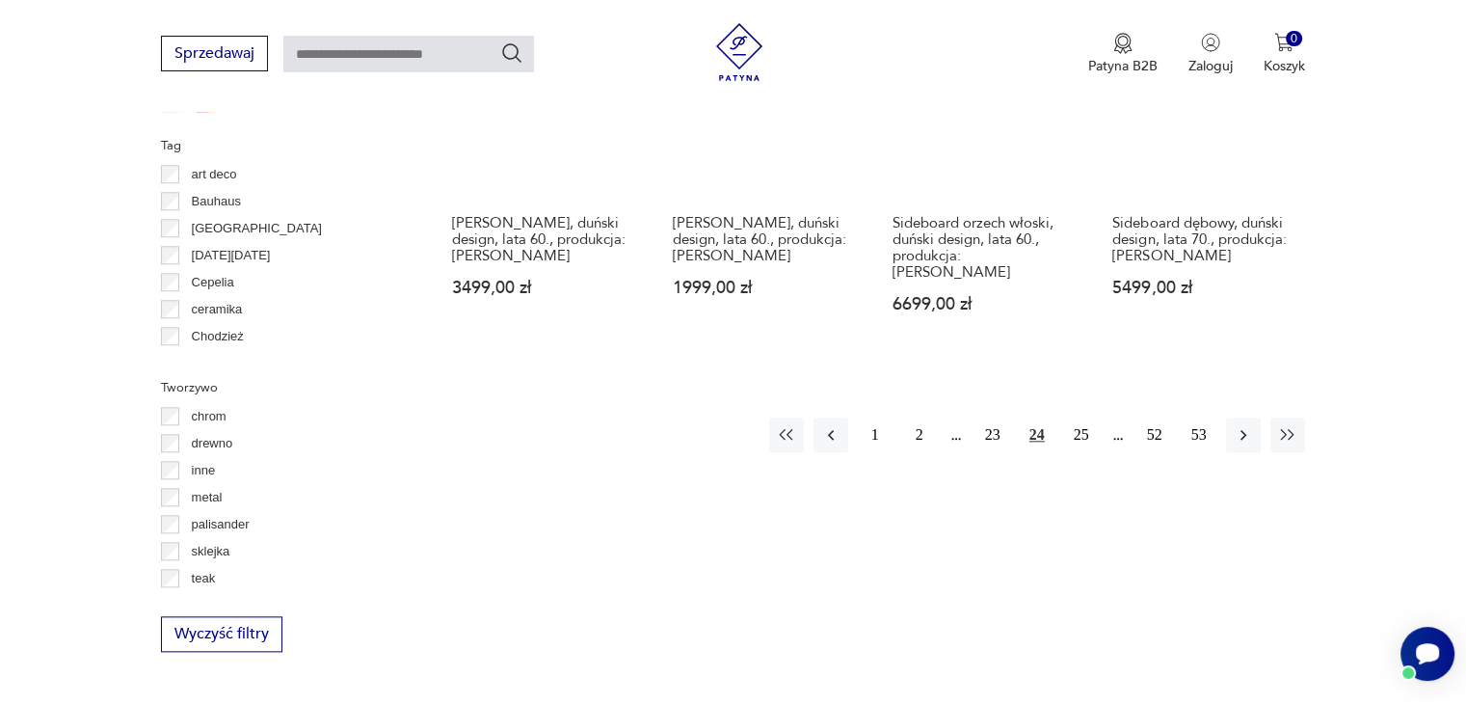
scroll to position [1860, 0]
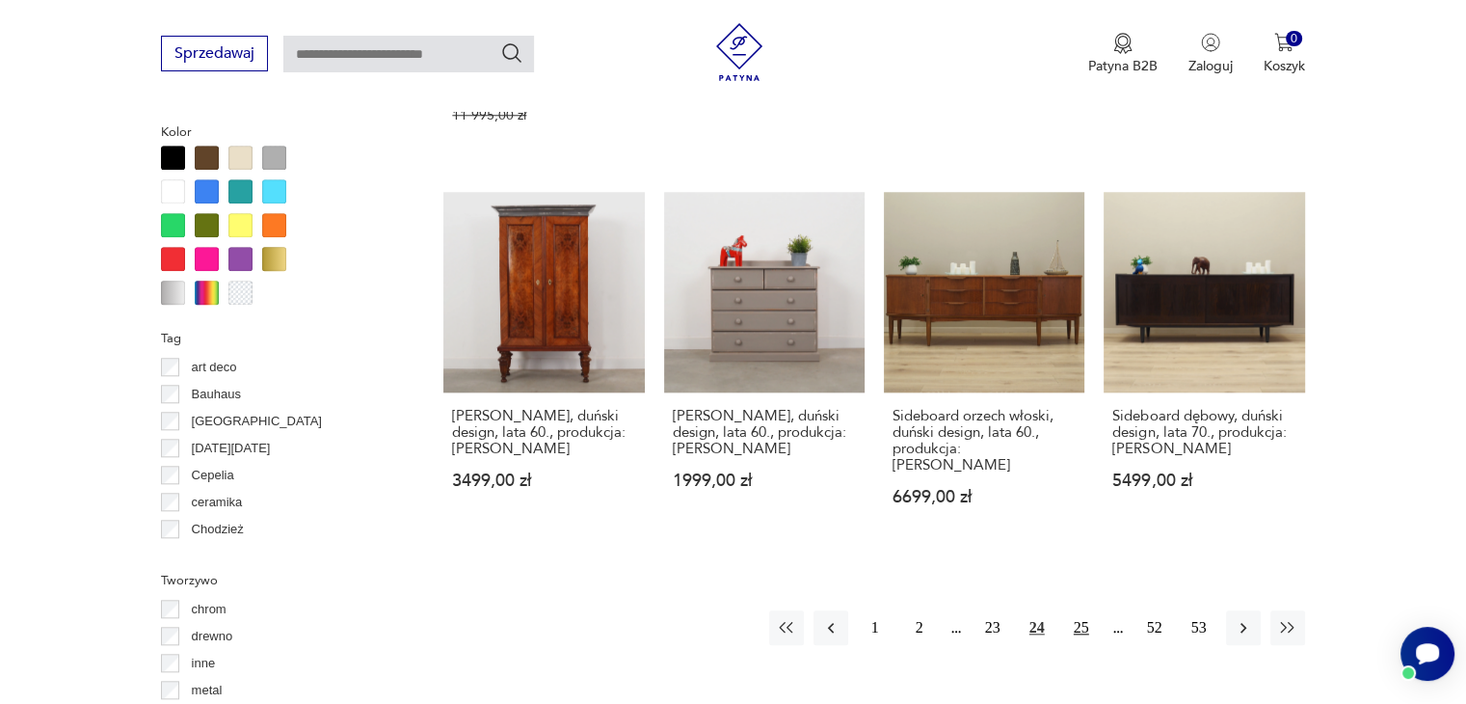
click at [1080, 610] on button "25" at bounding box center [1081, 627] width 35 height 35
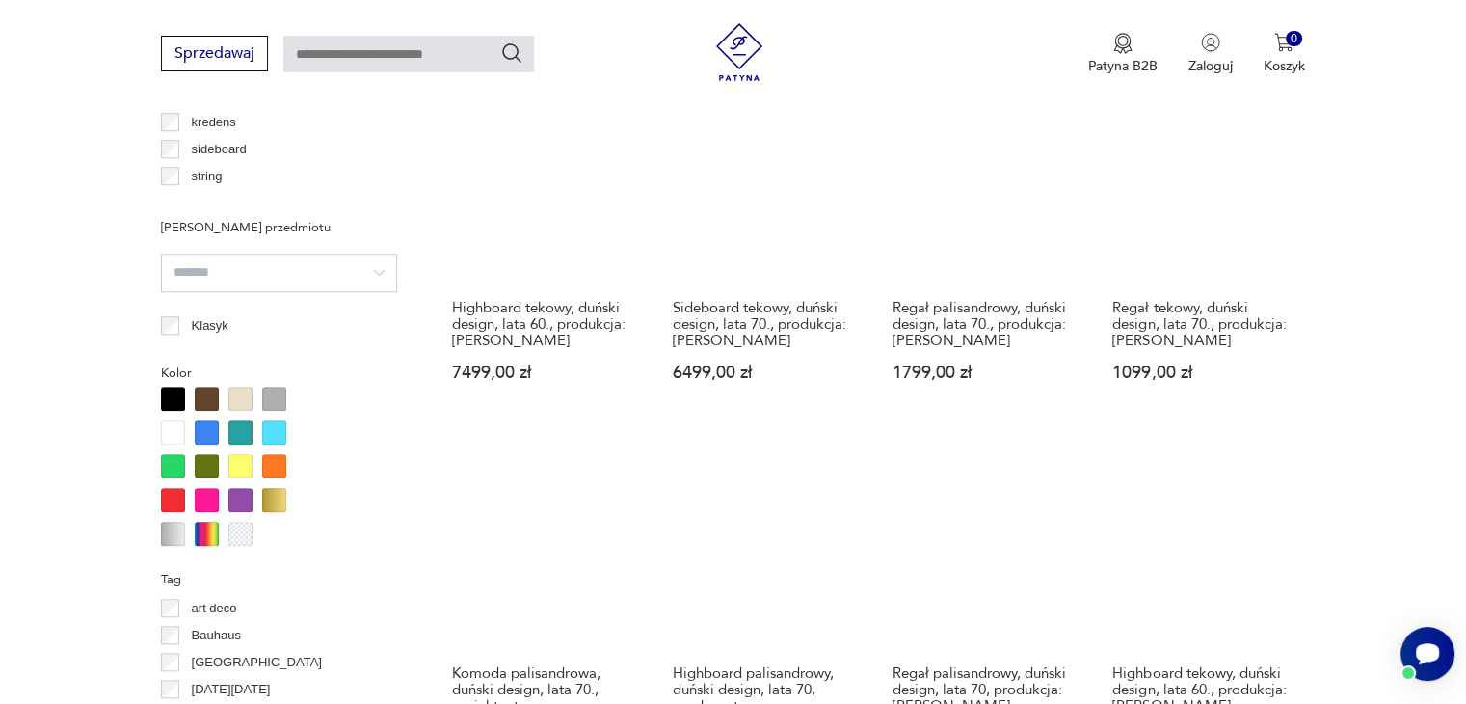
scroll to position [1860, 0]
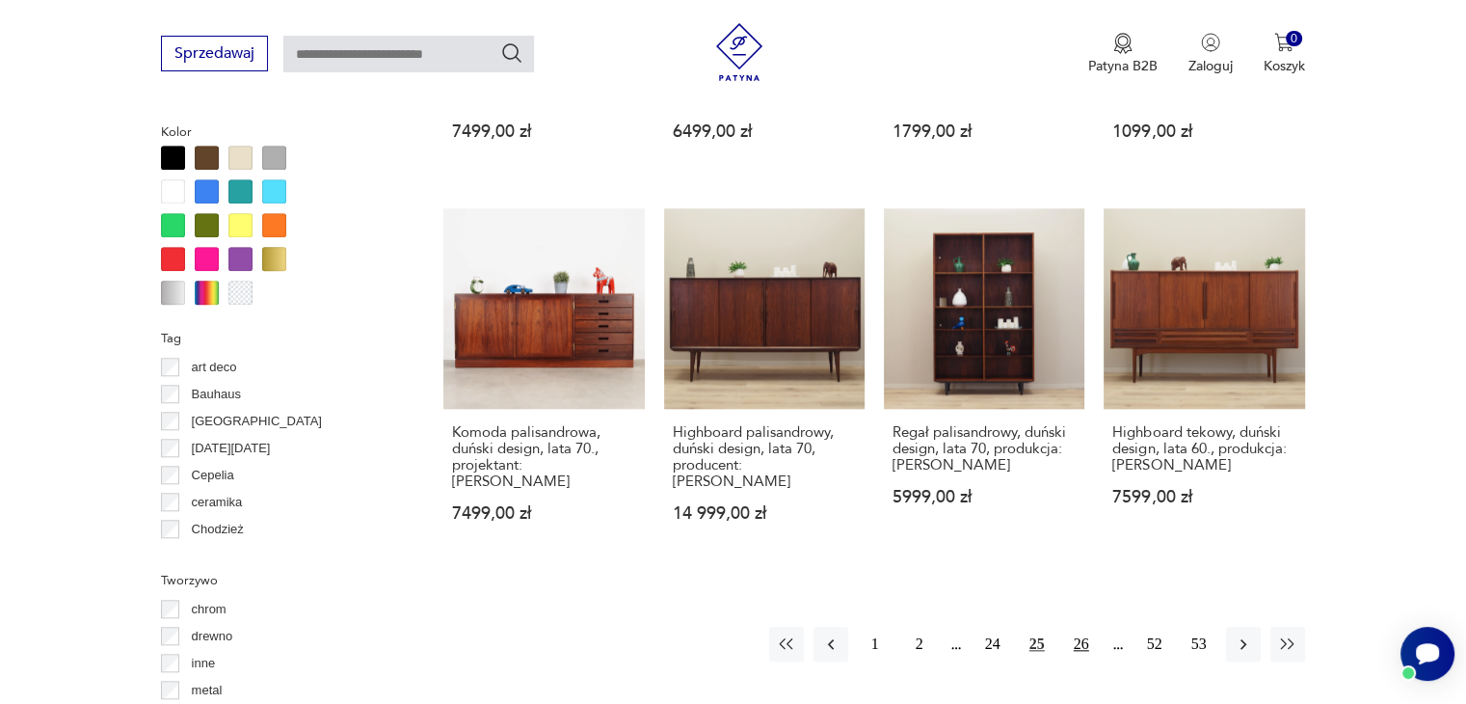
click at [1087, 627] on button "26" at bounding box center [1081, 644] width 35 height 35
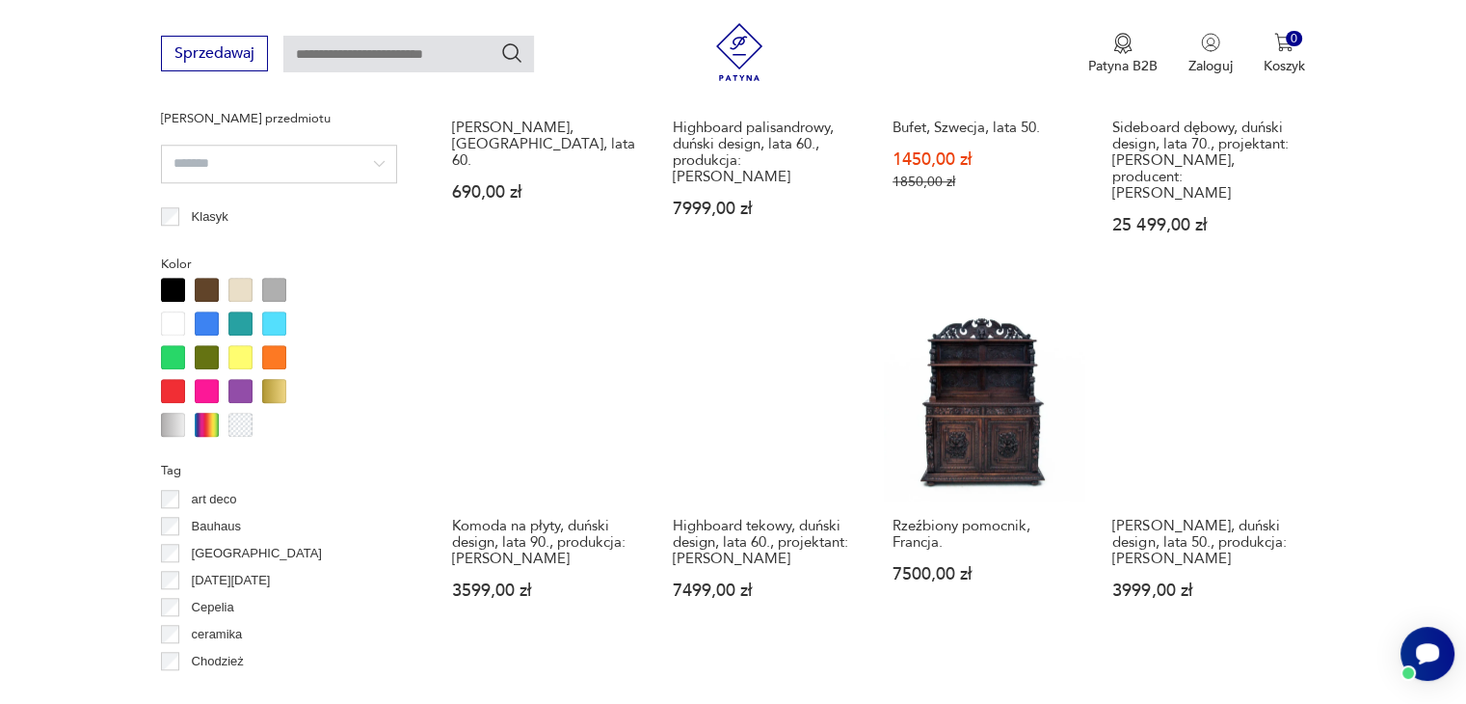
scroll to position [1957, 0]
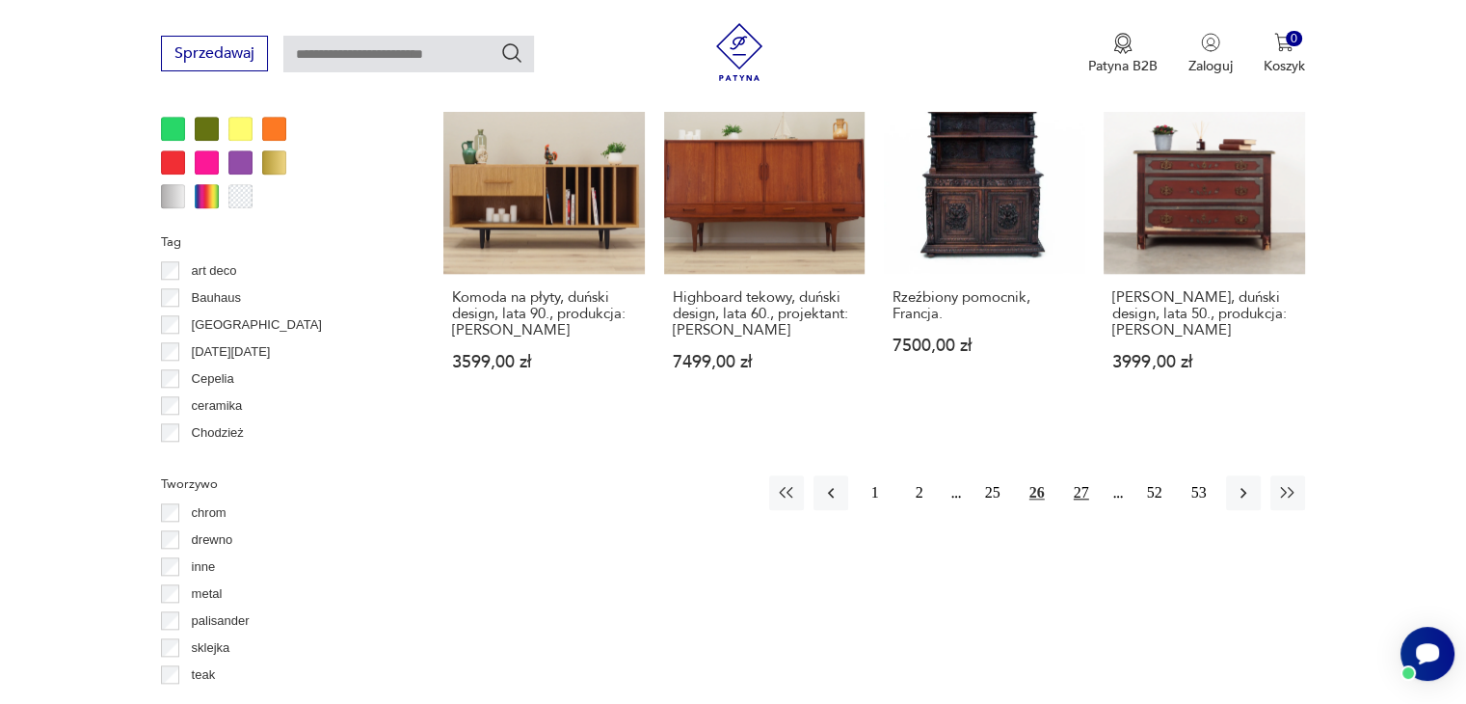
click at [1075, 475] on button "27" at bounding box center [1081, 492] width 35 height 35
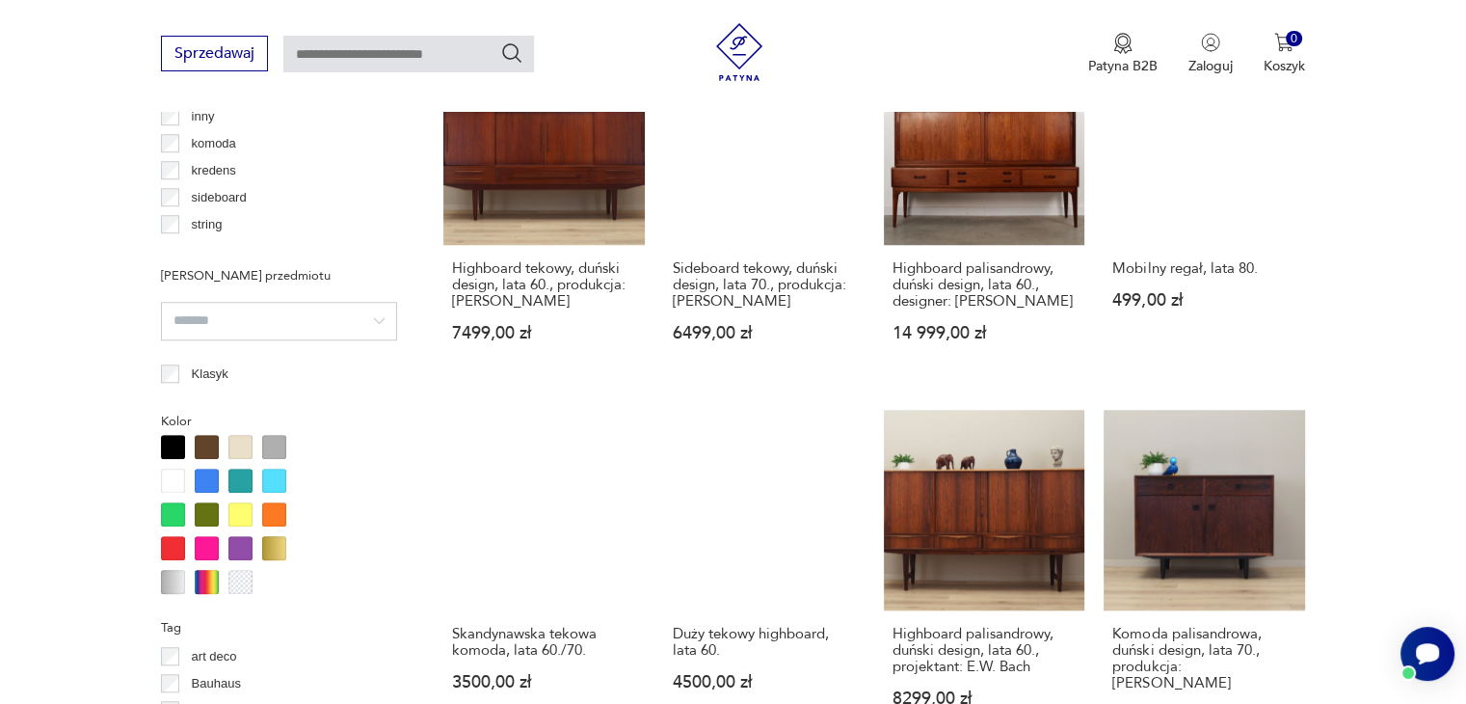
scroll to position [1957, 0]
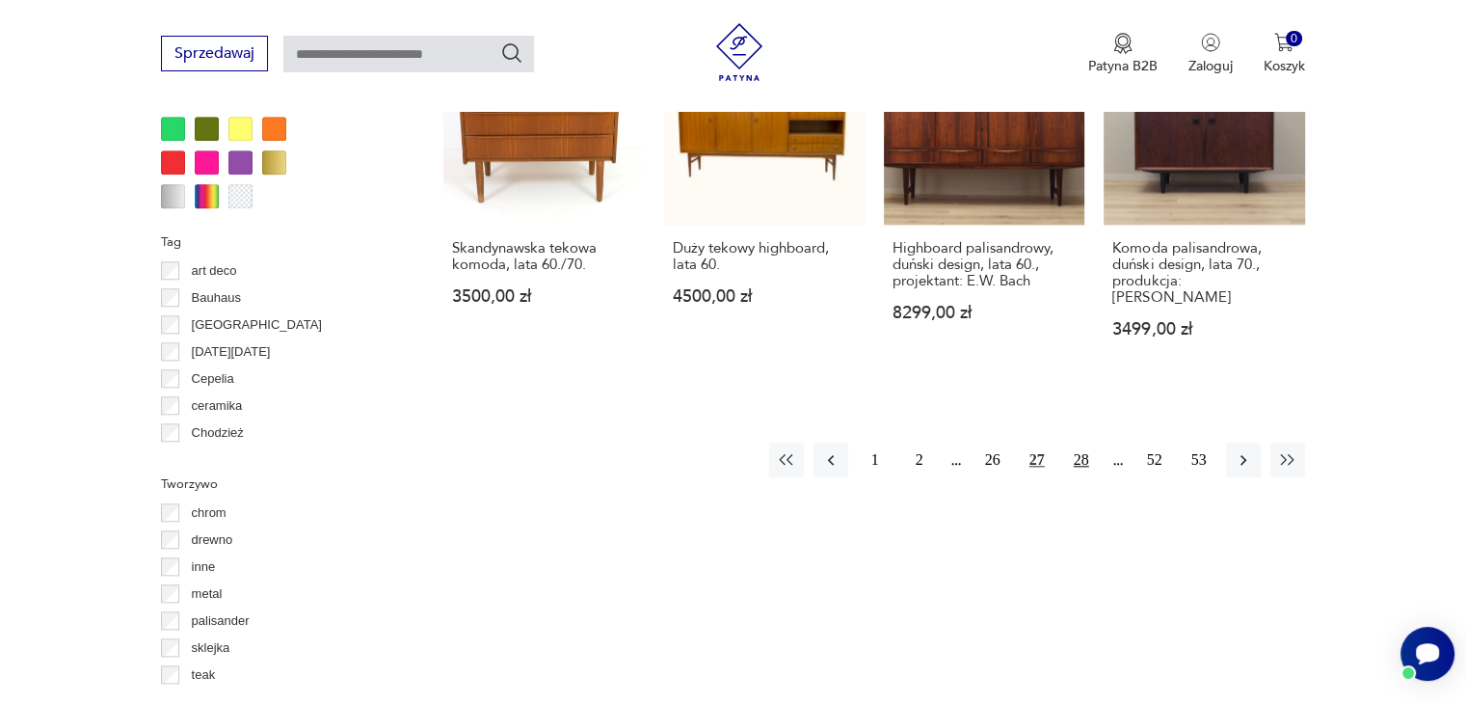
click at [1083, 442] on button "28" at bounding box center [1081, 459] width 35 height 35
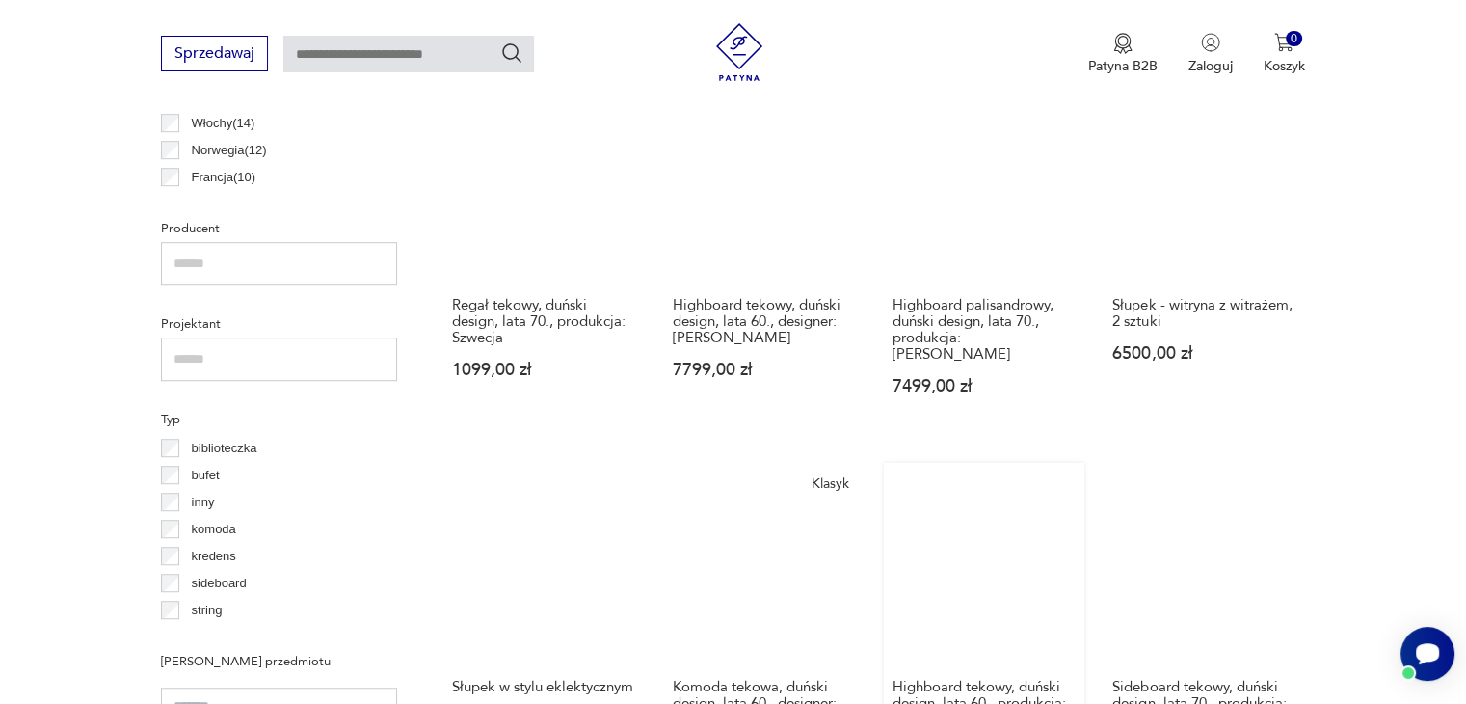
scroll to position [1860, 0]
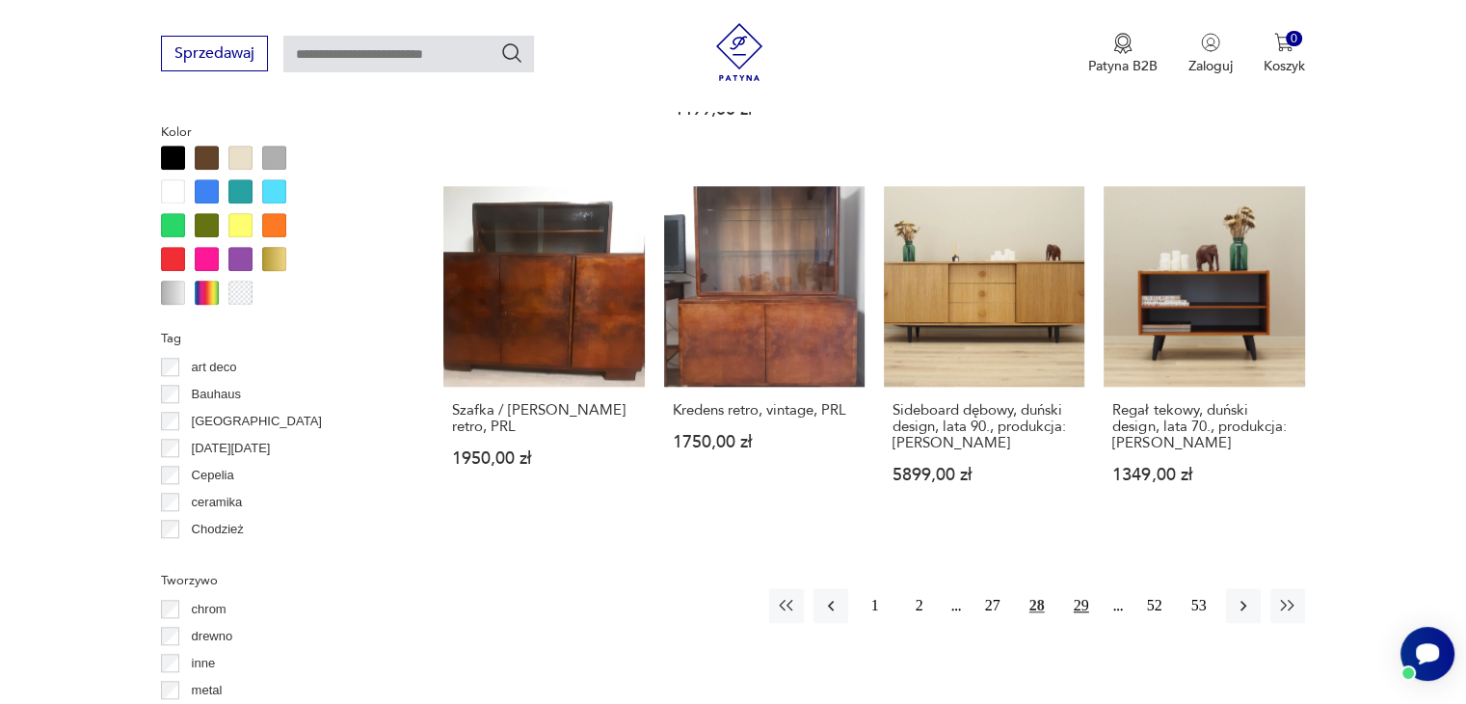
click at [1069, 588] on button "29" at bounding box center [1081, 605] width 35 height 35
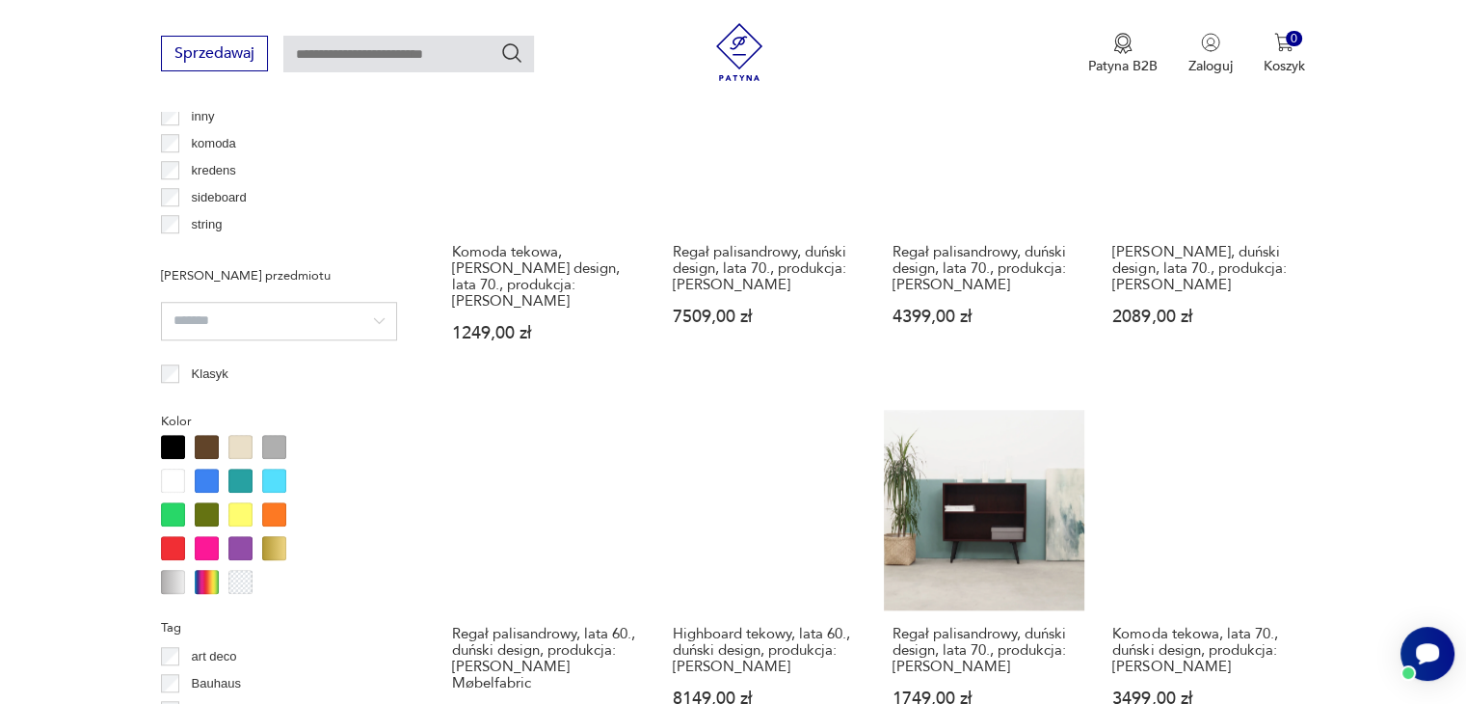
scroll to position [2053, 0]
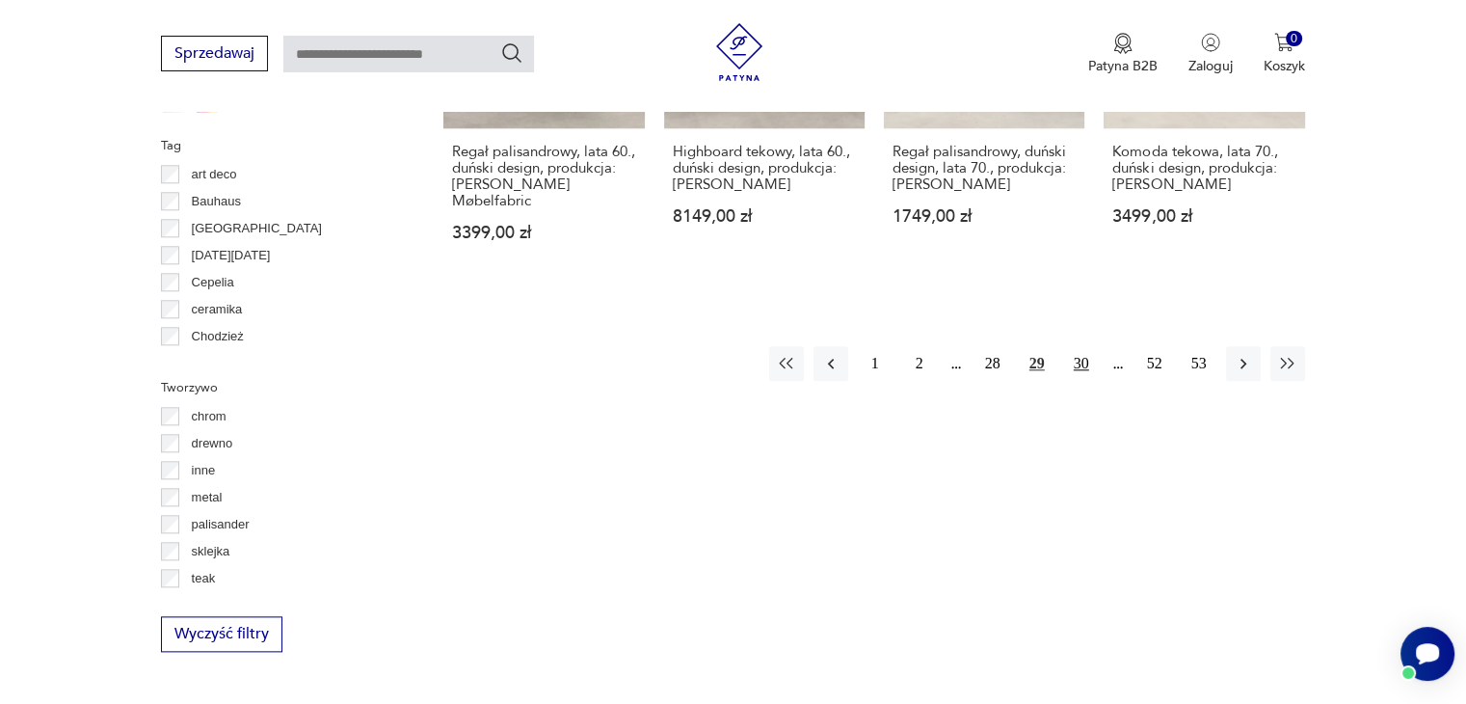
click at [1078, 360] on button "30" at bounding box center [1081, 363] width 35 height 35
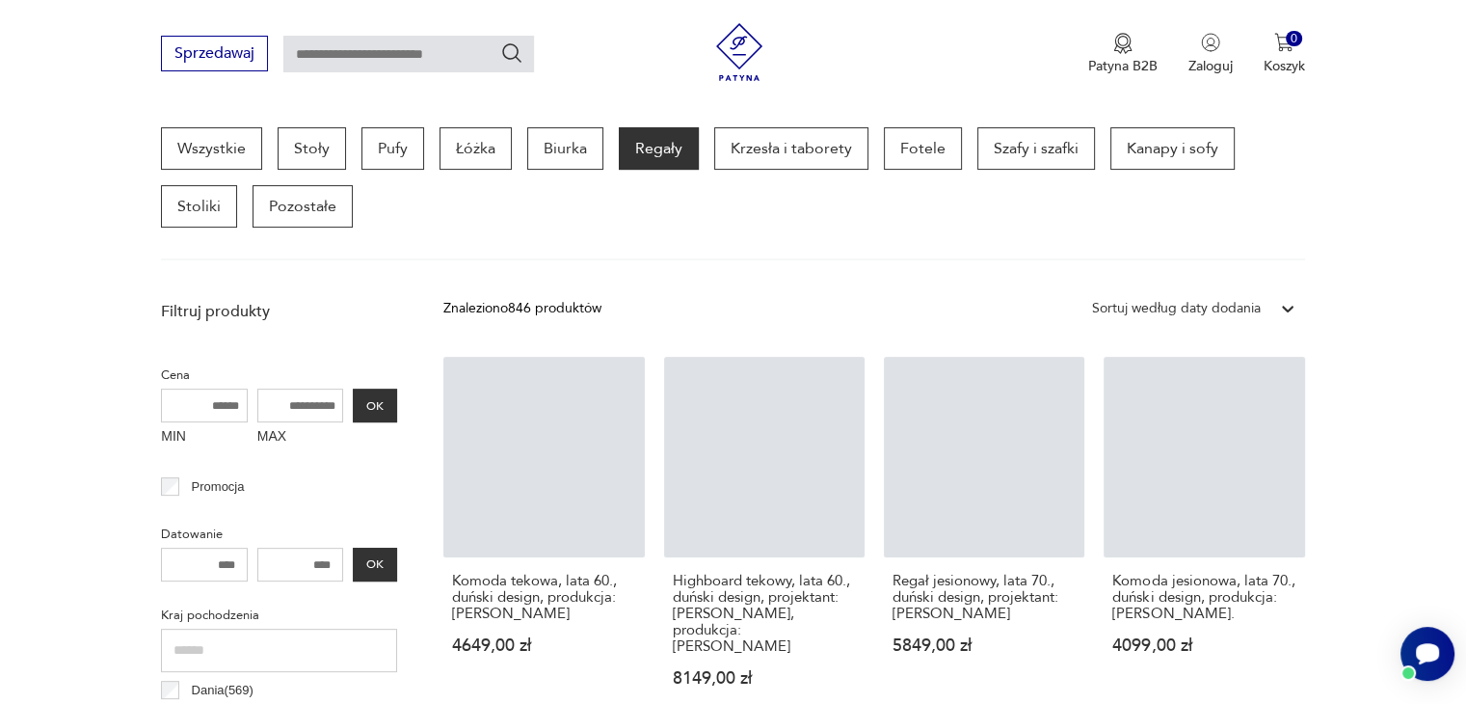
scroll to position [800, 0]
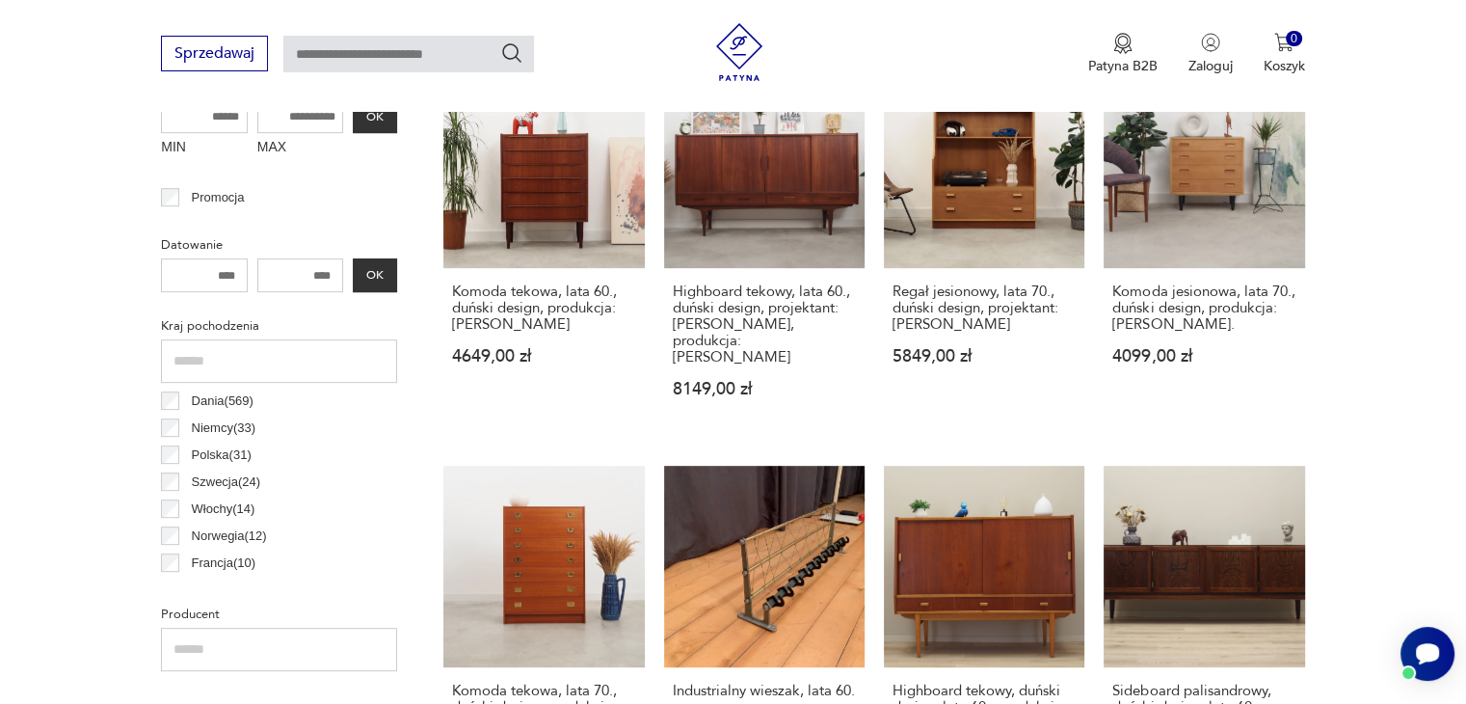
click at [110, 63] on div "Sprzedawaj Patyna B2B Zaloguj 0 Koszyk Twój koszyk ( 0 ) Brak produktów w koszy…" at bounding box center [733, 55] width 1466 height 111
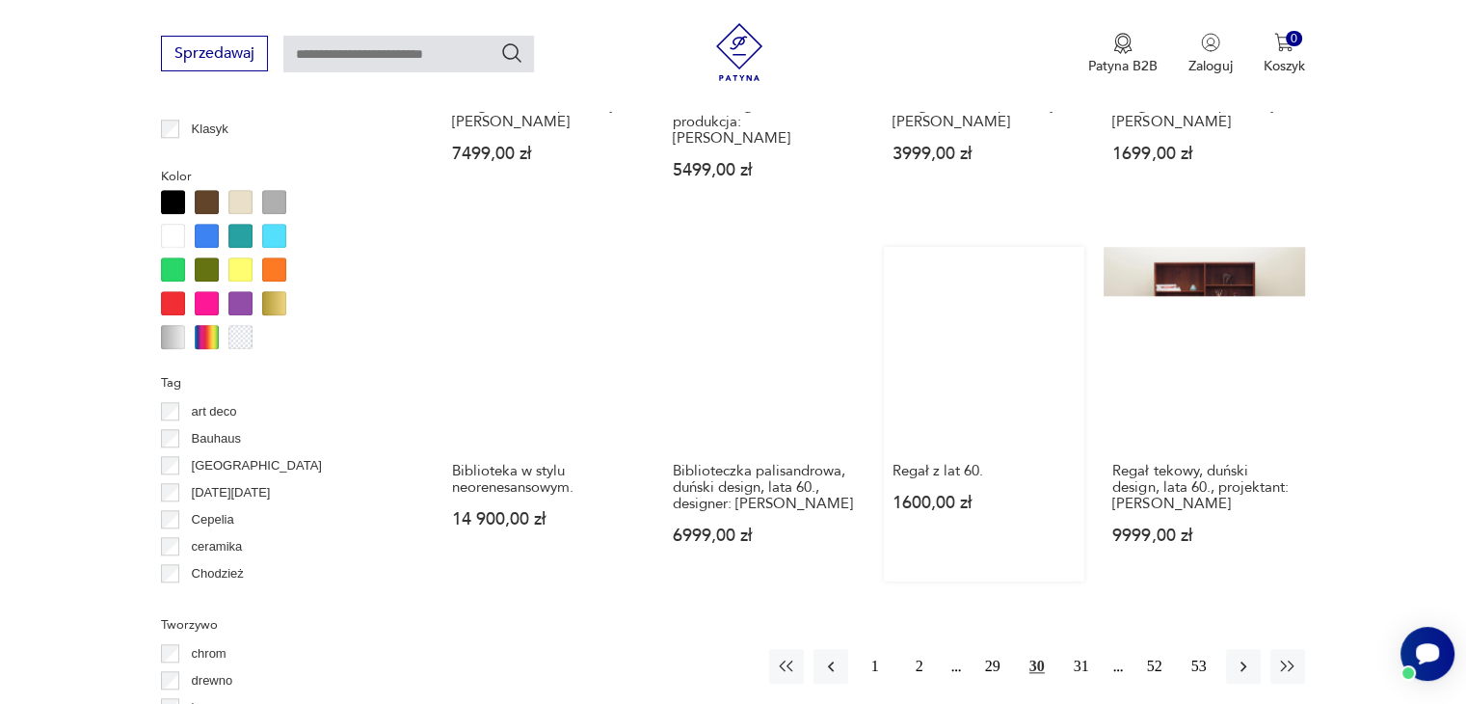
scroll to position [1860, 0]
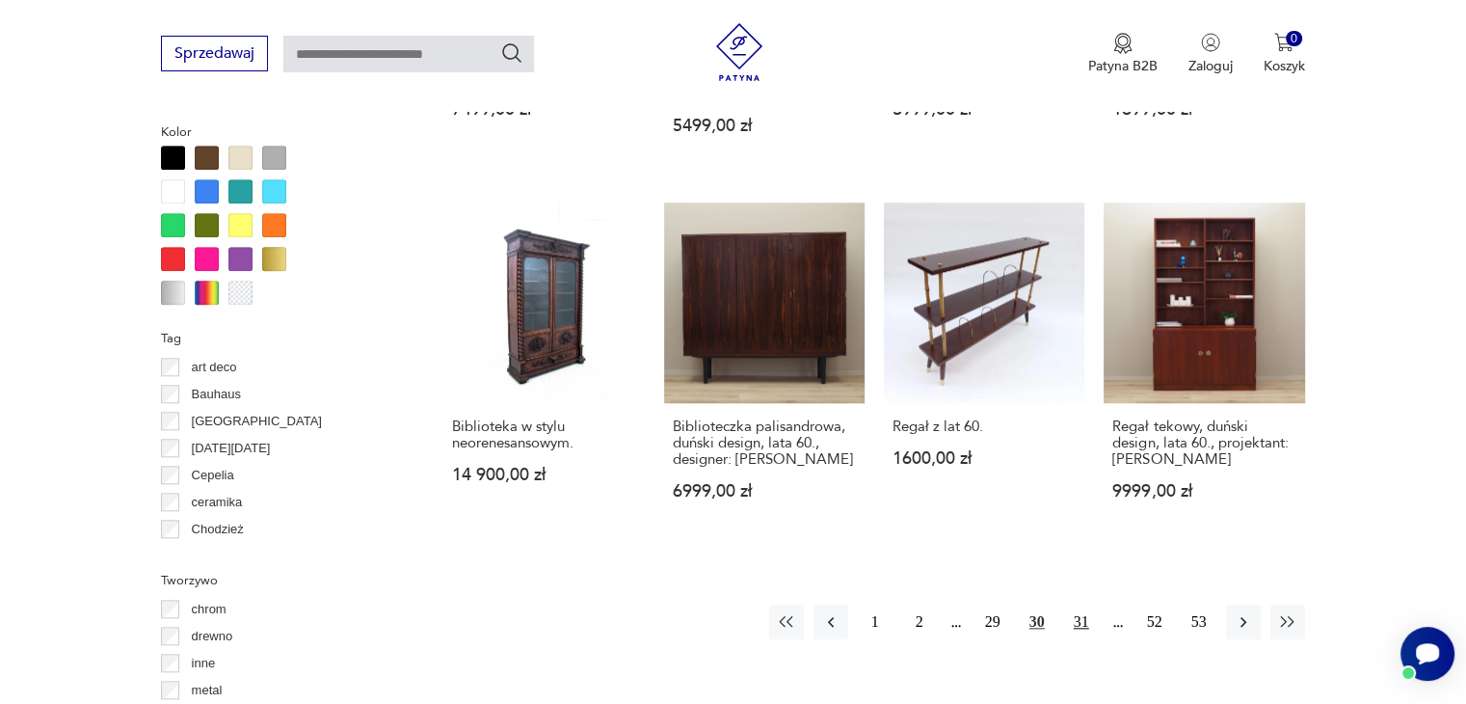
click at [1083, 604] on button "31" at bounding box center [1081, 621] width 35 height 35
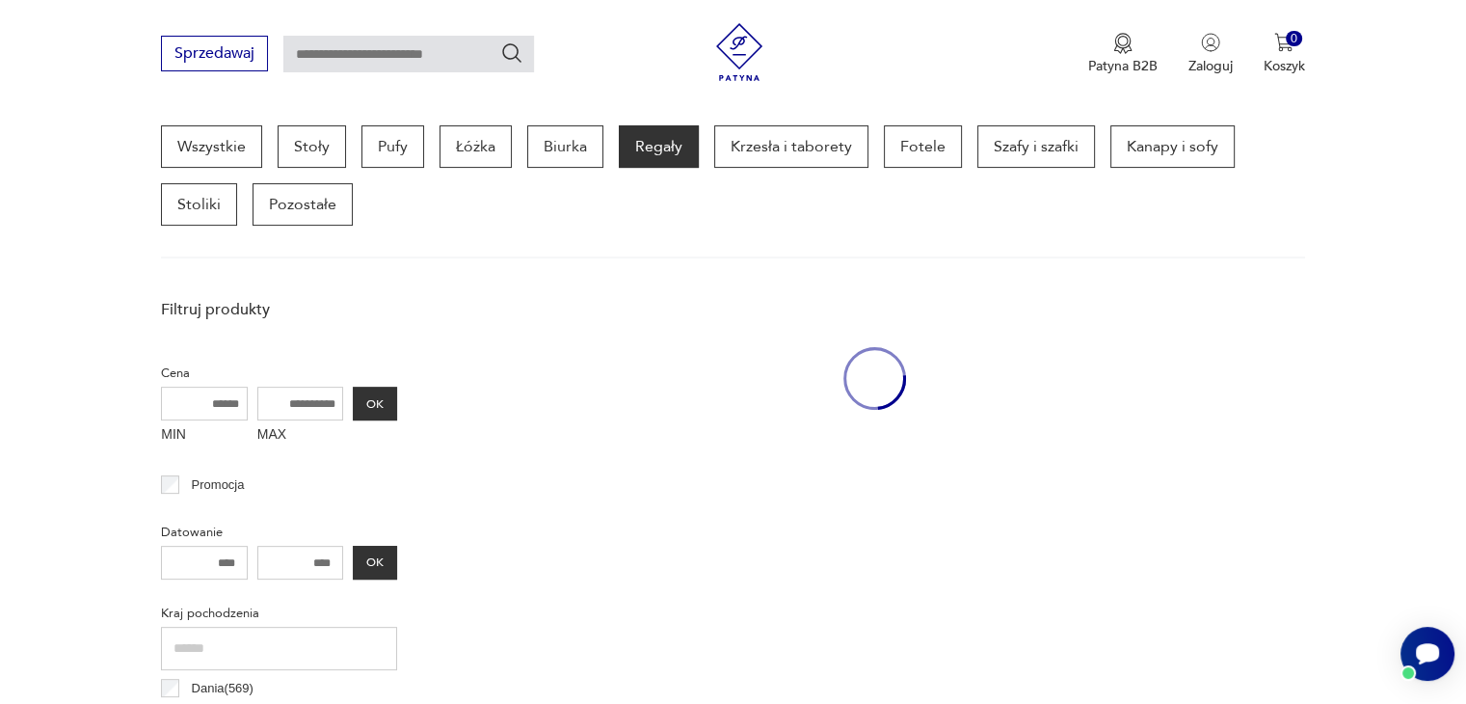
scroll to position [511, 0]
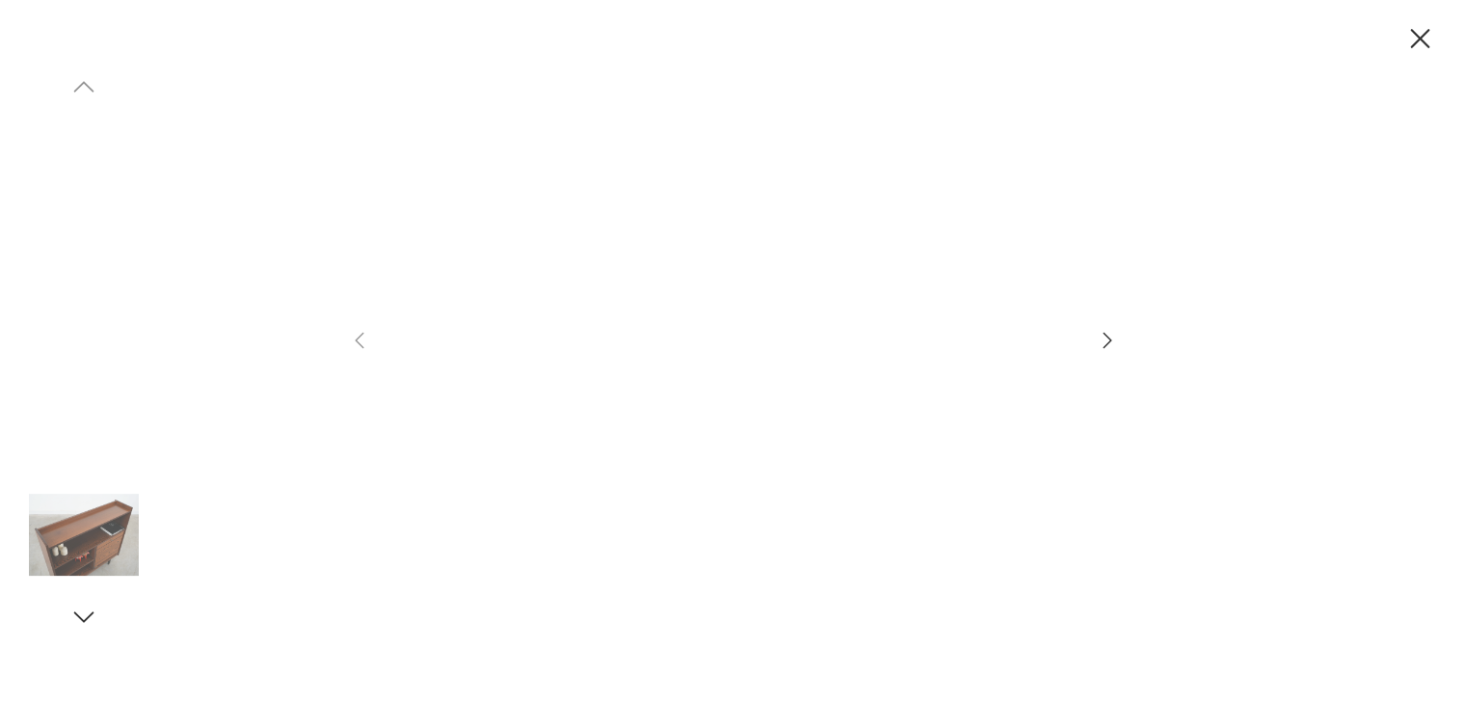
click at [620, 434] on img at bounding box center [717, 349] width 655 height 563
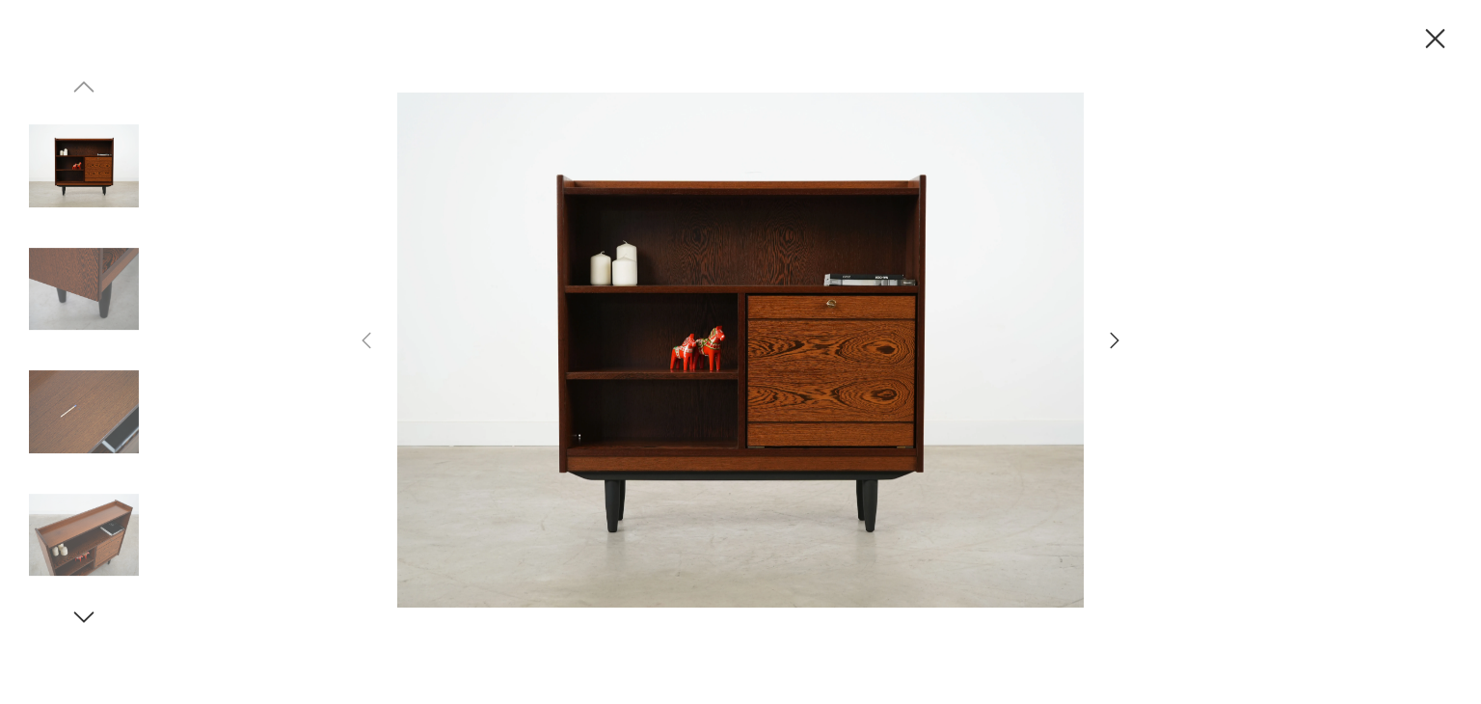
click at [1114, 336] on icon "button" at bounding box center [1114, 340] width 9 height 15
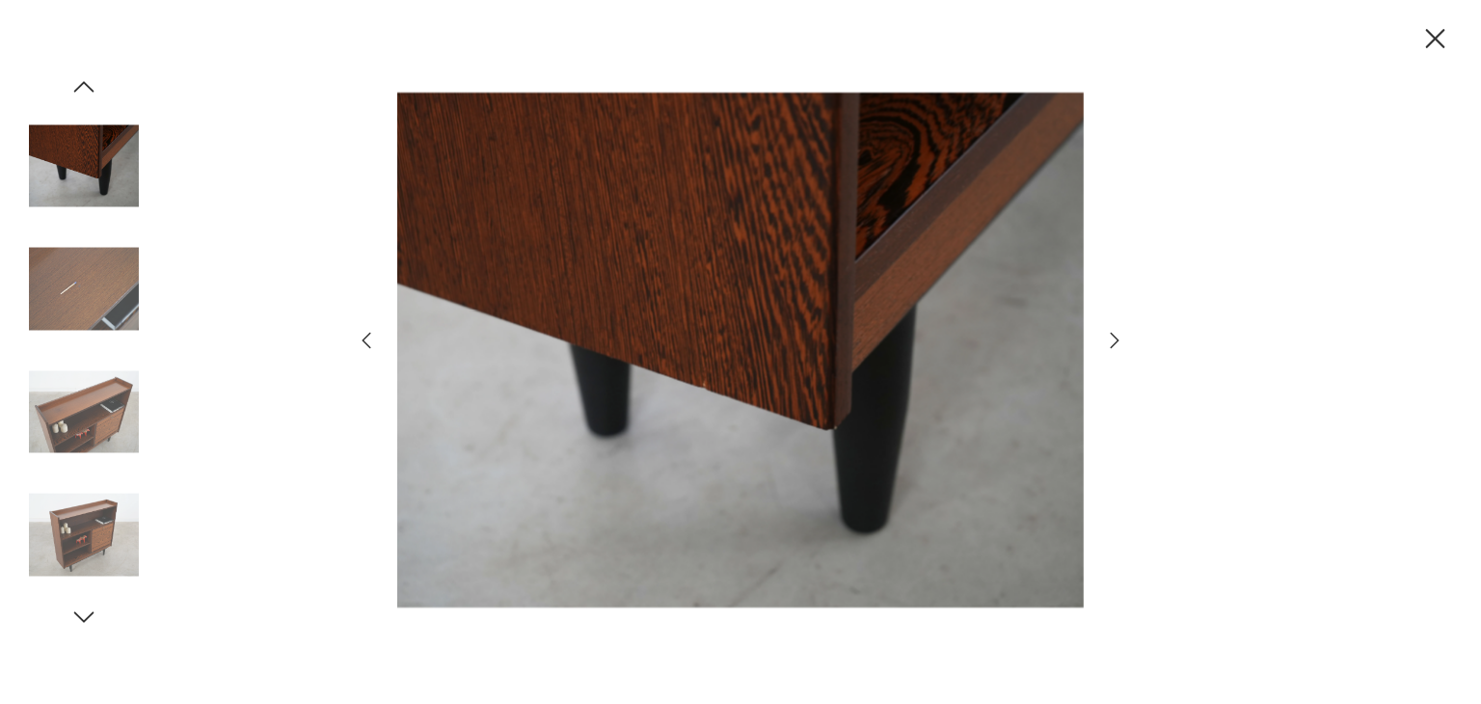
click at [1114, 336] on icon "button" at bounding box center [1114, 340] width 9 height 15
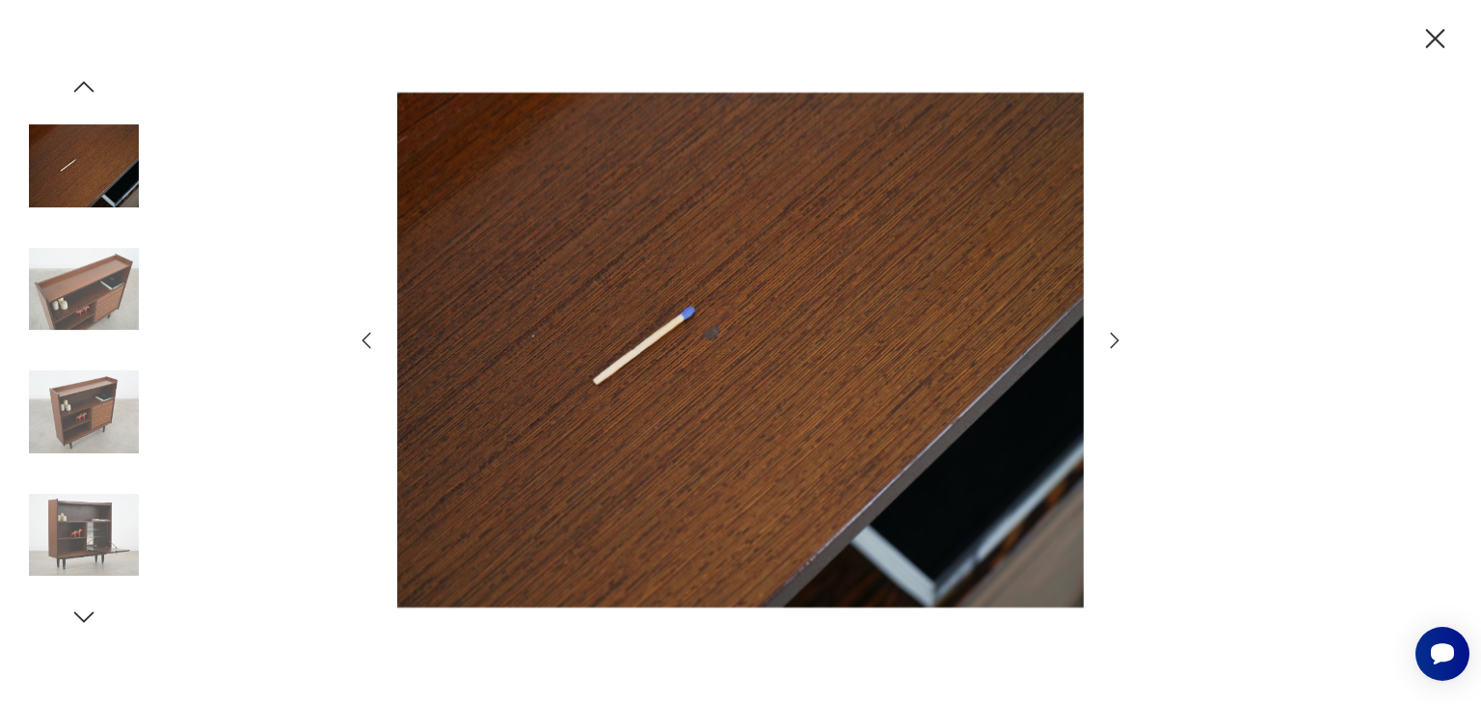
click at [1114, 336] on icon "button" at bounding box center [1114, 340] width 9 height 15
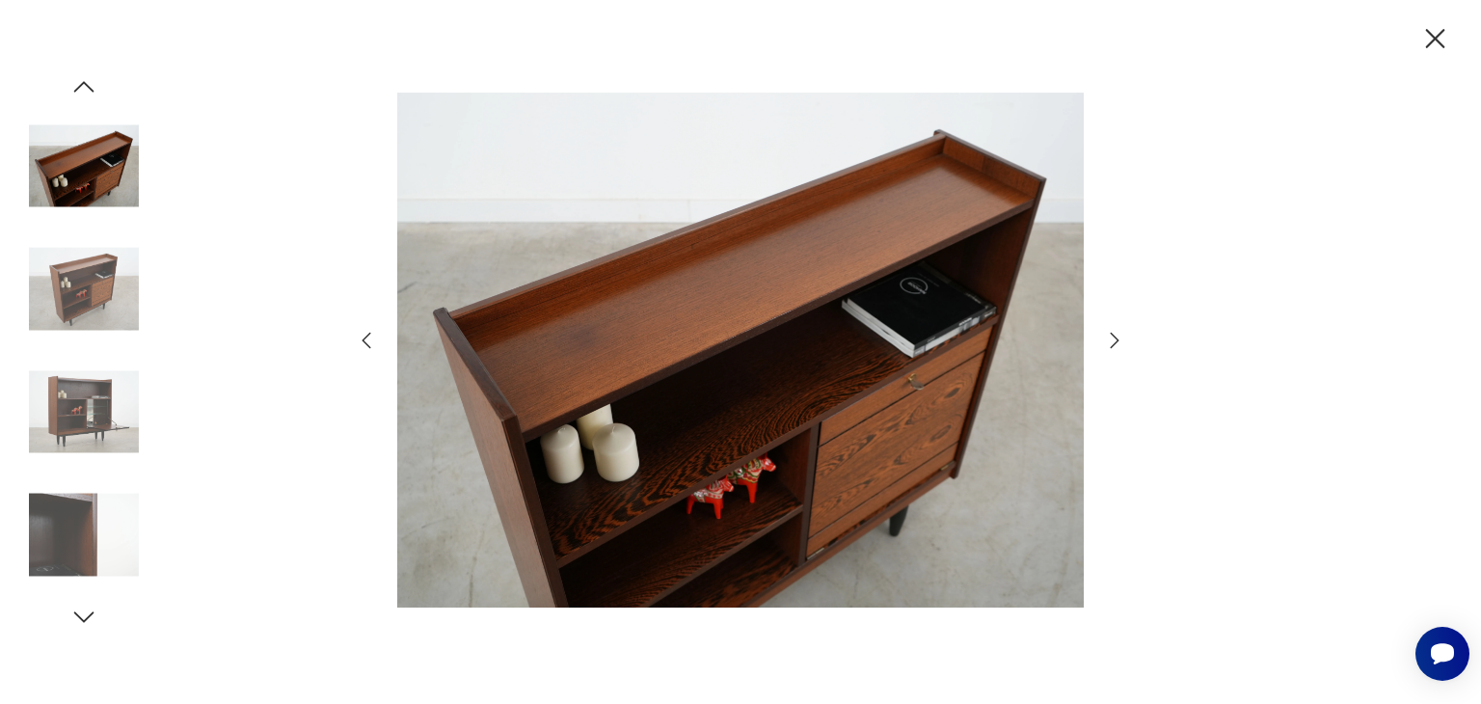
click at [1114, 336] on icon "button" at bounding box center [1114, 340] width 9 height 15
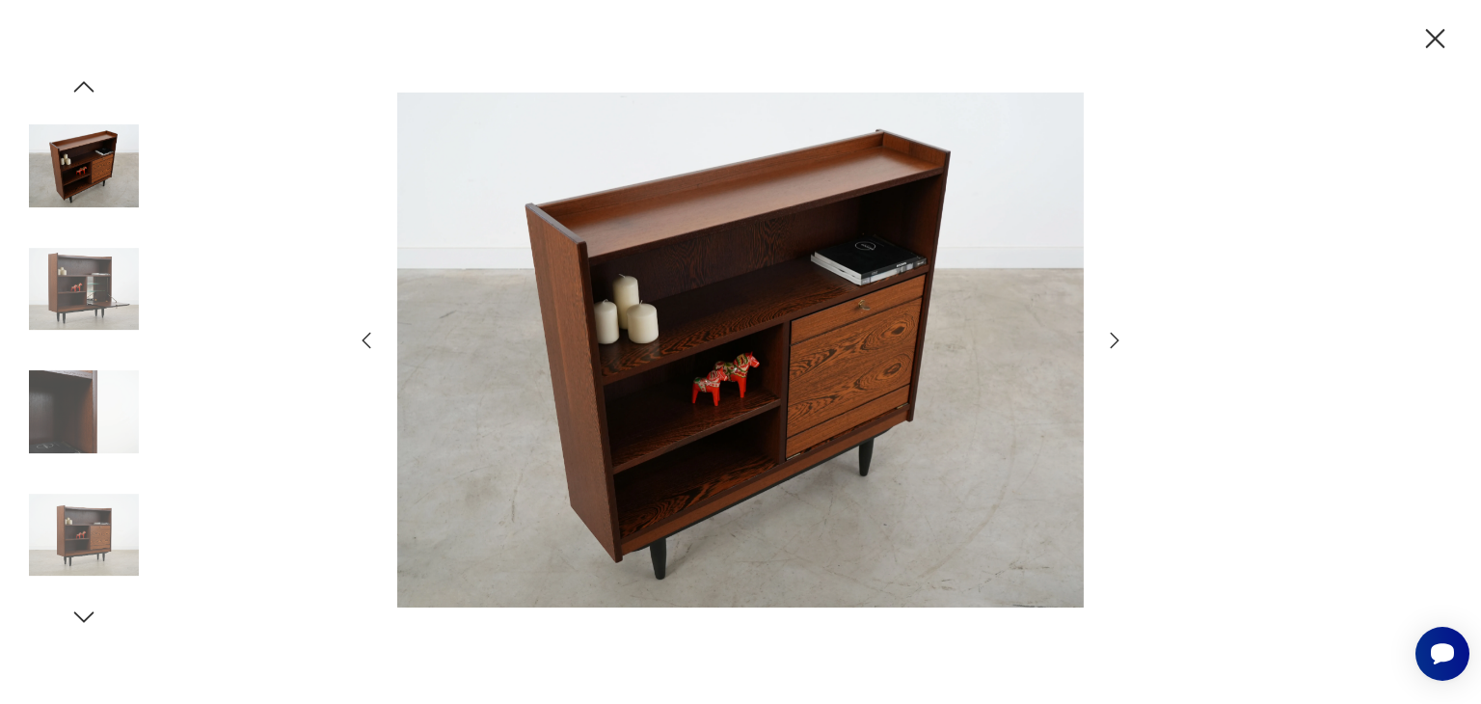
click at [1114, 336] on icon "button" at bounding box center [1114, 340] width 9 height 15
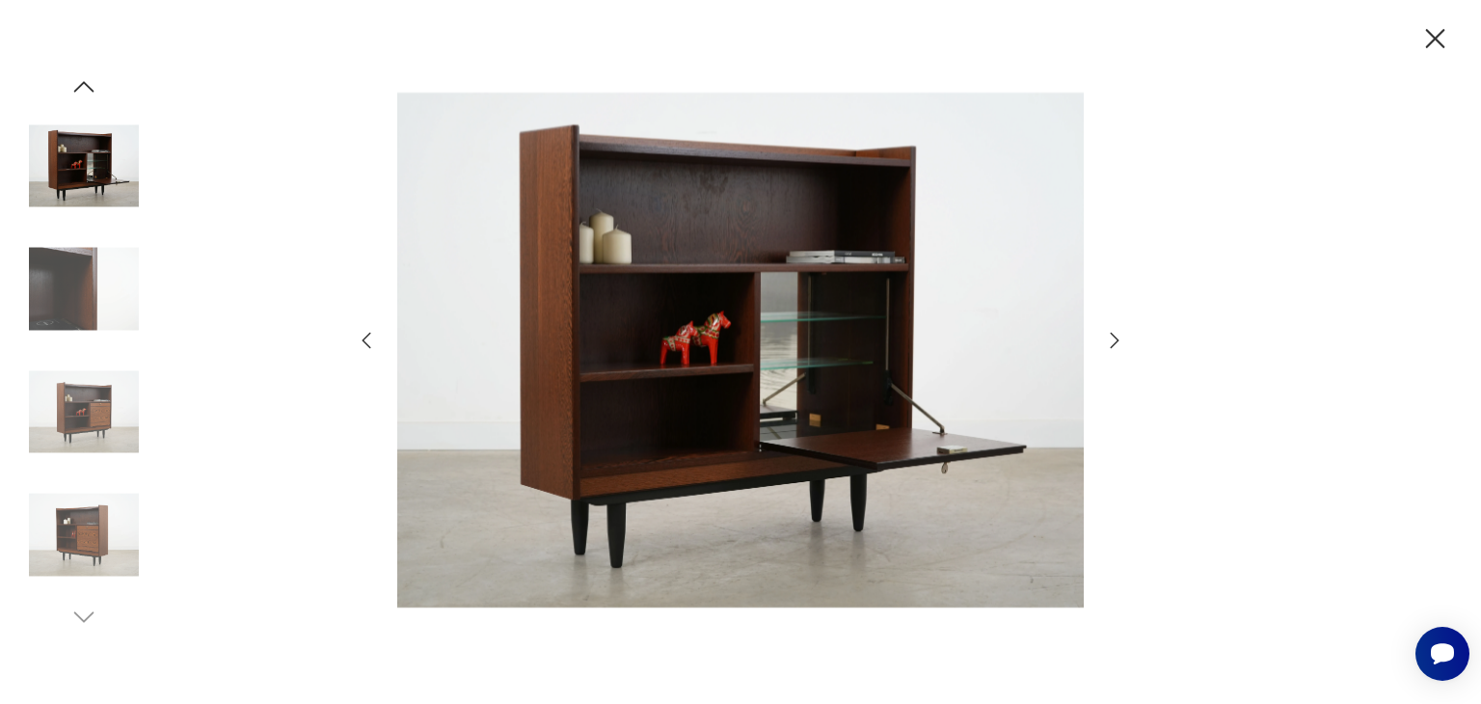
click at [1114, 336] on icon "button" at bounding box center [1114, 340] width 9 height 15
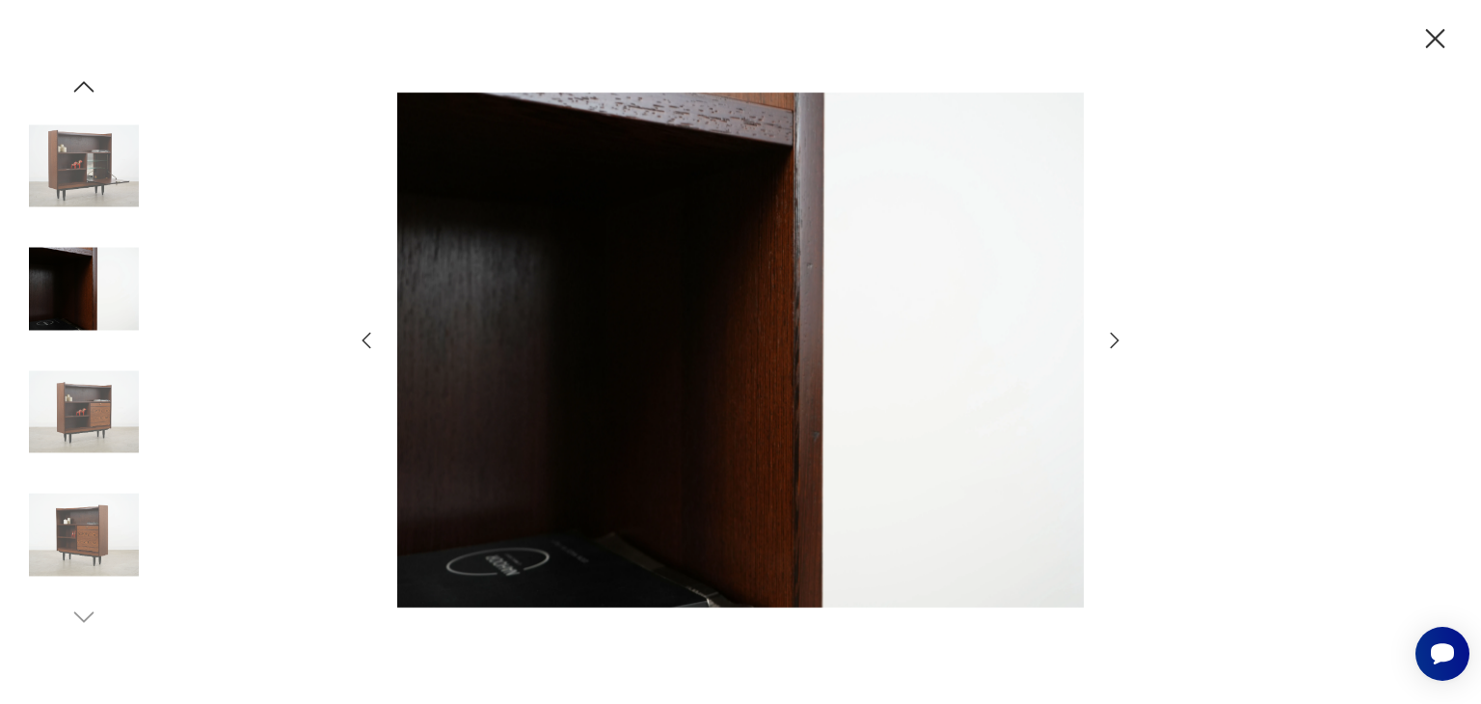
click at [1428, 40] on icon "button" at bounding box center [1435, 39] width 34 height 34
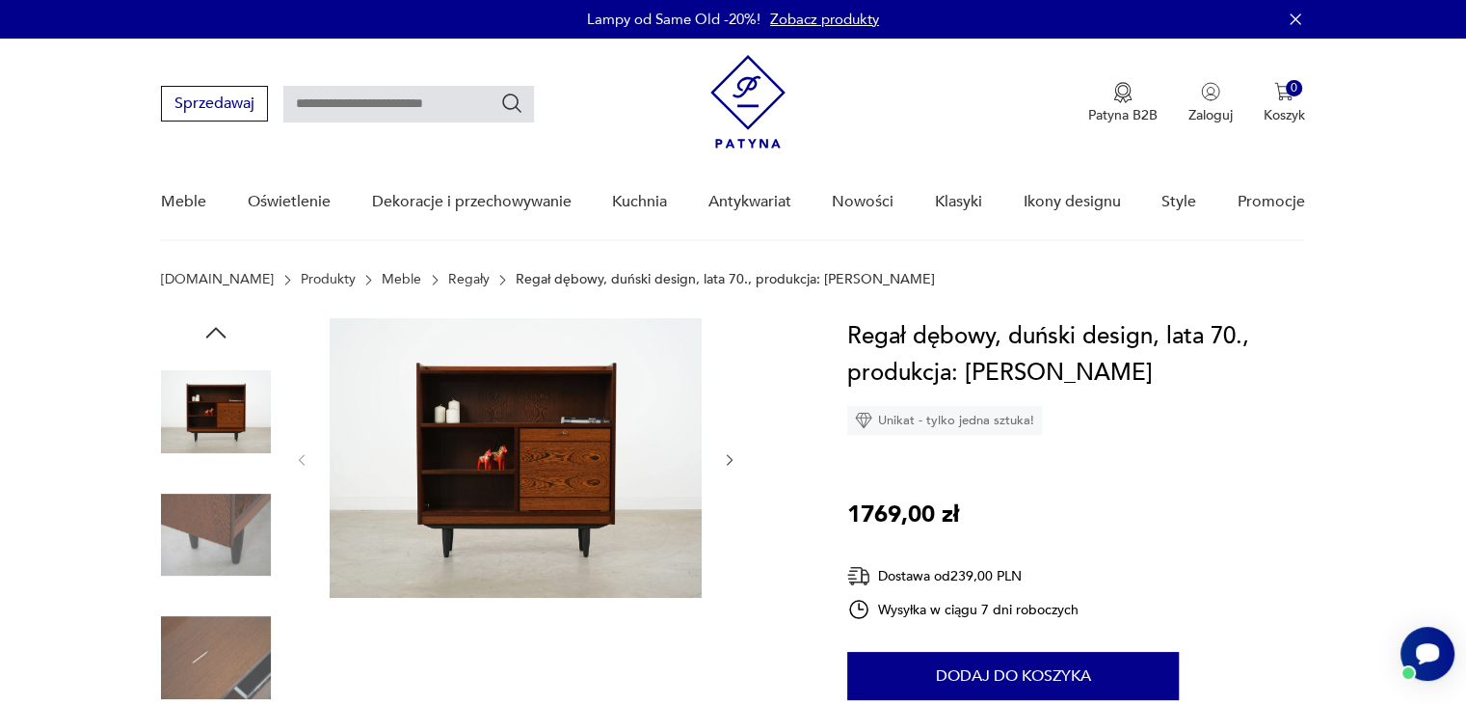
scroll to position [563, 0]
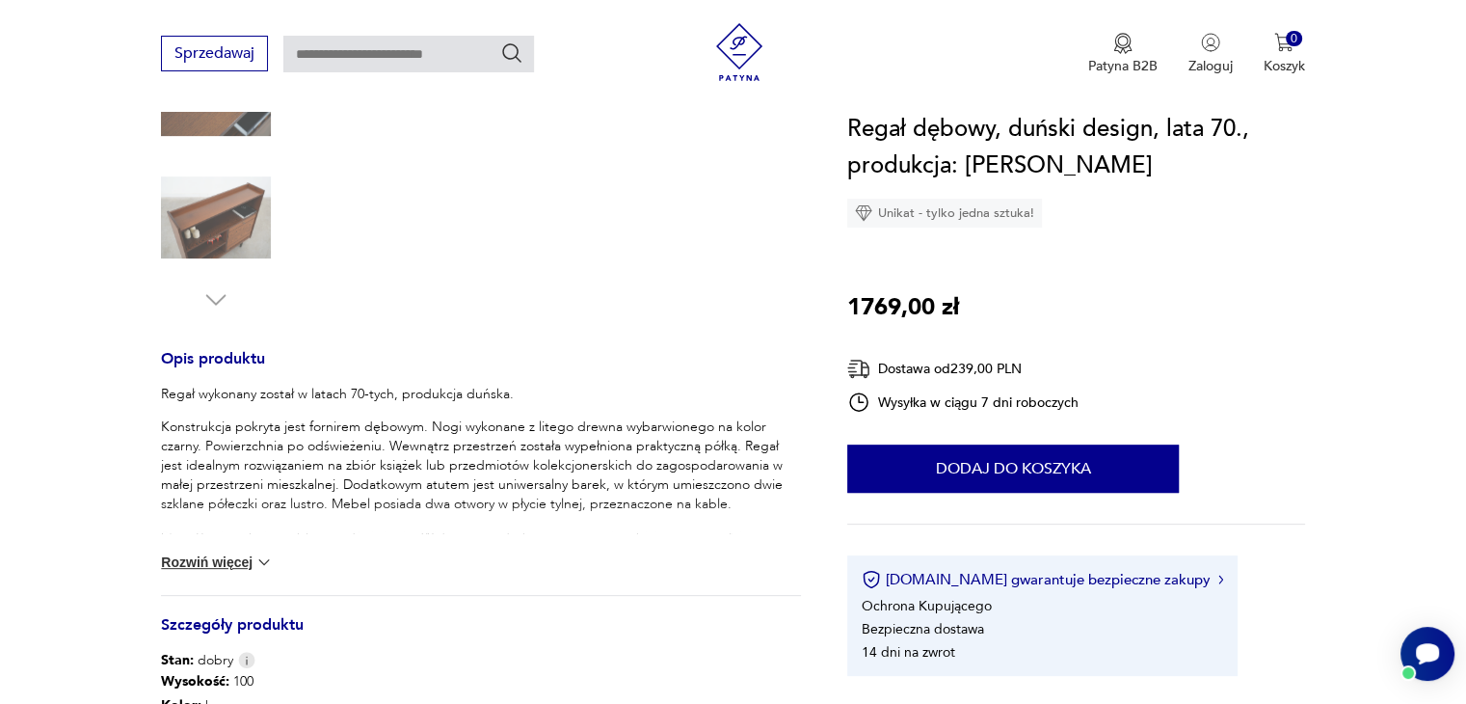
drag, startPoint x: 955, startPoint y: 12, endPoint x: 736, endPoint y: 224, distance: 304.7
click at [736, 224] on div at bounding box center [515, 34] width 443 height 559
